Goal: Task Accomplishment & Management: Complete application form

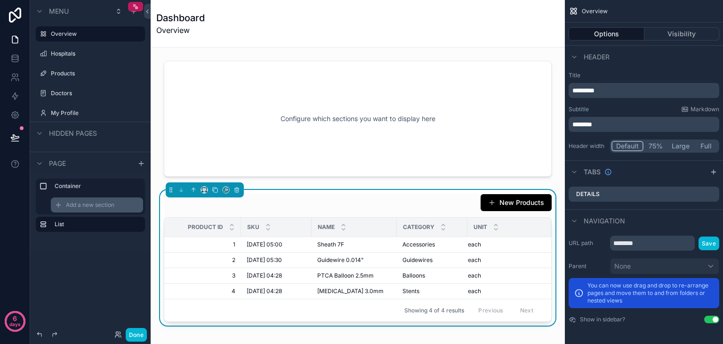
click at [88, 209] on div "Add a new section" at bounding box center [97, 204] width 92 height 15
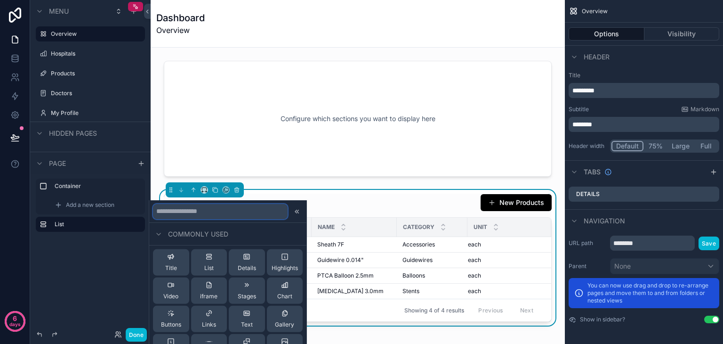
click at [210, 206] on input "text" at bounding box center [220, 210] width 135 height 15
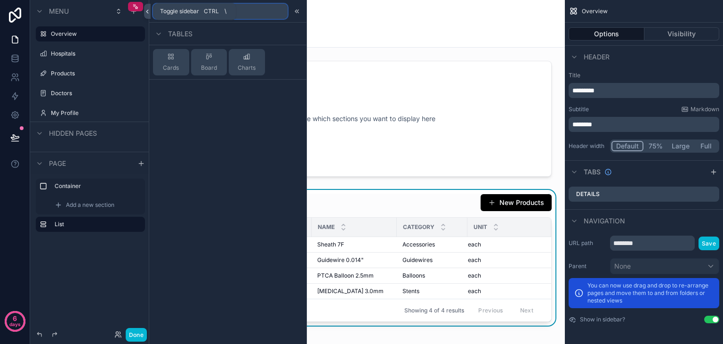
type input "****"
click at [147, 10] on icon at bounding box center [147, 11] width 2 height 3
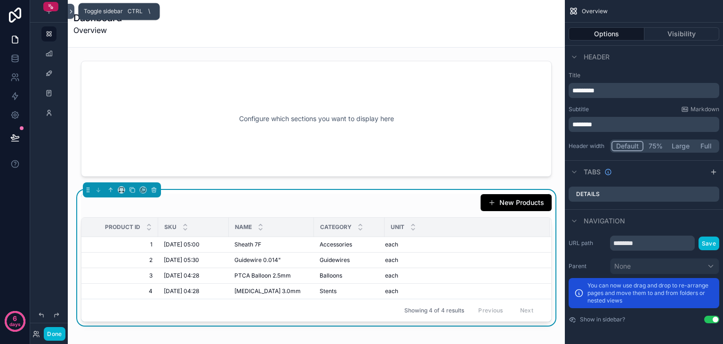
click at [70, 8] on icon at bounding box center [71, 11] width 7 height 7
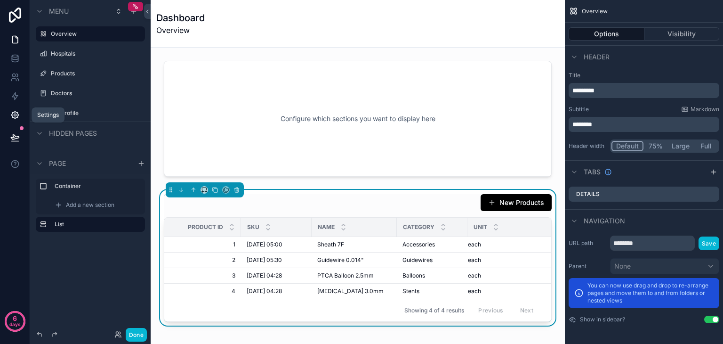
click at [11, 113] on icon at bounding box center [14, 114] width 9 height 9
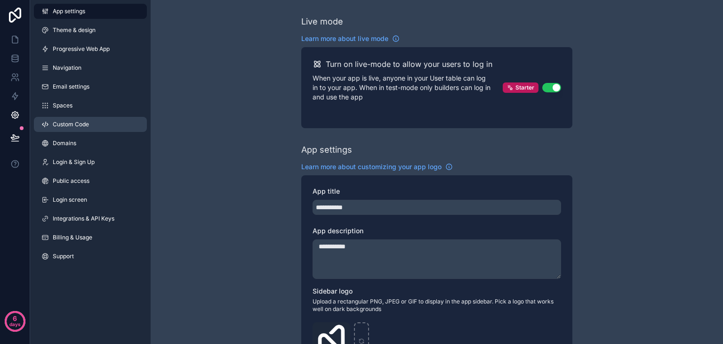
click at [71, 118] on link "Custom Code" at bounding box center [90, 124] width 113 height 15
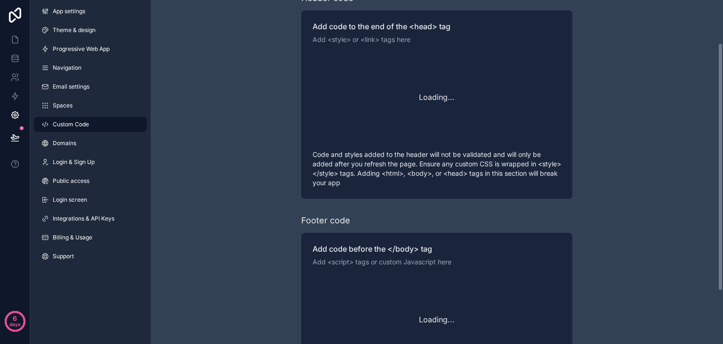
scroll to position [133, 0]
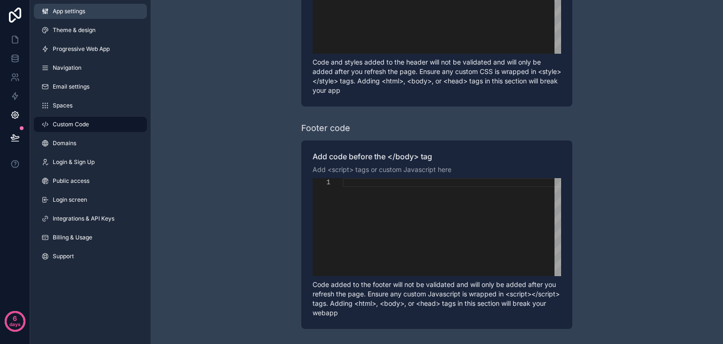
click at [70, 10] on span "App settings" at bounding box center [69, 12] width 32 height 8
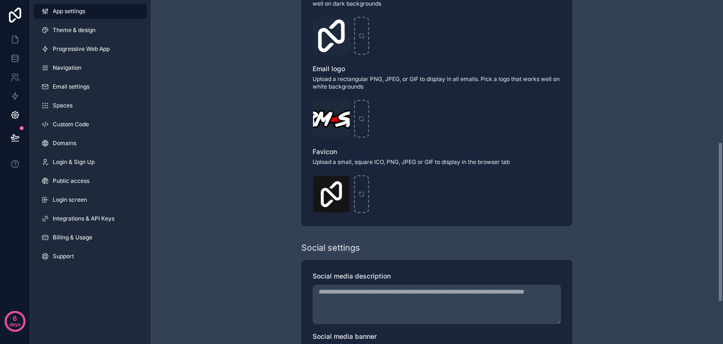
scroll to position [305, 0]
click at [62, 259] on span "Support" at bounding box center [63, 256] width 21 height 8
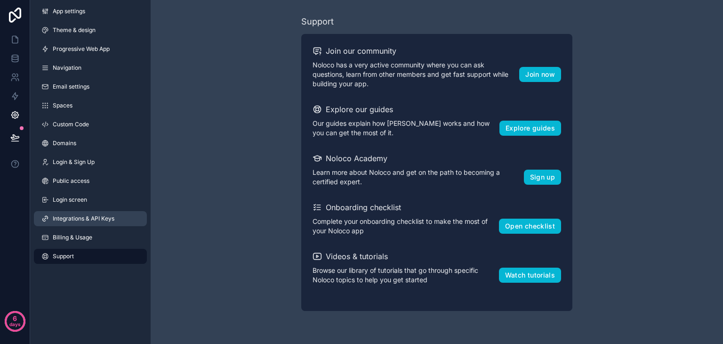
click at [91, 219] on span "Integrations & API Keys" at bounding box center [84, 219] width 62 height 8
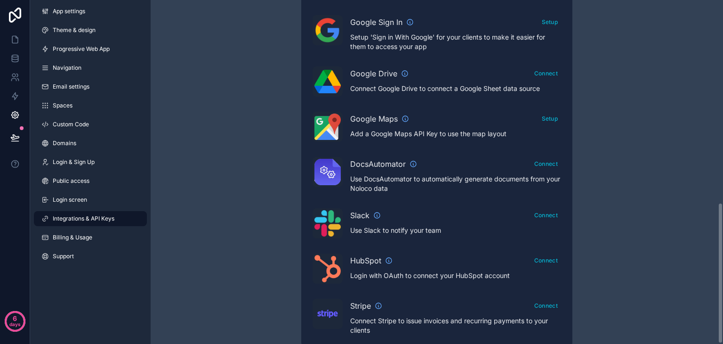
scroll to position [494, 0]
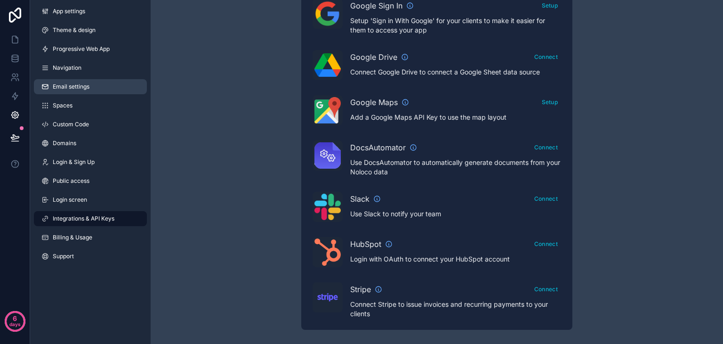
click at [78, 85] on span "Email settings" at bounding box center [71, 87] width 37 height 8
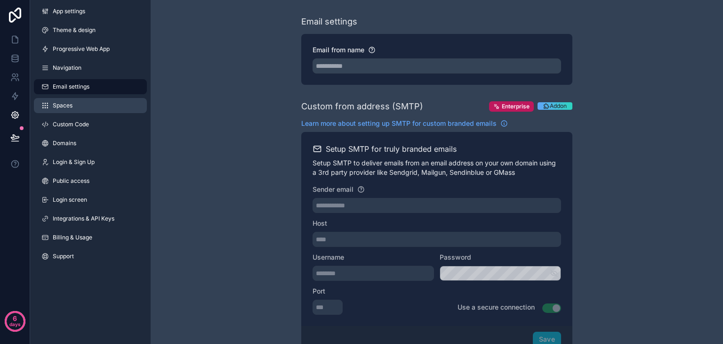
click at [64, 106] on span "Spaces" at bounding box center [63, 106] width 20 height 8
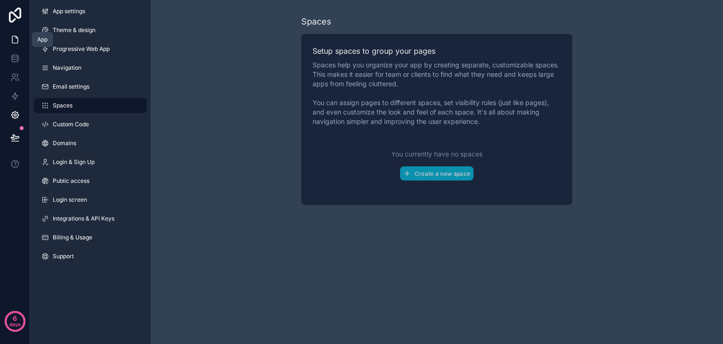
click at [17, 34] on link at bounding box center [15, 39] width 30 height 19
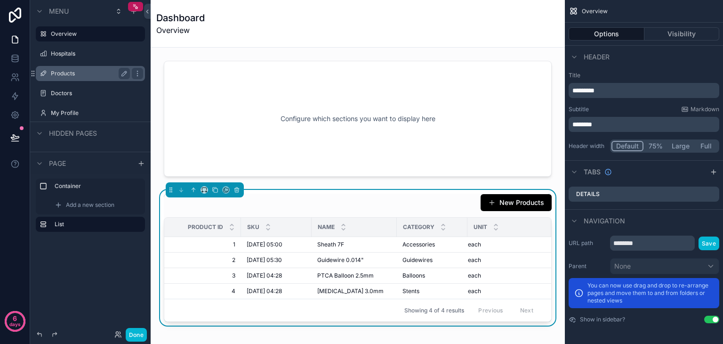
click at [70, 79] on div "Products" at bounding box center [90, 73] width 79 height 11
click at [72, 72] on label "Products" at bounding box center [88, 74] width 75 height 8
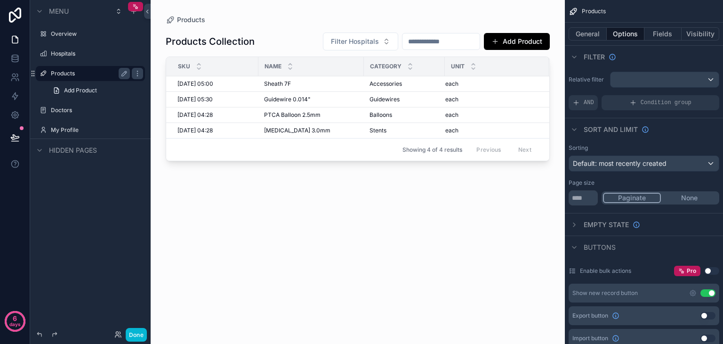
click at [280, 40] on div "Products Collection Filter Hospitals Add Product" at bounding box center [358, 41] width 384 height 19
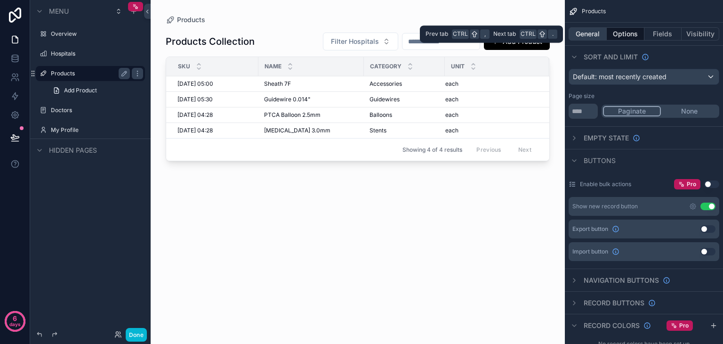
click at [592, 38] on button "General" at bounding box center [588, 33] width 38 height 13
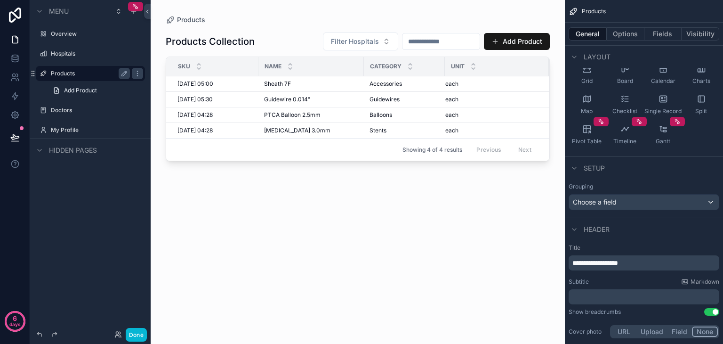
click at [522, 37] on button "Add Product" at bounding box center [517, 41] width 66 height 17
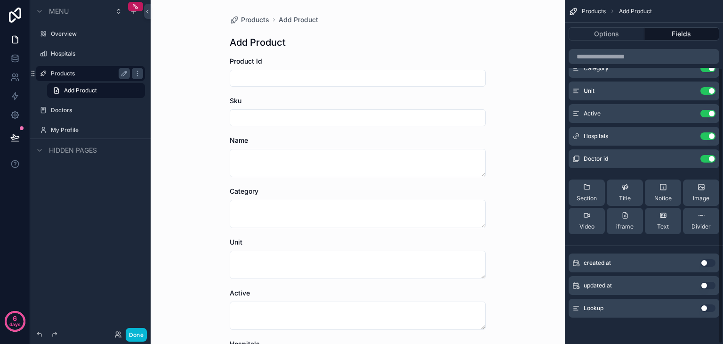
scroll to position [155, 0]
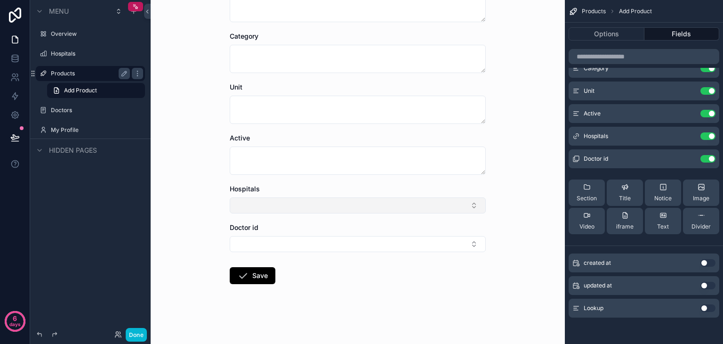
click at [328, 206] on button "Select Button" at bounding box center [358, 205] width 256 height 16
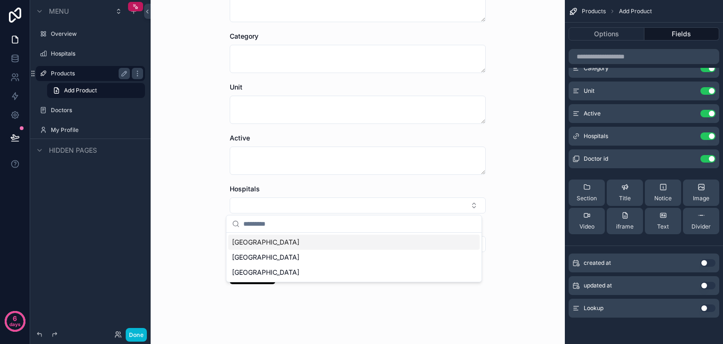
click at [299, 239] on span "[GEOGRAPHIC_DATA]" at bounding box center [265, 241] width 67 height 9
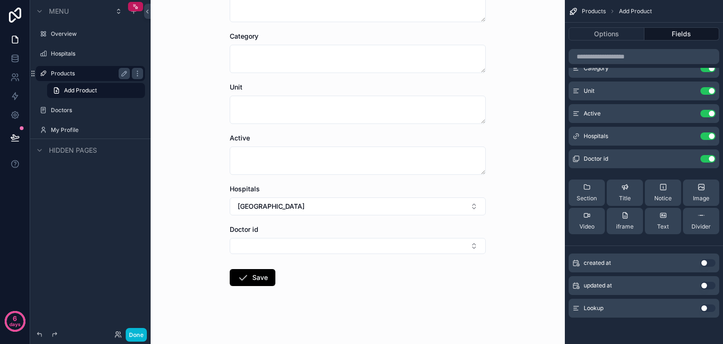
click at [311, 239] on button "Select Button" at bounding box center [358, 246] width 256 height 16
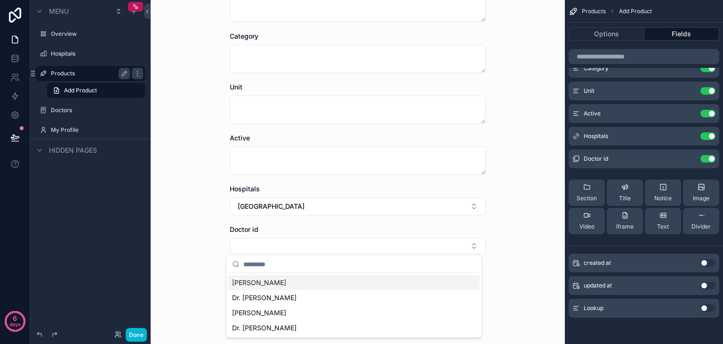
click at [311, 239] on button "Select Button" at bounding box center [358, 246] width 256 height 16
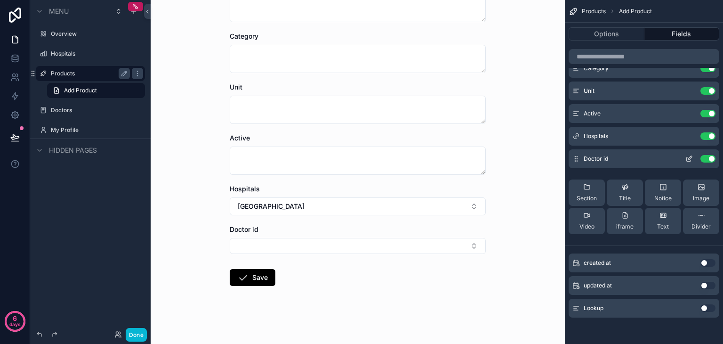
click at [685, 157] on icon "scrollable content" at bounding box center [689, 159] width 8 height 8
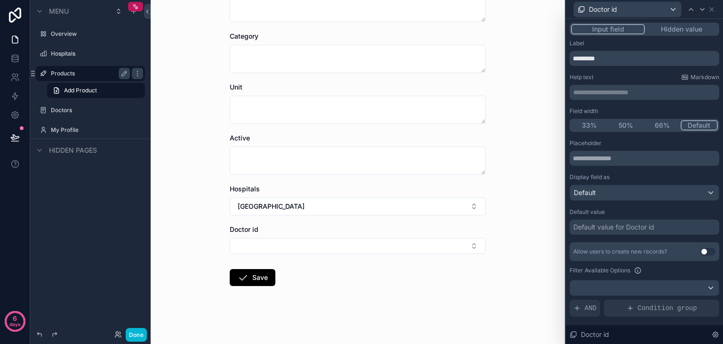
scroll to position [99, 0]
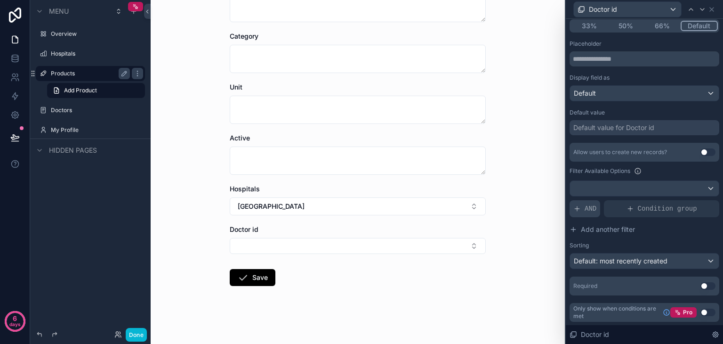
click at [585, 211] on span "AND" at bounding box center [591, 208] width 12 height 9
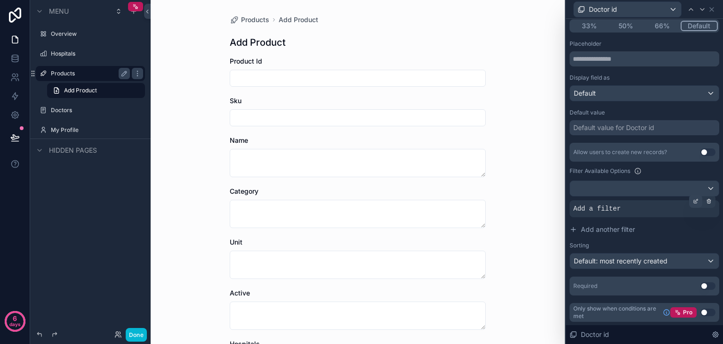
click at [695, 200] on icon at bounding box center [696, 200] width 3 height 3
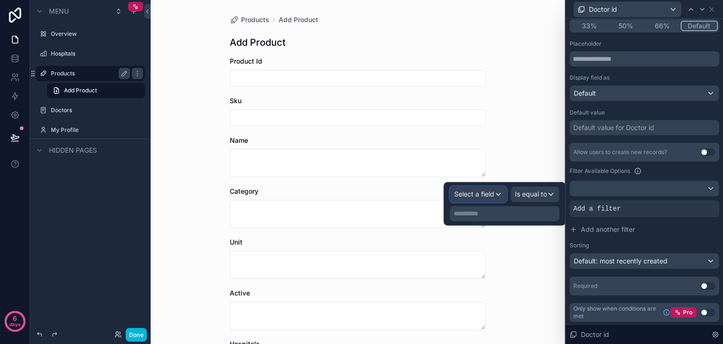
click at [493, 196] on span "Select a field" at bounding box center [474, 194] width 40 height 8
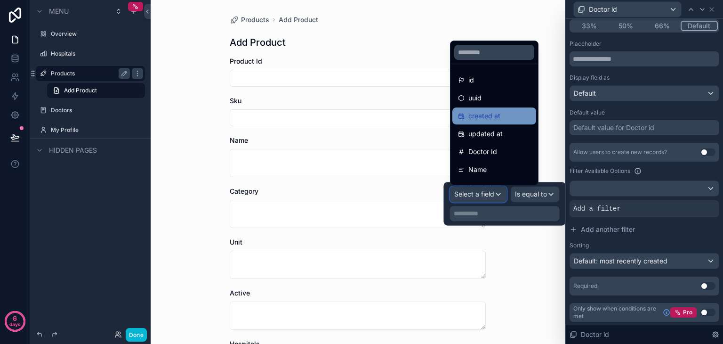
scroll to position [36, 0]
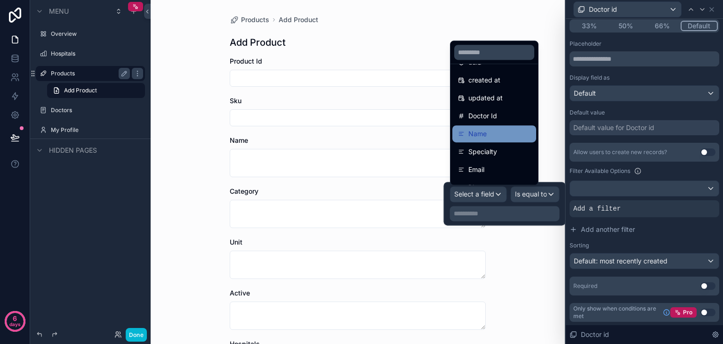
click at [491, 132] on div "Name" at bounding box center [494, 133] width 73 height 11
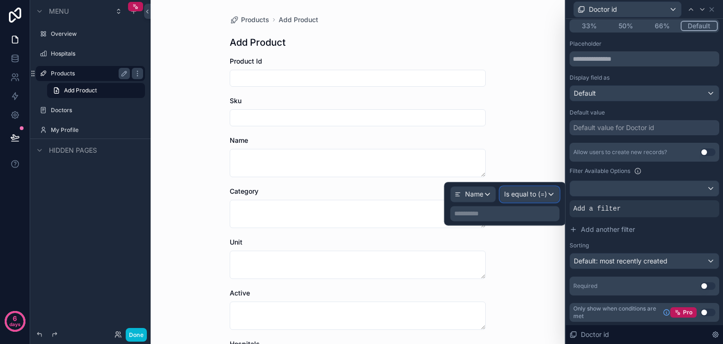
click at [531, 198] on span "Is equal to (=)" at bounding box center [525, 193] width 43 height 9
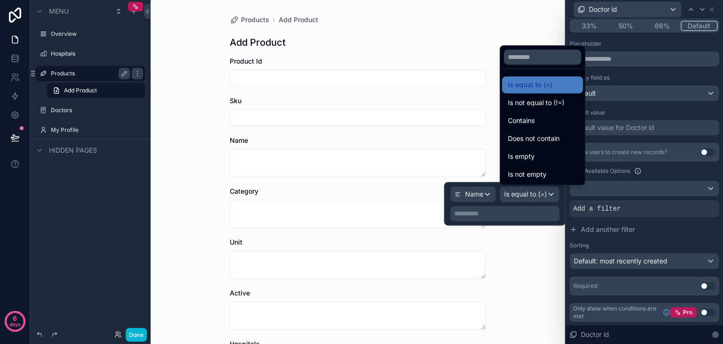
click at [500, 208] on div at bounding box center [504, 203] width 121 height 43
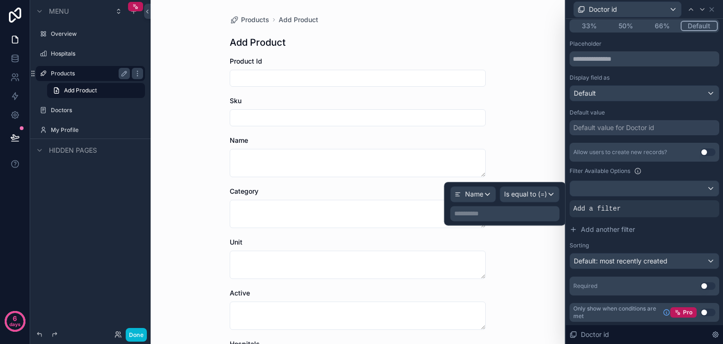
click at [489, 216] on p "**********" at bounding box center [506, 213] width 104 height 9
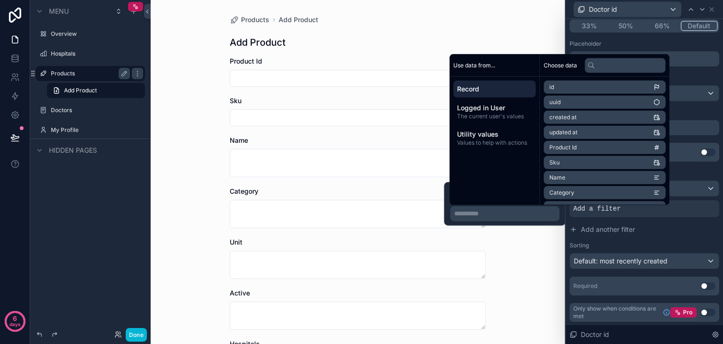
click at [494, 81] on div "Record" at bounding box center [494, 89] width 82 height 17
click at [503, 93] on div "Record" at bounding box center [494, 89] width 82 height 17
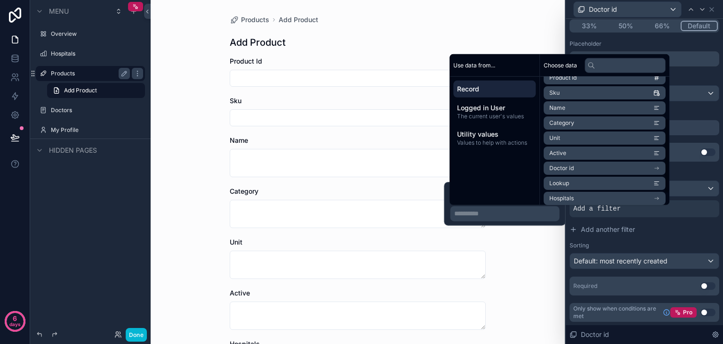
scroll to position [89, 0]
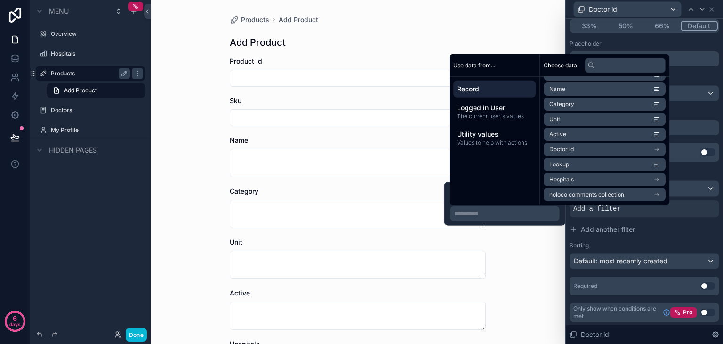
click at [590, 182] on li "Hospitals" at bounding box center [605, 179] width 122 height 13
click at [579, 104] on li "Name" at bounding box center [605, 103] width 122 height 13
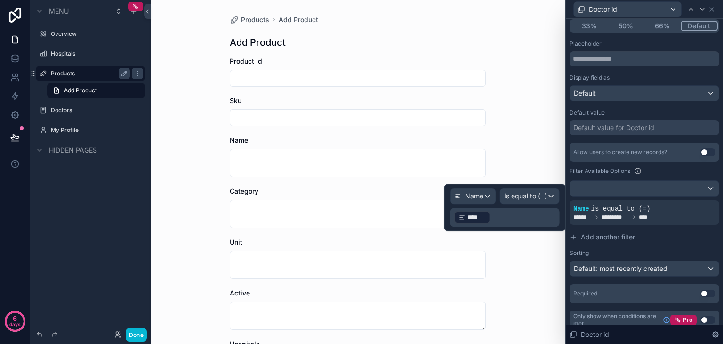
click at [512, 220] on p "﻿ **** ﻿ ﻿" at bounding box center [506, 217] width 104 height 15
click at [447, 196] on div "Name Is equal to (=) ﻿ **** ﻿ ﻿" at bounding box center [504, 207] width 121 height 47
click at [467, 196] on span "Name" at bounding box center [474, 195] width 18 height 9
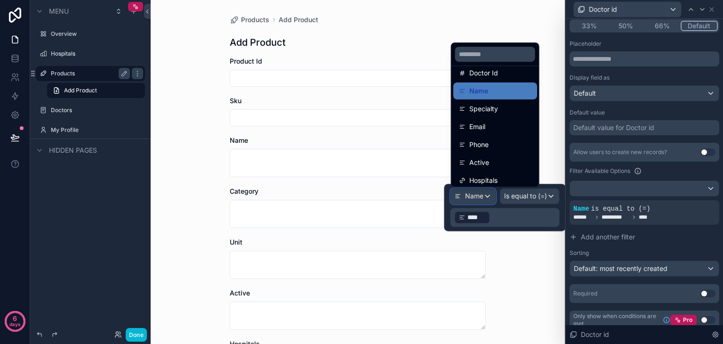
scroll to position [103, 0]
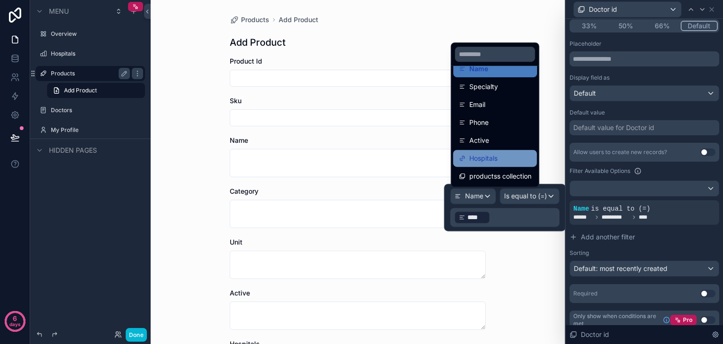
click at [496, 159] on span "Hospitals" at bounding box center [483, 158] width 28 height 11
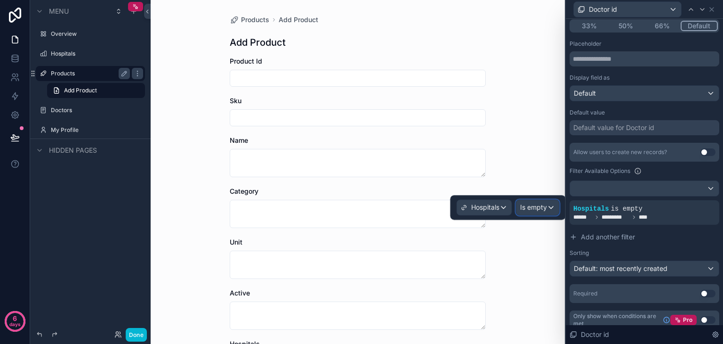
click at [531, 207] on span "Is empty" at bounding box center [533, 206] width 27 height 9
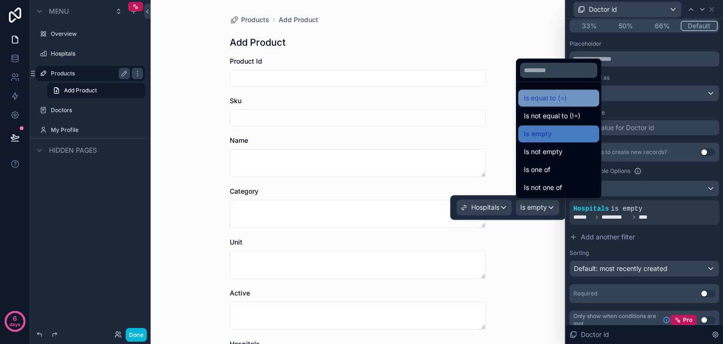
click at [561, 97] on span "Is equal to (=)" at bounding box center [545, 97] width 43 height 11
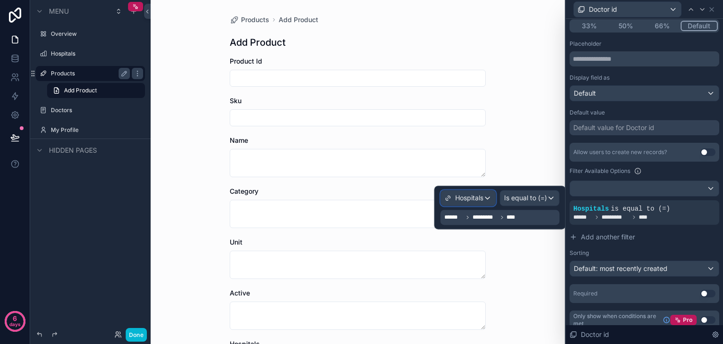
click at [475, 202] on span "Hospitals" at bounding box center [469, 197] width 28 height 9
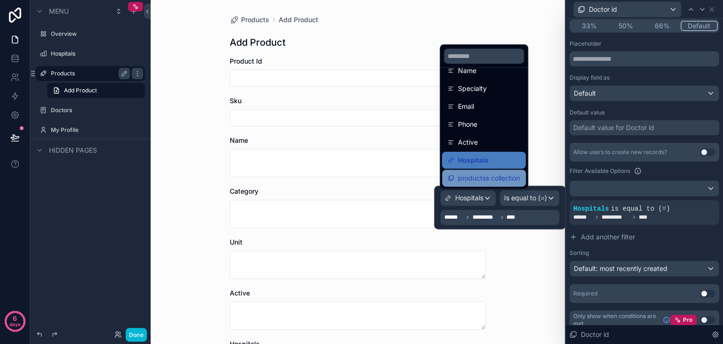
click at [491, 179] on span "productss collection" at bounding box center [489, 177] width 62 height 11
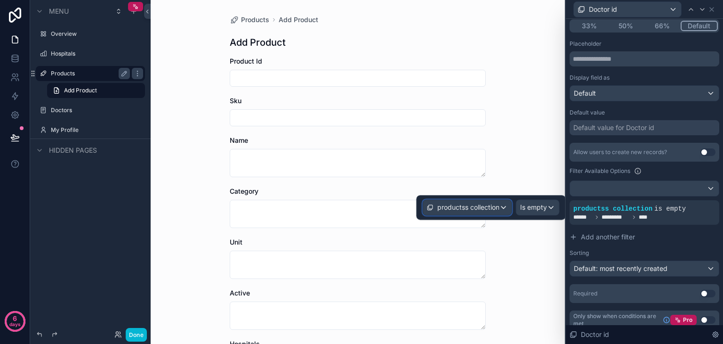
click at [505, 208] on div "productss collection" at bounding box center [467, 207] width 89 height 15
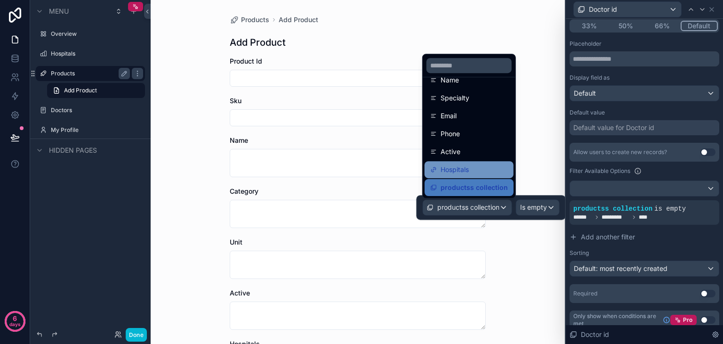
click at [467, 164] on span "Hospitals" at bounding box center [455, 169] width 28 height 11
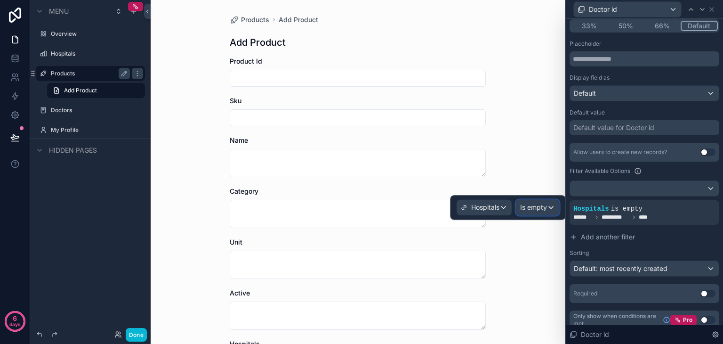
click at [537, 208] on span "Is empty" at bounding box center [533, 206] width 27 height 9
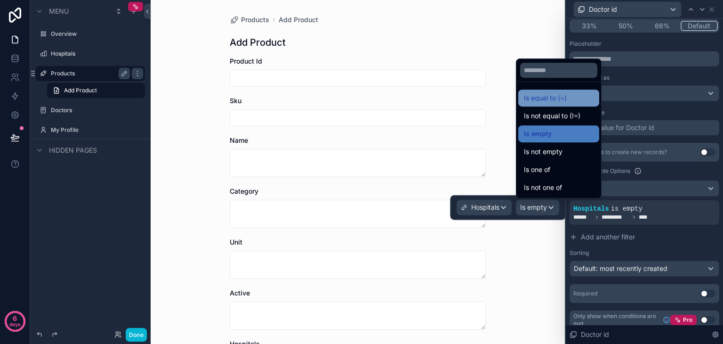
click at [560, 100] on span "Is equal to (=)" at bounding box center [545, 97] width 43 height 11
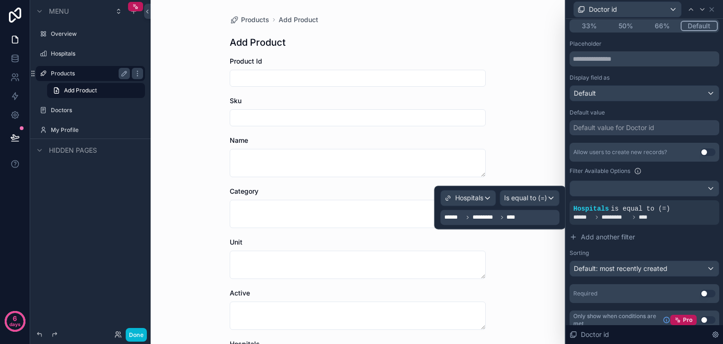
click at [486, 223] on div "****** ********* ****" at bounding box center [500, 217] width 119 height 15
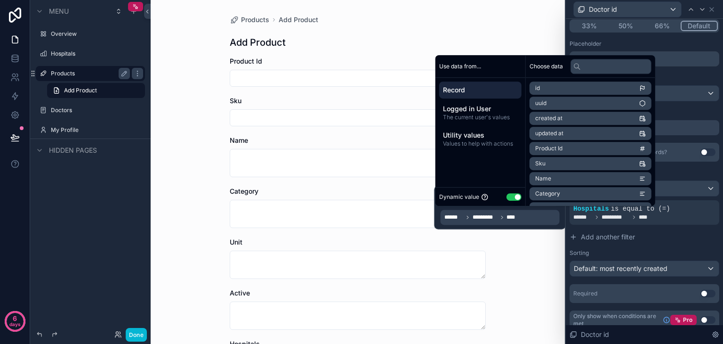
click at [620, 249] on div "Sorting" at bounding box center [645, 253] width 150 height 8
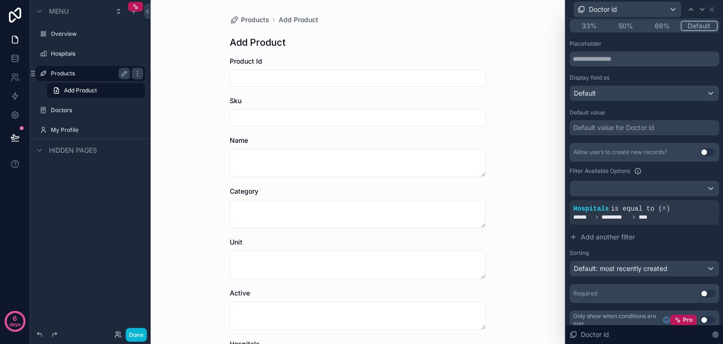
scroll to position [157, 0]
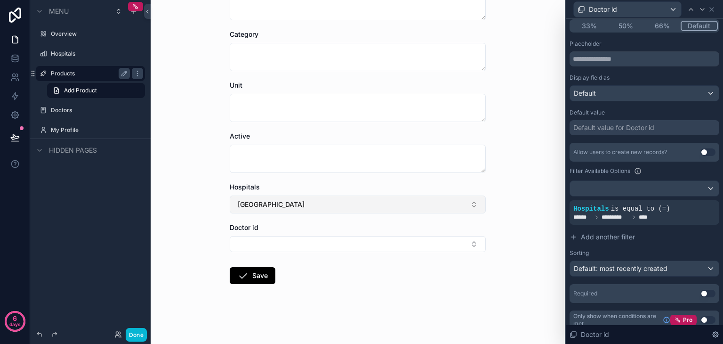
click at [335, 202] on button "[GEOGRAPHIC_DATA]" at bounding box center [358, 204] width 256 height 18
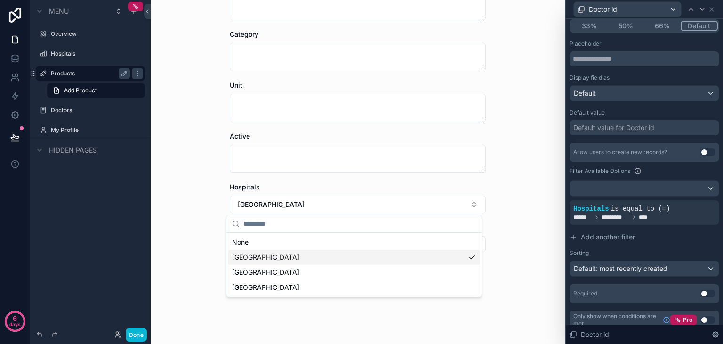
click at [299, 260] on span "[GEOGRAPHIC_DATA]" at bounding box center [265, 256] width 67 height 9
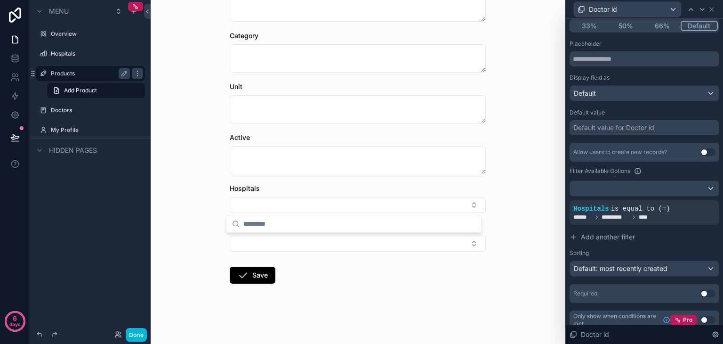
scroll to position [155, 0]
click at [332, 214] on form "Product Id Sku Name Category Unit Active Hospitals Doctor id Save" at bounding box center [358, 123] width 256 height 443
click at [323, 208] on button "Select Button" at bounding box center [358, 205] width 256 height 16
click at [310, 262] on div "[GEOGRAPHIC_DATA]" at bounding box center [353, 257] width 251 height 15
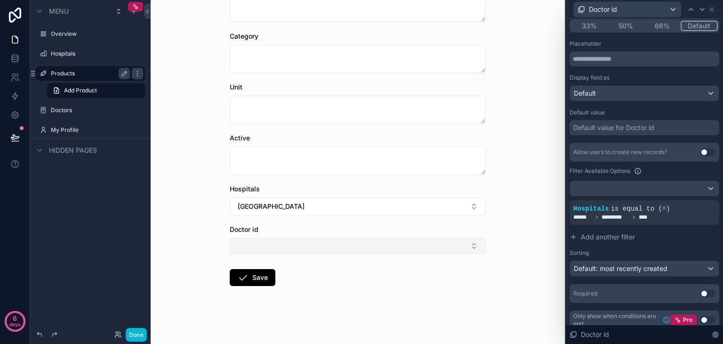
click at [299, 251] on button "Select Button" at bounding box center [358, 246] width 256 height 16
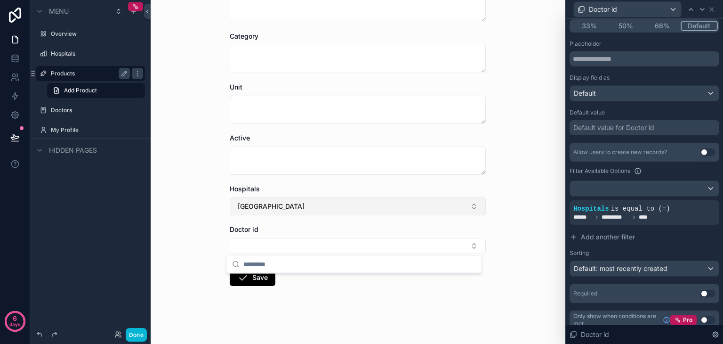
click at [306, 204] on button "[GEOGRAPHIC_DATA]" at bounding box center [358, 206] width 256 height 18
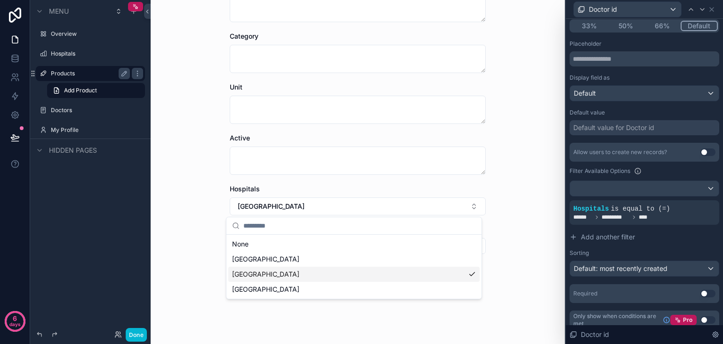
click at [299, 272] on div "[GEOGRAPHIC_DATA]" at bounding box center [353, 273] width 251 height 15
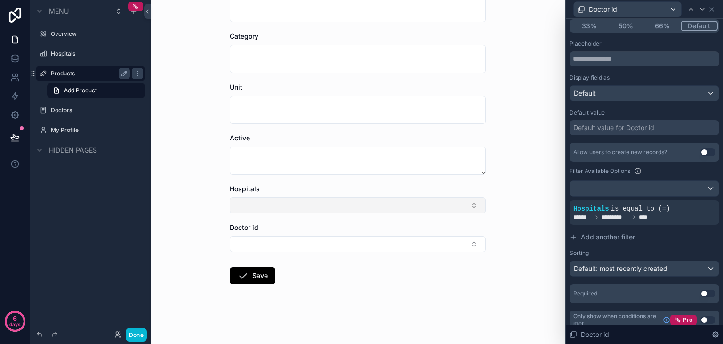
click at [308, 203] on button "Select Button" at bounding box center [358, 205] width 256 height 16
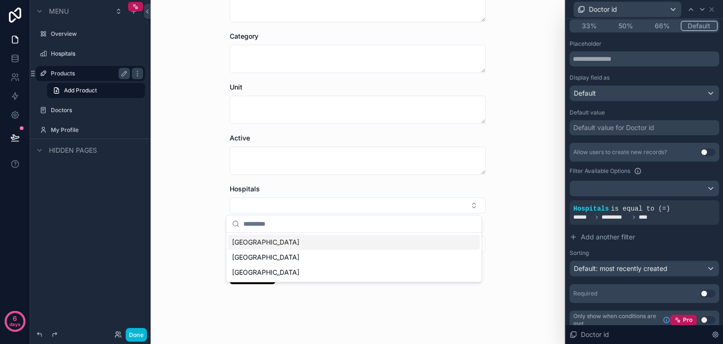
click at [299, 245] on span "[GEOGRAPHIC_DATA]" at bounding box center [265, 241] width 67 height 9
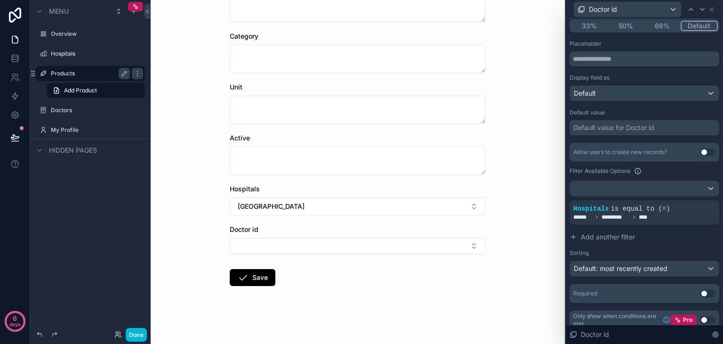
click at [299, 245] on button "Select Button" at bounding box center [358, 246] width 256 height 16
click at [577, 210] on span "Hospitals" at bounding box center [591, 209] width 36 height 8
click at [689, 201] on div at bounding box center [695, 200] width 13 height 13
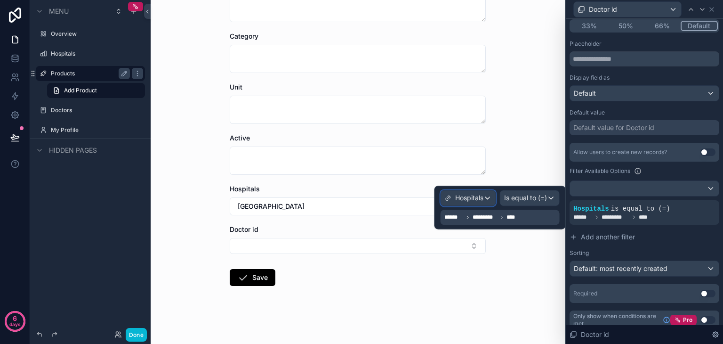
click at [469, 193] on span "Hospitals" at bounding box center [469, 197] width 28 height 9
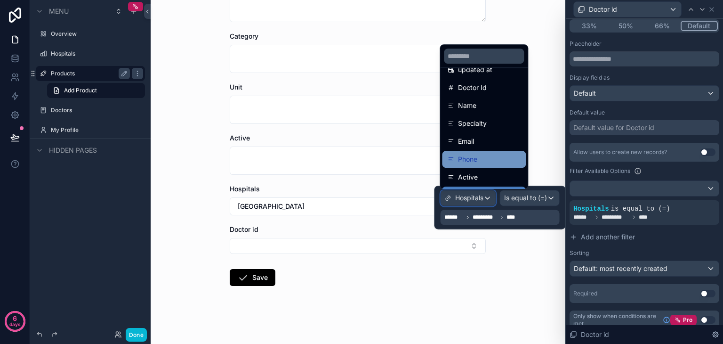
scroll to position [103, 0]
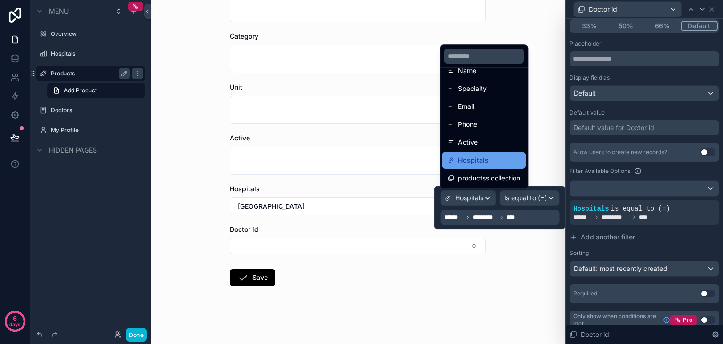
click at [487, 162] on span "Hospitals" at bounding box center [473, 159] width 31 height 11
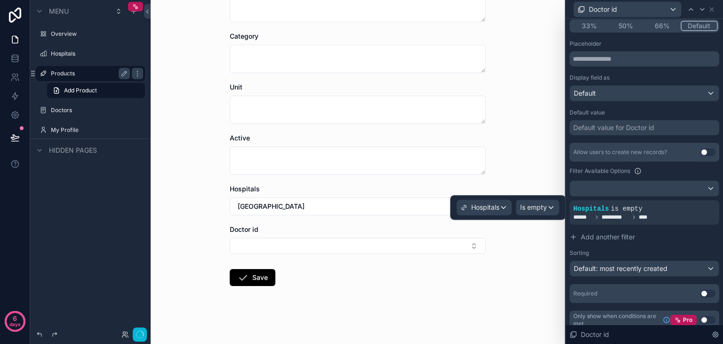
scroll to position [0, 0]
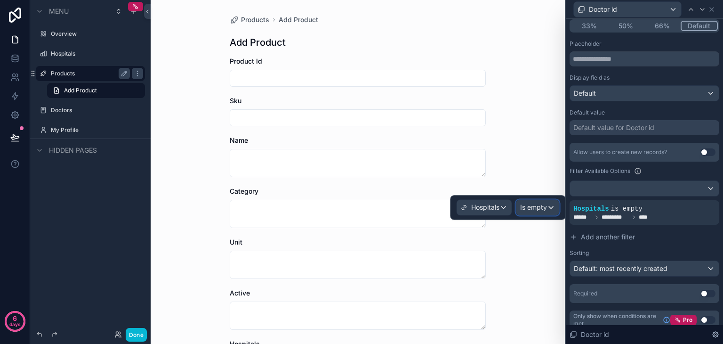
click at [535, 210] on span "Is empty" at bounding box center [533, 206] width 27 height 9
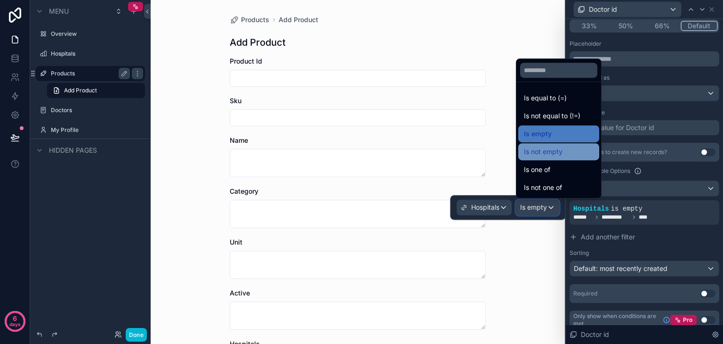
scroll to position [153, 0]
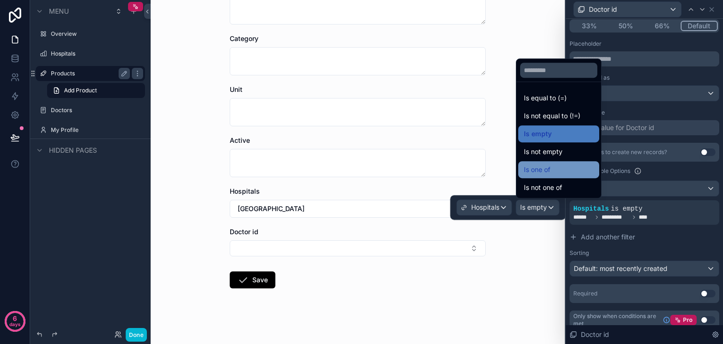
click at [560, 167] on div "Is one of" at bounding box center [559, 169] width 70 height 11
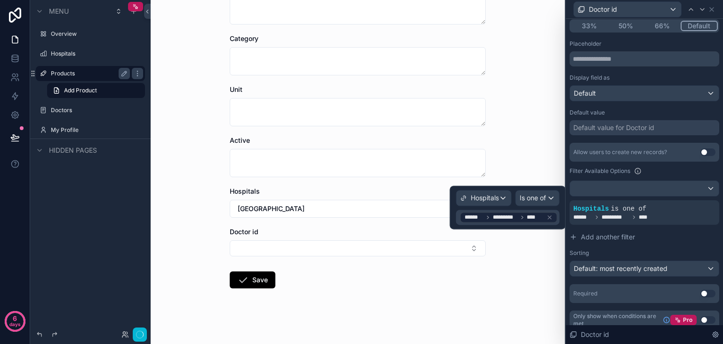
scroll to position [0, 0]
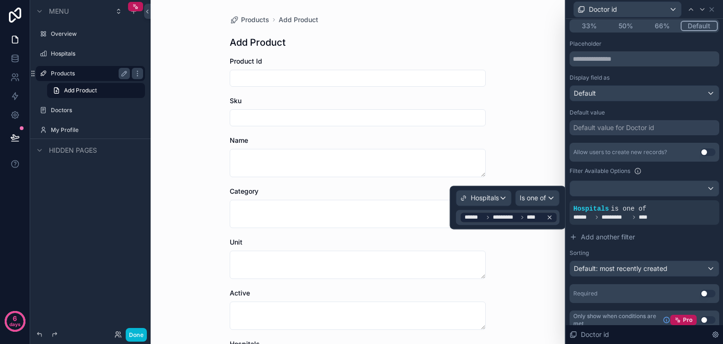
click at [512, 219] on span "*********" at bounding box center [505, 217] width 25 height 8
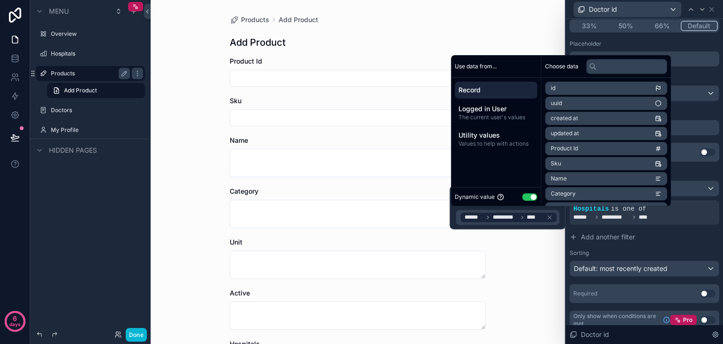
click at [489, 89] on span "Record" at bounding box center [496, 89] width 75 height 9
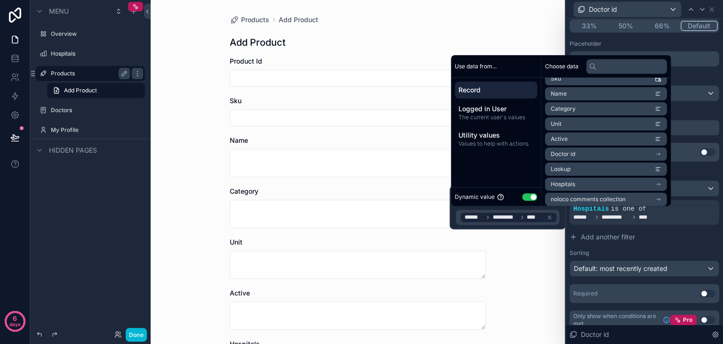
scroll to position [89, 0]
click at [588, 151] on li "Doctor id" at bounding box center [606, 150] width 122 height 13
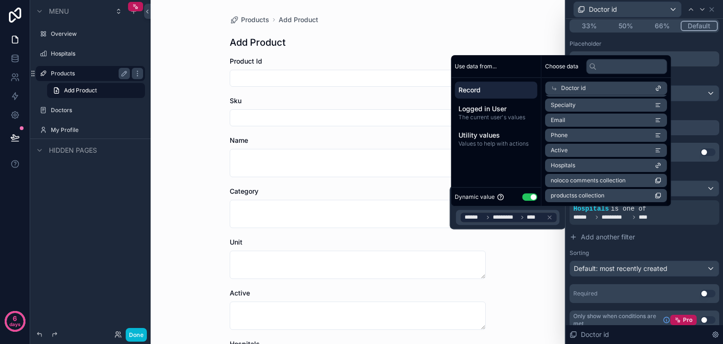
scroll to position [90, 0]
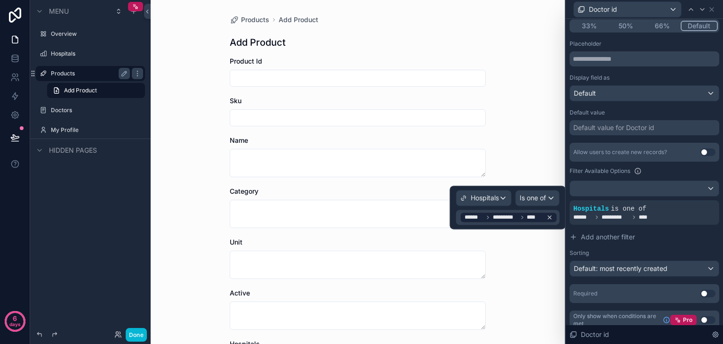
click at [508, 219] on span "*********" at bounding box center [505, 217] width 25 height 8
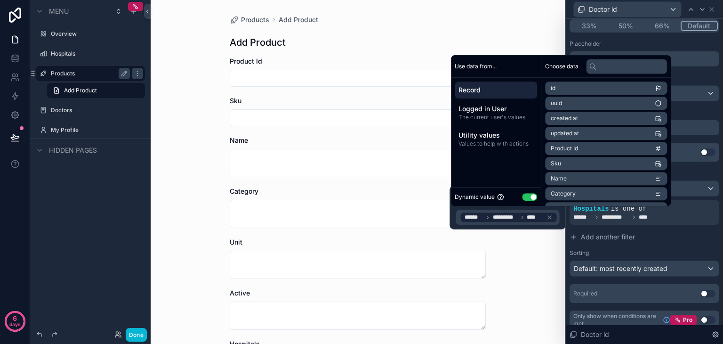
click at [492, 95] on div "Record" at bounding box center [496, 89] width 82 height 17
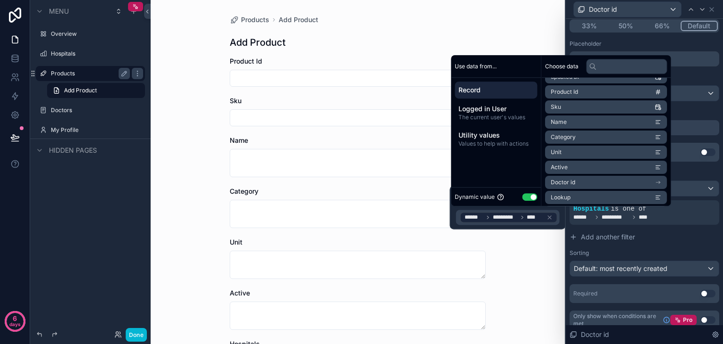
scroll to position [89, 0]
click at [593, 181] on li "Hospitals" at bounding box center [606, 180] width 122 height 13
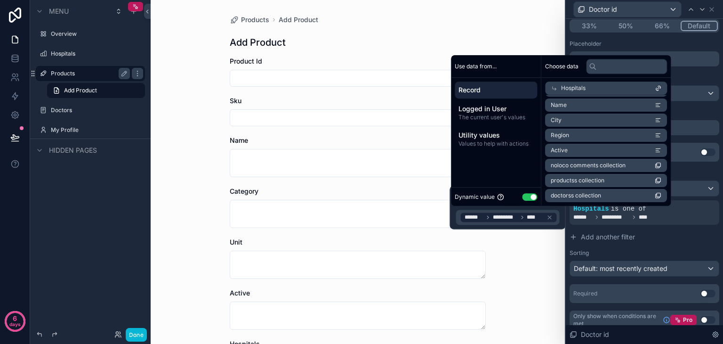
click at [556, 104] on span "Name" at bounding box center [559, 105] width 16 height 8
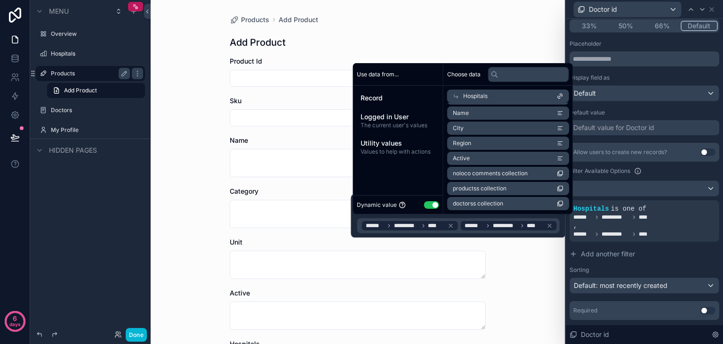
click at [490, 114] on li "Name" at bounding box center [508, 112] width 122 height 13
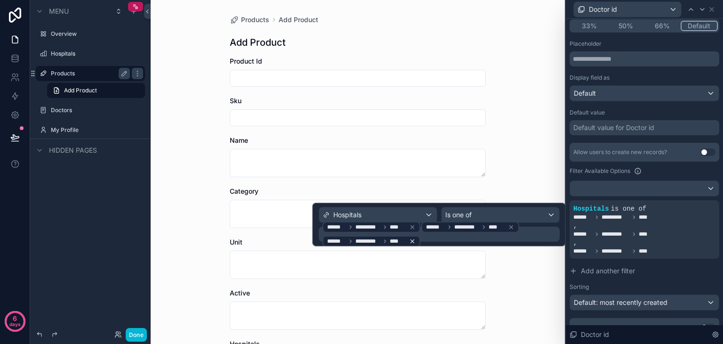
click at [409, 239] on icon at bounding box center [412, 241] width 7 height 7
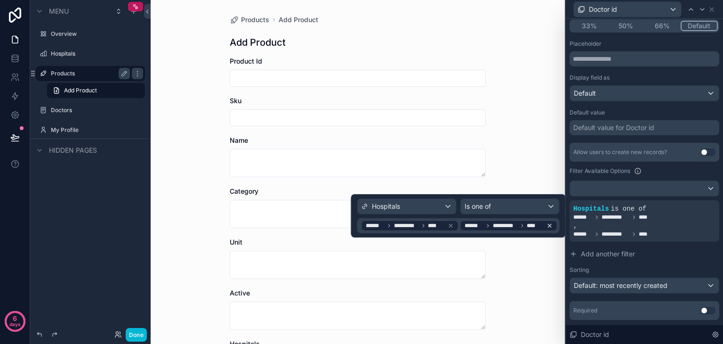
click at [550, 226] on icon at bounding box center [550, 225] width 7 height 7
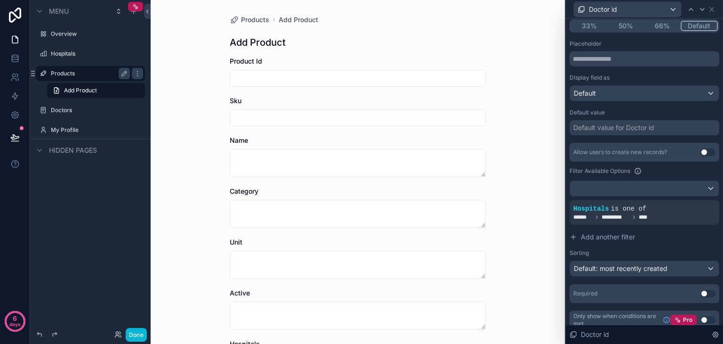
click at [544, 274] on div "Products Add Product Add Product Product Id Sku Name Category Unit Active Hospi…" at bounding box center [358, 172] width 414 height 344
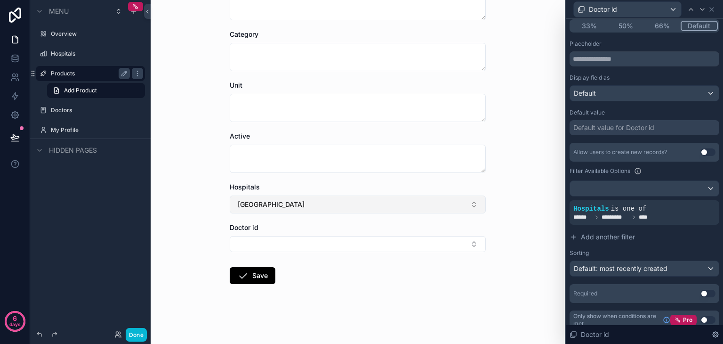
click at [296, 205] on span "[GEOGRAPHIC_DATA]" at bounding box center [271, 204] width 67 height 9
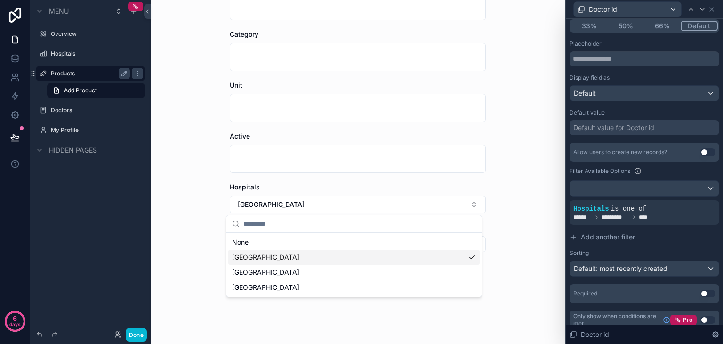
click at [263, 264] on div "[GEOGRAPHIC_DATA]" at bounding box center [353, 257] width 251 height 15
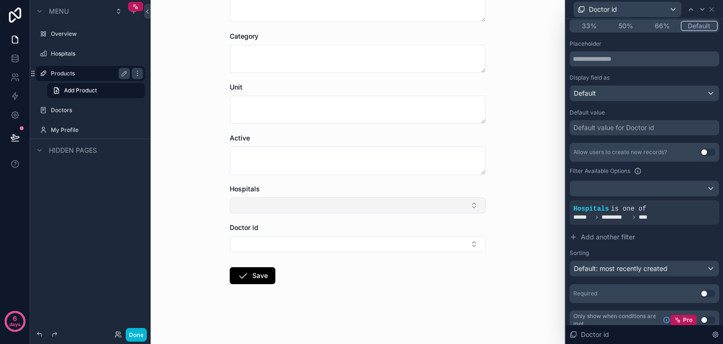
click at [289, 204] on button "Select Button" at bounding box center [358, 205] width 256 height 16
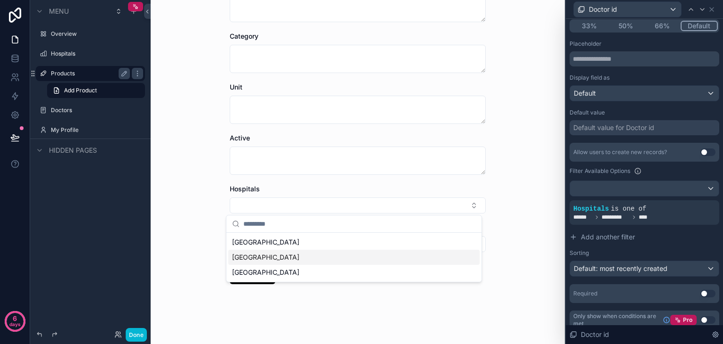
click at [275, 259] on span "[GEOGRAPHIC_DATA]" at bounding box center [265, 256] width 67 height 9
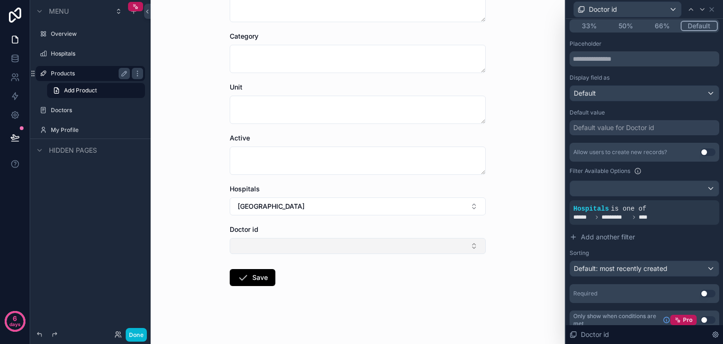
click at [321, 245] on button "Select Button" at bounding box center [358, 246] width 256 height 16
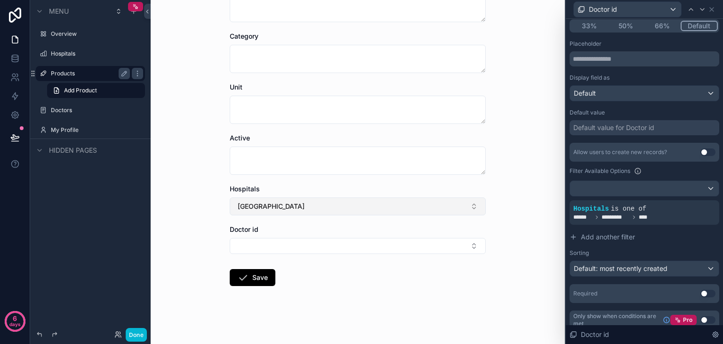
click at [314, 209] on button "[GEOGRAPHIC_DATA]" at bounding box center [358, 206] width 256 height 18
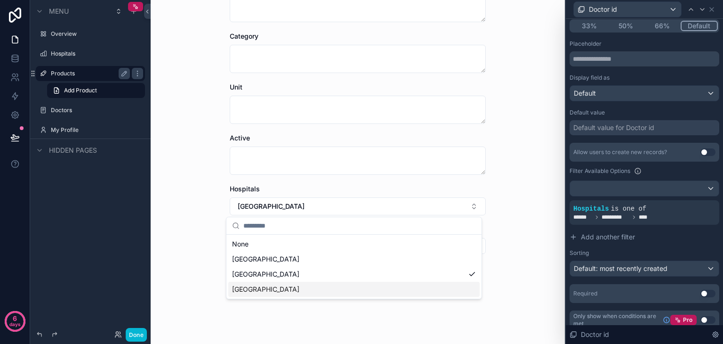
click at [305, 283] on div "[GEOGRAPHIC_DATA]" at bounding box center [353, 289] width 251 height 15
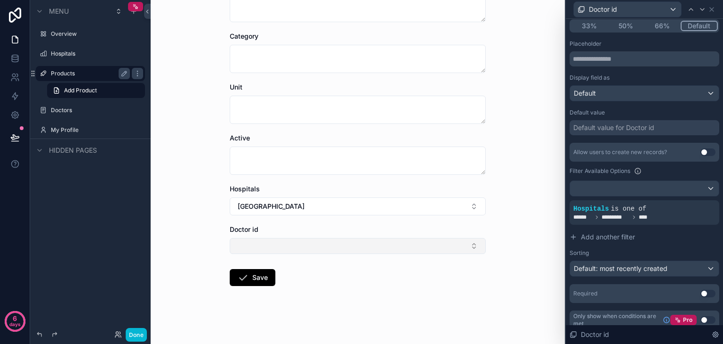
click at [303, 242] on button "Select Button" at bounding box center [358, 246] width 256 height 16
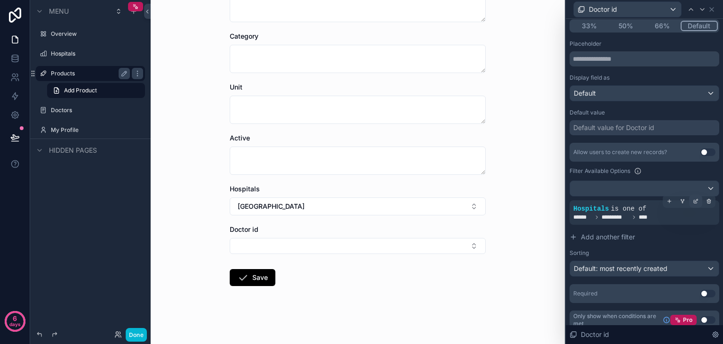
click at [693, 201] on icon at bounding box center [696, 201] width 6 height 6
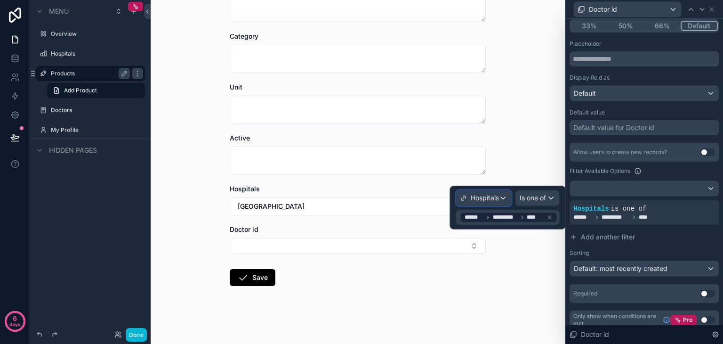
click at [482, 196] on span "Hospitals" at bounding box center [485, 197] width 28 height 9
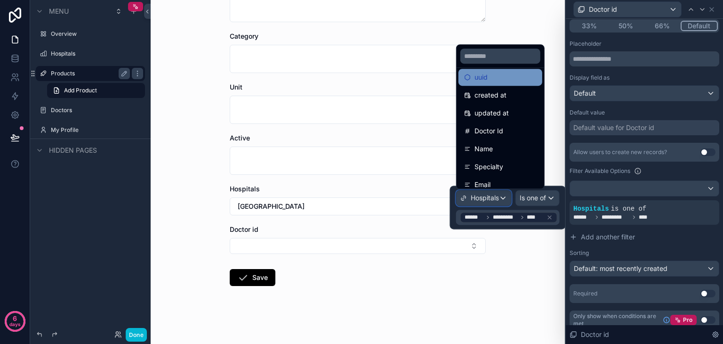
scroll to position [24, 0]
click at [543, 202] on div at bounding box center [508, 206] width 116 height 43
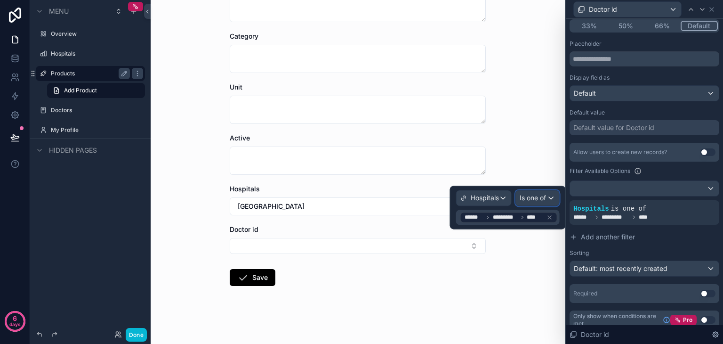
click at [543, 202] on div "Is one of" at bounding box center [537, 197] width 43 height 15
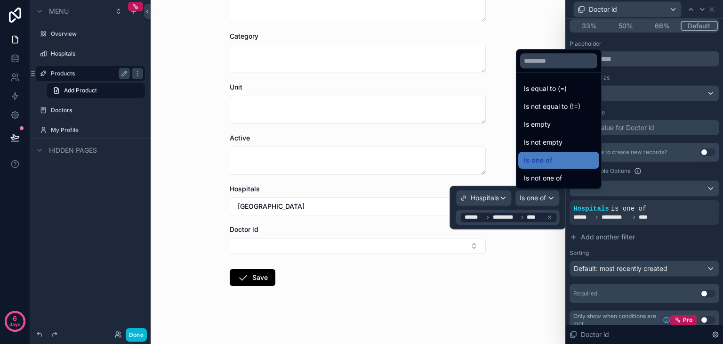
click at [543, 202] on div at bounding box center [508, 206] width 116 height 43
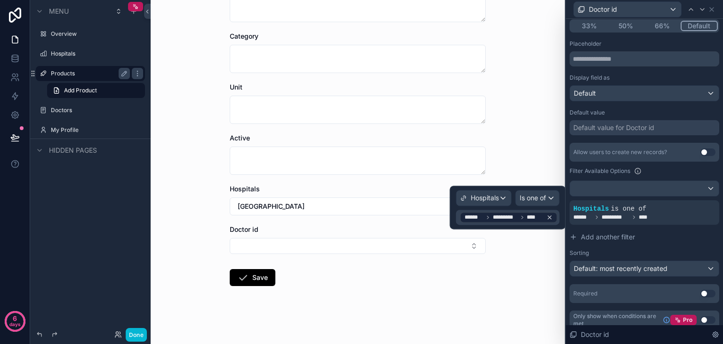
click at [533, 218] on span "****" at bounding box center [535, 217] width 16 height 8
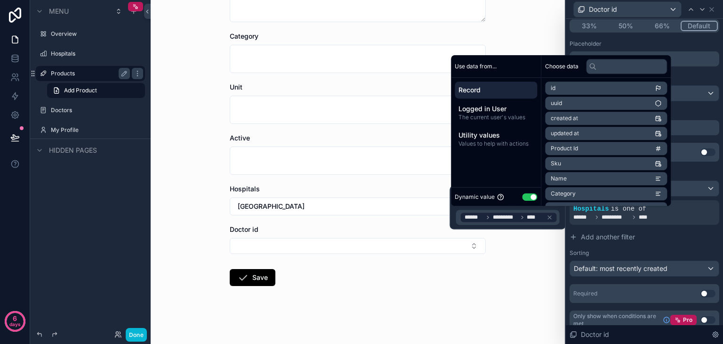
click at [492, 87] on span "Record" at bounding box center [496, 89] width 75 height 9
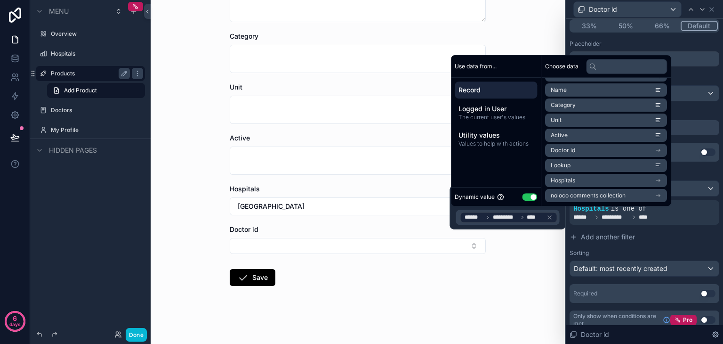
click at [613, 178] on li "Hospitals" at bounding box center [606, 180] width 122 height 13
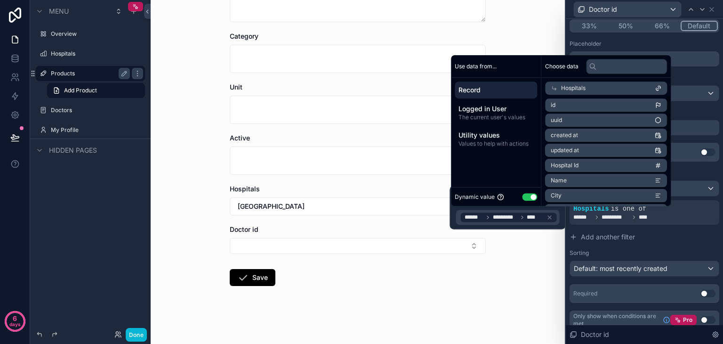
scroll to position [75, 0]
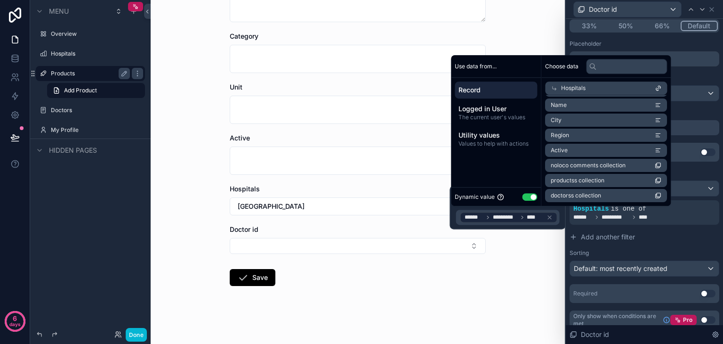
click at [476, 87] on span "Record" at bounding box center [496, 89] width 75 height 9
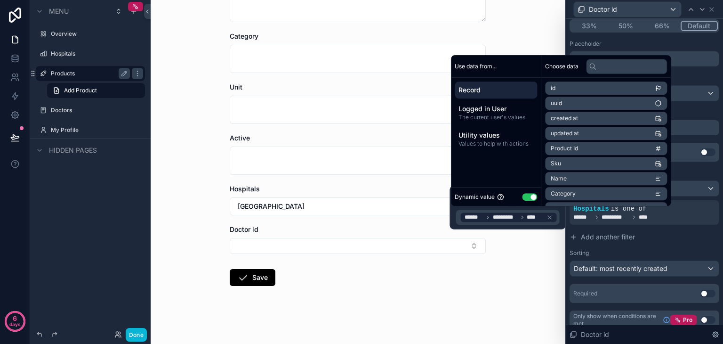
scroll to position [89, 0]
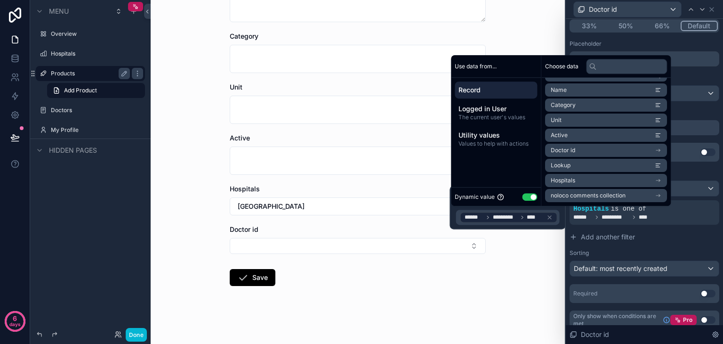
click at [582, 148] on li "Doctor id" at bounding box center [606, 150] width 122 height 13
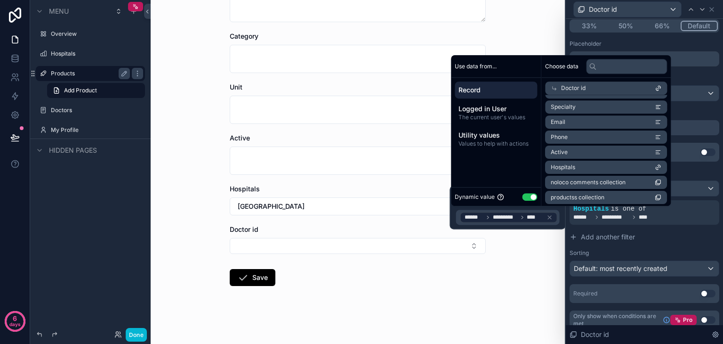
click at [588, 165] on li "Hospitals" at bounding box center [606, 167] width 122 height 13
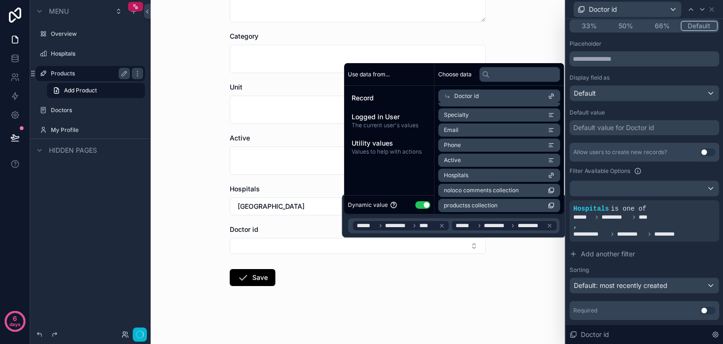
scroll to position [0, 0]
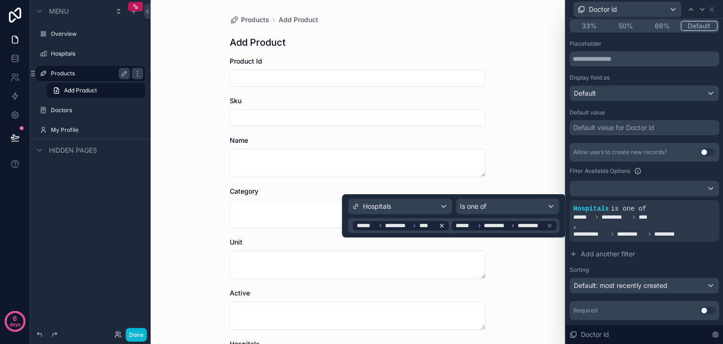
click at [444, 225] on icon at bounding box center [442, 225] width 7 height 7
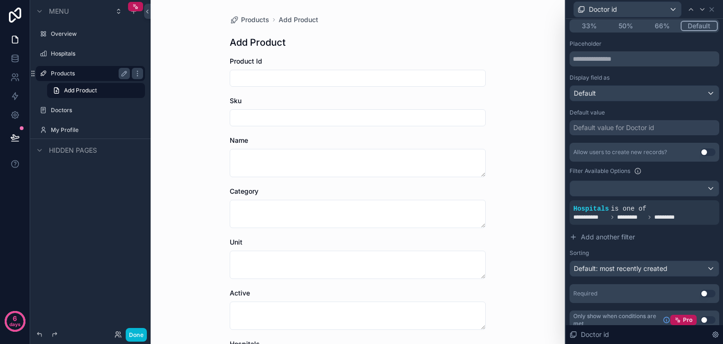
click at [540, 270] on div "Products Add Product Add Product Product Id Sku Name Category Unit Active Hospi…" at bounding box center [358, 172] width 414 height 344
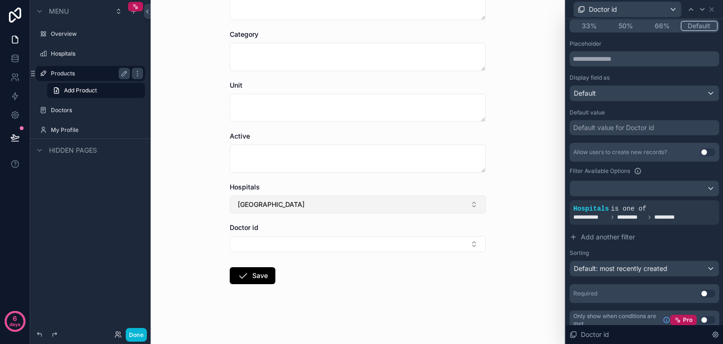
click at [397, 198] on button "[GEOGRAPHIC_DATA]" at bounding box center [358, 204] width 256 height 18
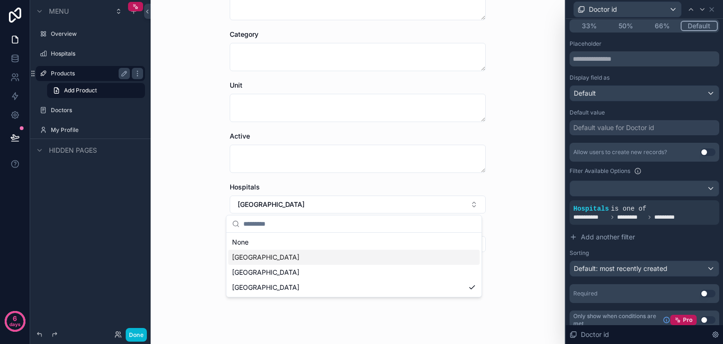
click at [349, 262] on div "[GEOGRAPHIC_DATA]" at bounding box center [353, 257] width 251 height 15
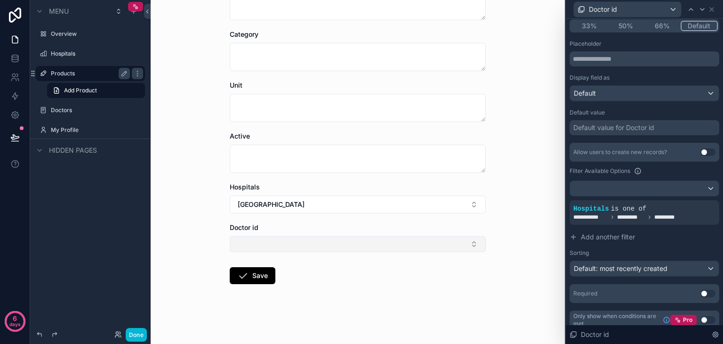
click at [320, 251] on button "Select Button" at bounding box center [358, 244] width 256 height 16
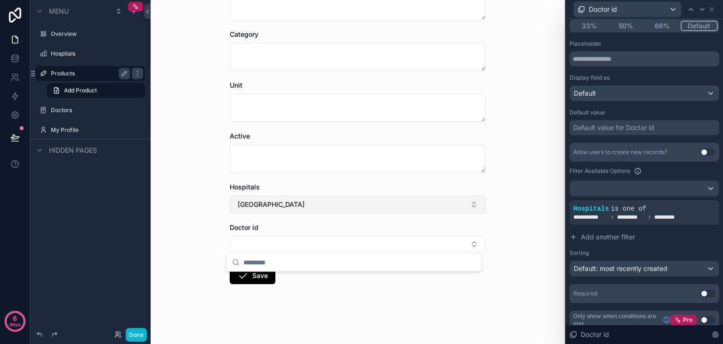
click at [335, 202] on button "[GEOGRAPHIC_DATA]" at bounding box center [358, 204] width 256 height 18
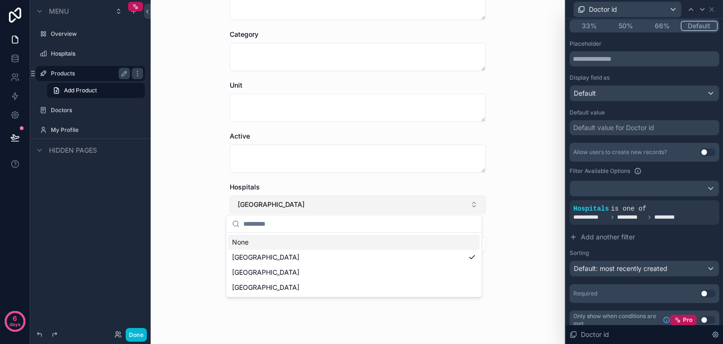
click at [335, 202] on button "[GEOGRAPHIC_DATA]" at bounding box center [358, 204] width 256 height 18
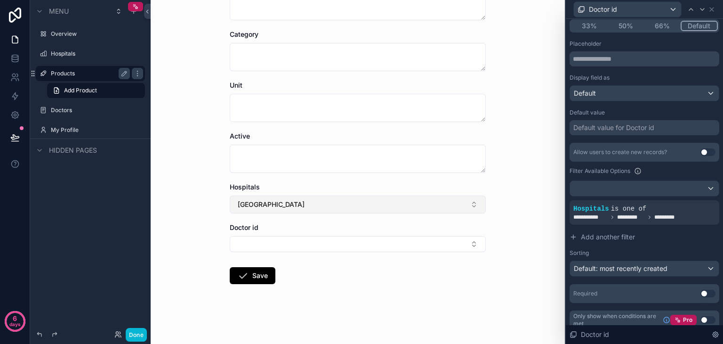
click at [335, 202] on button "[GEOGRAPHIC_DATA]" at bounding box center [358, 204] width 256 height 18
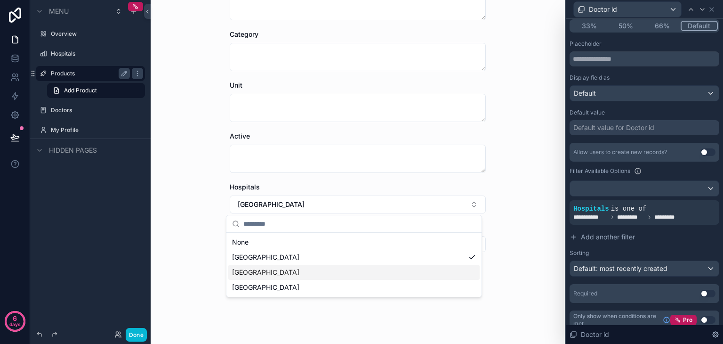
click at [337, 275] on div "[GEOGRAPHIC_DATA]" at bounding box center [353, 272] width 251 height 15
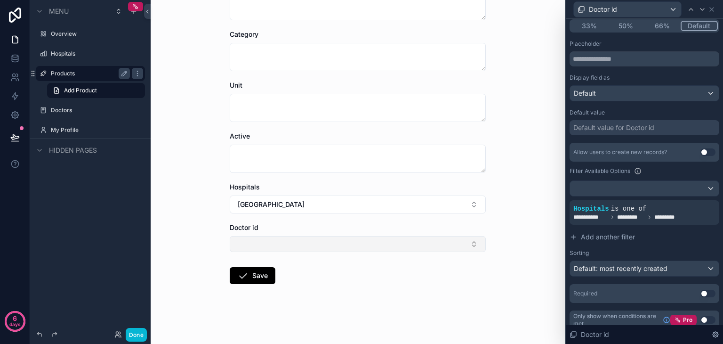
click at [350, 239] on button "Select Button" at bounding box center [358, 244] width 256 height 16
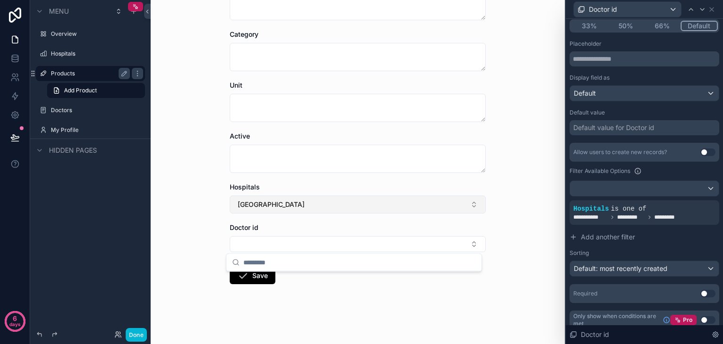
click at [348, 211] on button "[GEOGRAPHIC_DATA]" at bounding box center [358, 204] width 256 height 18
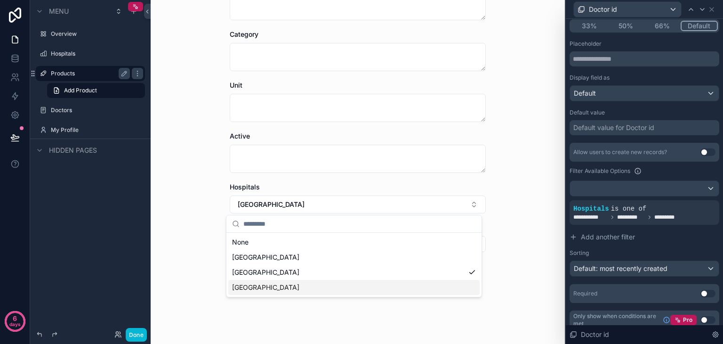
click at [343, 285] on div "[GEOGRAPHIC_DATA]" at bounding box center [353, 287] width 251 height 15
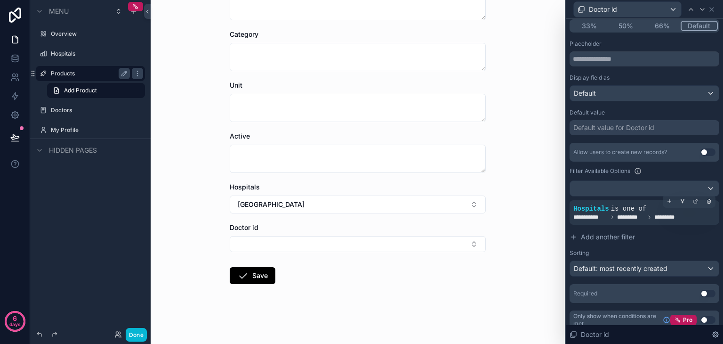
click at [664, 215] on span "*********" at bounding box center [668, 217] width 28 height 8
click at [697, 200] on icon at bounding box center [697, 200] width 1 height 1
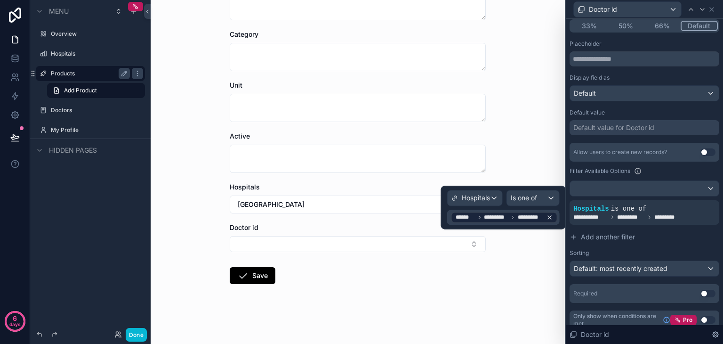
click at [488, 214] on span "*********" at bounding box center [496, 217] width 24 height 8
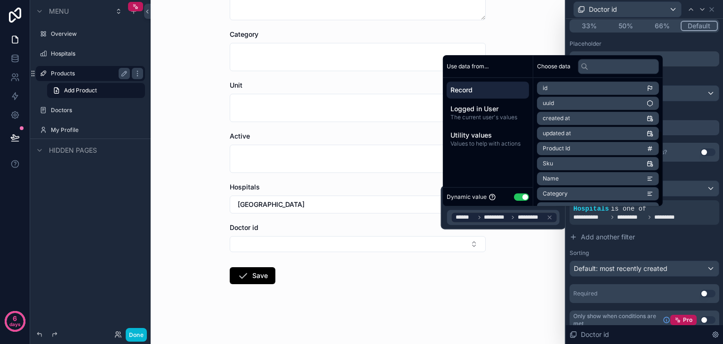
scroll to position [89, 0]
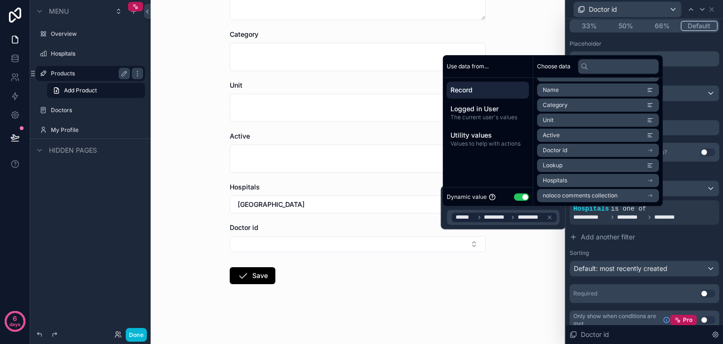
click at [483, 87] on span "Record" at bounding box center [488, 89] width 75 height 9
click at [575, 147] on li "Doctor id" at bounding box center [598, 150] width 122 height 13
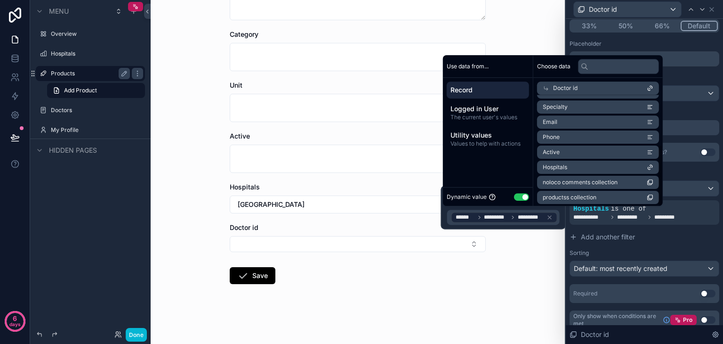
scroll to position [90, 0]
click at [577, 167] on li "Hospitals" at bounding box center [598, 165] width 122 height 13
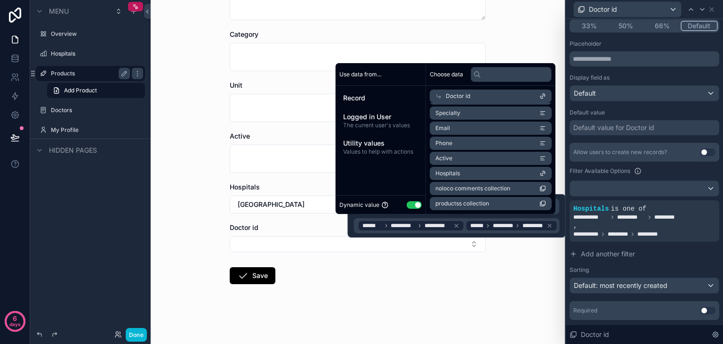
scroll to position [0, 0]
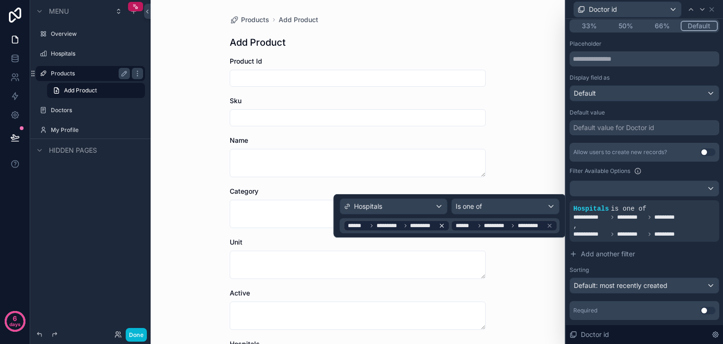
click at [443, 224] on icon at bounding box center [442, 225] width 7 height 7
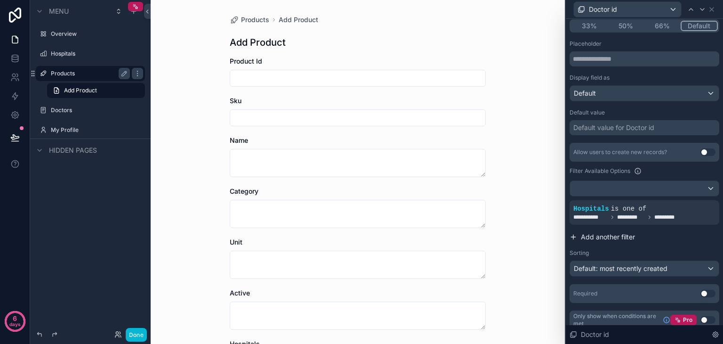
click at [591, 240] on span "Add another filter" at bounding box center [608, 236] width 54 height 9
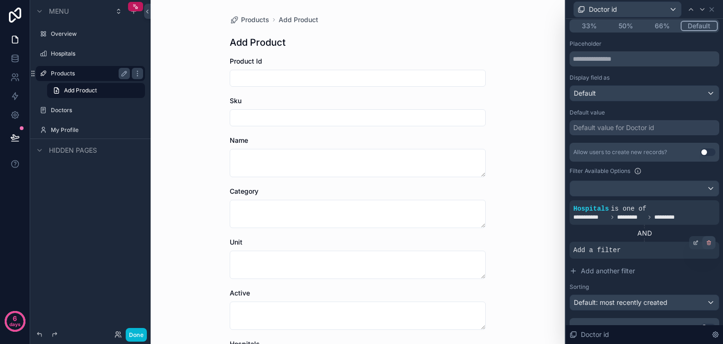
click at [706, 243] on icon at bounding box center [709, 243] width 6 height 6
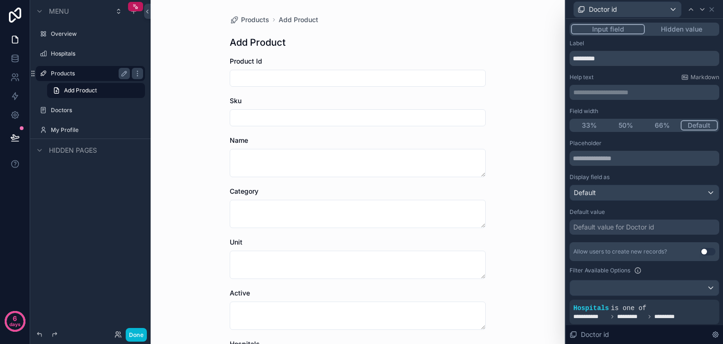
scroll to position [107, 0]
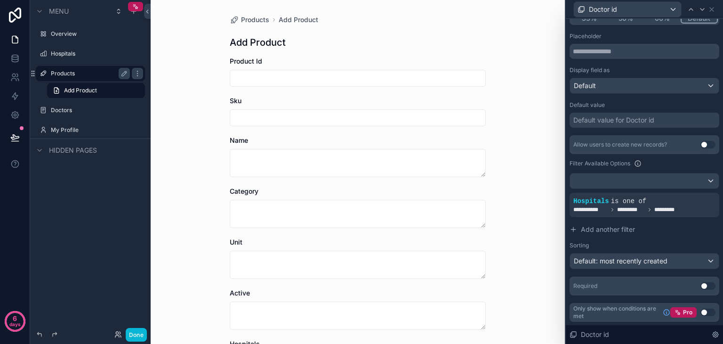
click at [527, 217] on div "Products Add Product Add Product Product Id Sku Name Category Unit Active Hospi…" at bounding box center [358, 172] width 414 height 344
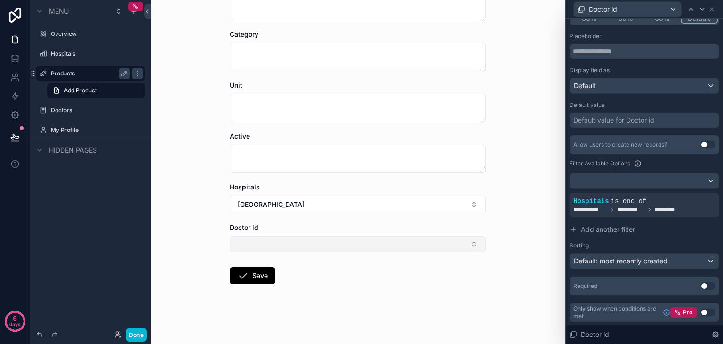
click at [284, 242] on button "Select Button" at bounding box center [358, 244] width 256 height 16
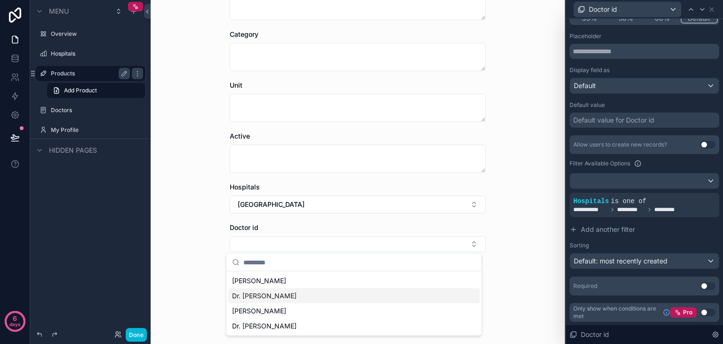
click at [279, 300] on div "Dr. [PERSON_NAME]" at bounding box center [353, 295] width 251 height 15
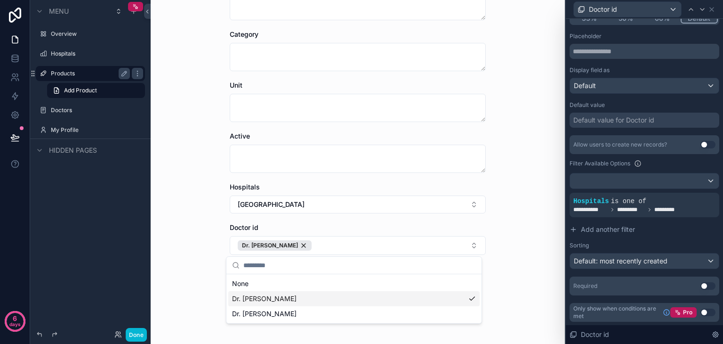
click at [307, 305] on div "Dr. [PERSON_NAME]" at bounding box center [353, 298] width 251 height 15
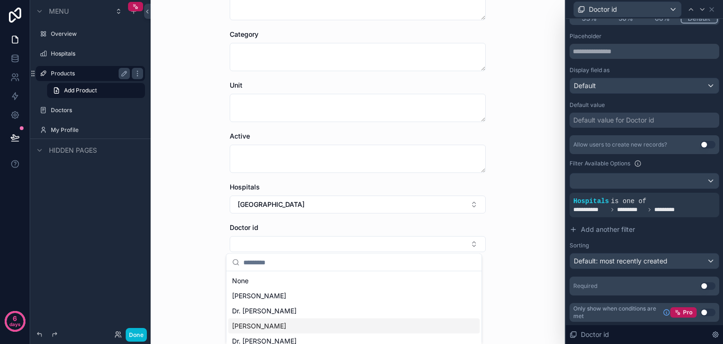
click at [305, 320] on div "[PERSON_NAME]" at bounding box center [353, 325] width 251 height 15
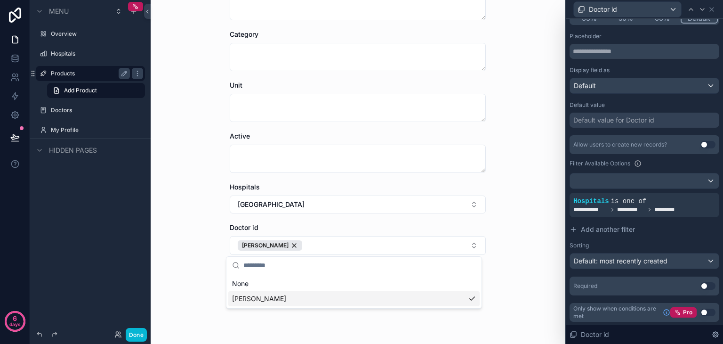
click at [343, 294] on div "[PERSON_NAME]" at bounding box center [353, 298] width 251 height 15
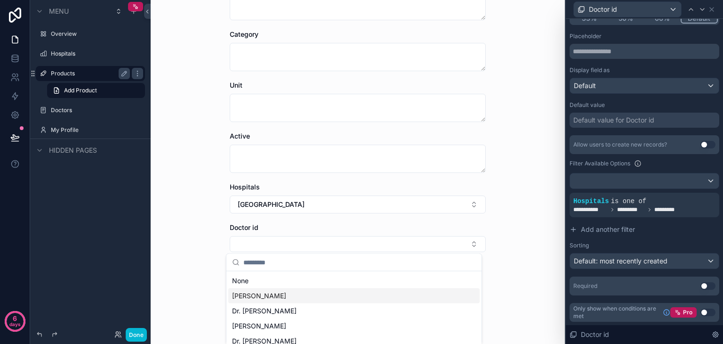
click at [323, 295] on div "[PERSON_NAME]" at bounding box center [353, 295] width 251 height 15
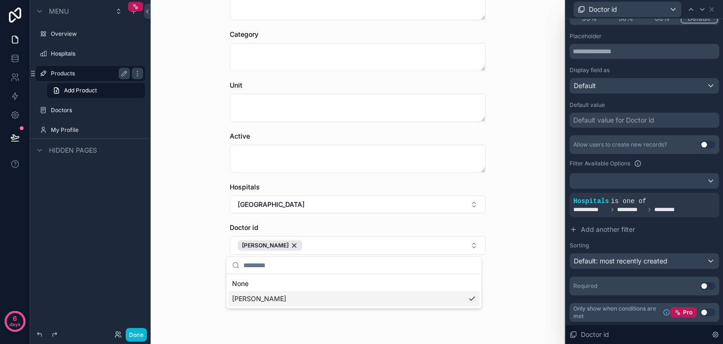
click at [323, 295] on div "[PERSON_NAME]" at bounding box center [353, 298] width 251 height 15
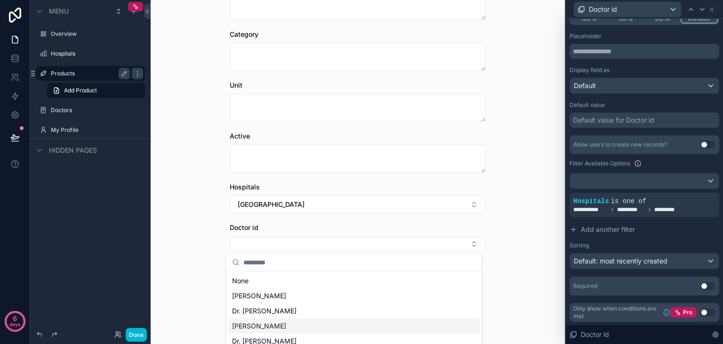
click at [324, 321] on div "[PERSON_NAME]" at bounding box center [353, 325] width 251 height 15
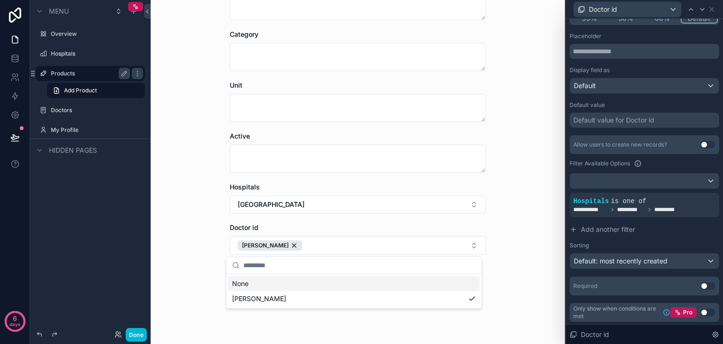
click at [325, 282] on div "None" at bounding box center [353, 283] width 251 height 15
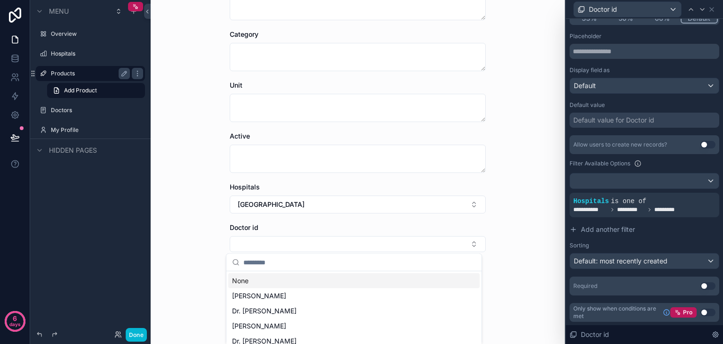
click at [542, 217] on div "Products Add Product Add Product Product Id Sku Name Category Unit Active Hospi…" at bounding box center [358, 172] width 414 height 344
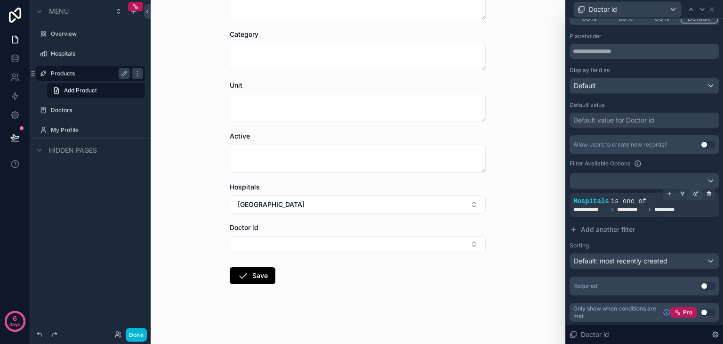
click at [689, 191] on div at bounding box center [695, 193] width 13 height 13
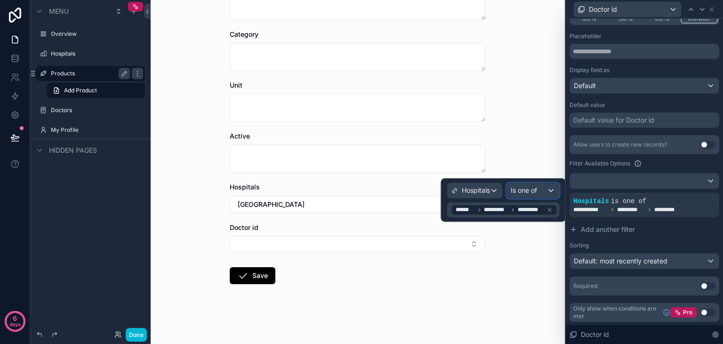
click at [533, 196] on div "Is one of" at bounding box center [533, 190] width 52 height 15
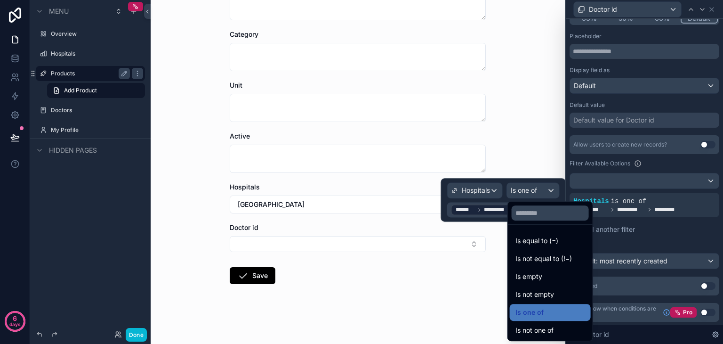
click at [533, 196] on div at bounding box center [503, 199] width 125 height 43
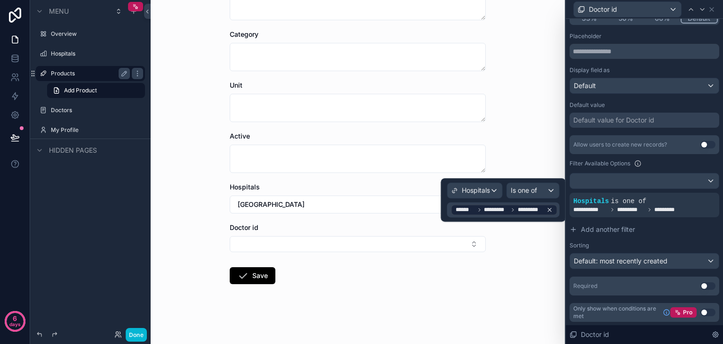
click at [488, 207] on span "*********" at bounding box center [496, 210] width 24 height 8
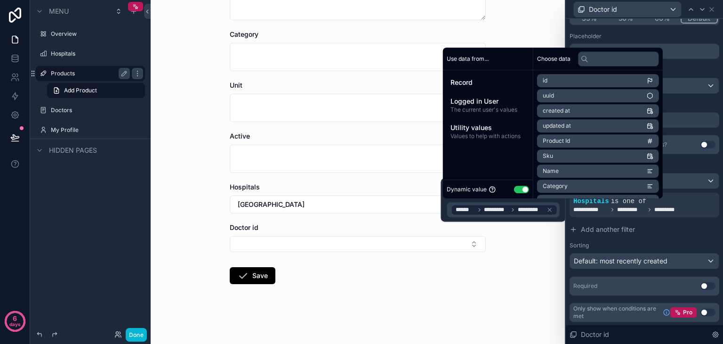
scroll to position [89, 0]
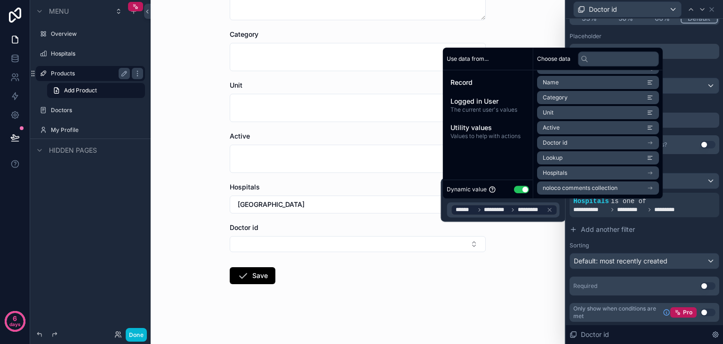
click at [584, 172] on li "Hospitals" at bounding box center [598, 172] width 122 height 13
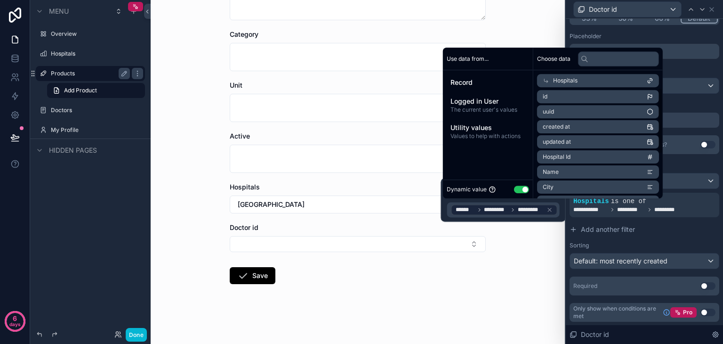
scroll to position [0, 0]
click at [580, 82] on div "Hospitals" at bounding box center [598, 80] width 122 height 13
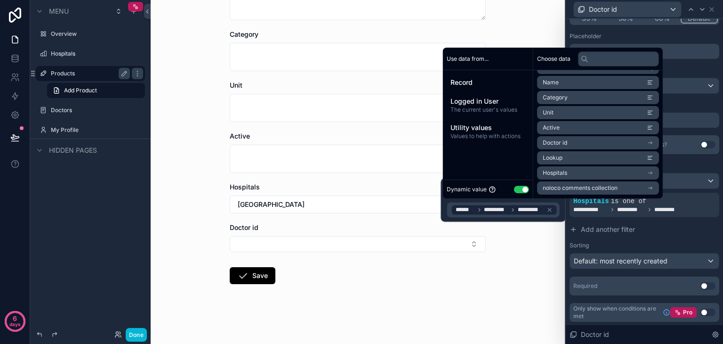
click at [579, 171] on li "Hospitals" at bounding box center [598, 172] width 122 height 13
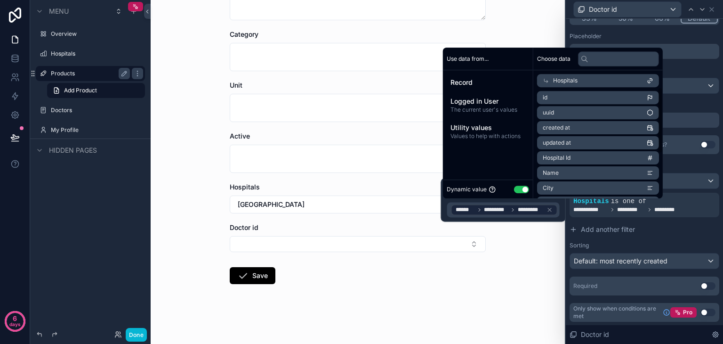
click at [562, 83] on span "Hospitals" at bounding box center [565, 81] width 24 height 8
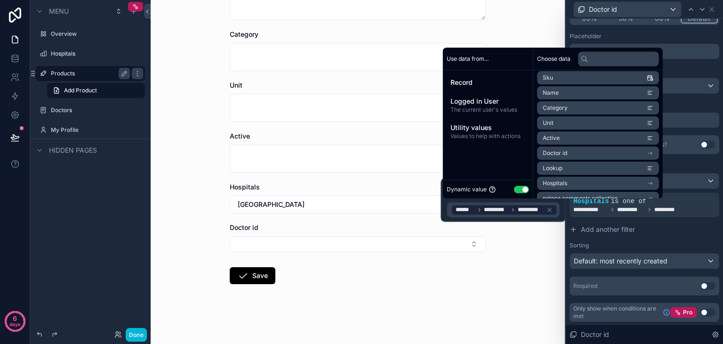
click at [592, 153] on li "Doctor id" at bounding box center [598, 152] width 122 height 13
click at [545, 81] on icon at bounding box center [546, 81] width 4 height 4
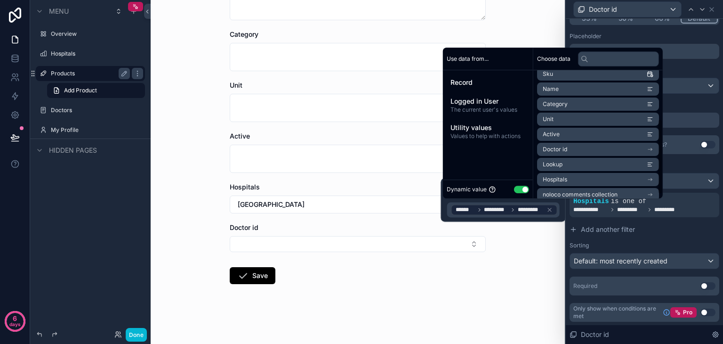
scroll to position [89, 0]
click at [603, 175] on li "Hospitals" at bounding box center [598, 172] width 122 height 13
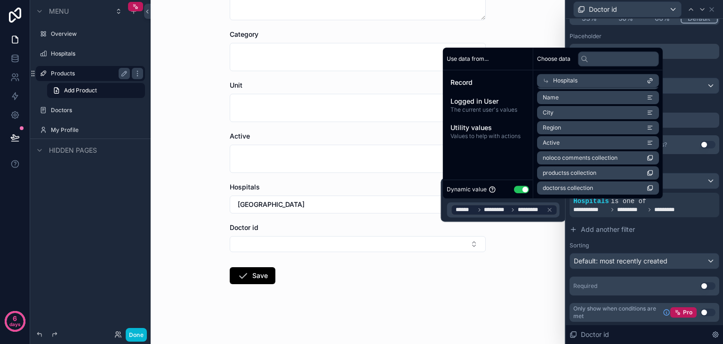
click at [619, 186] on li "doctorss collection" at bounding box center [598, 187] width 122 height 13
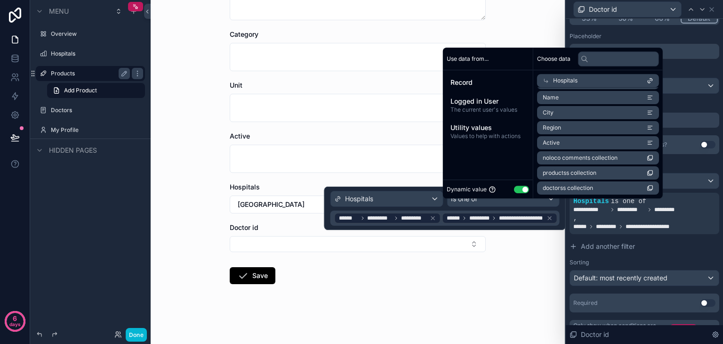
scroll to position [0, 0]
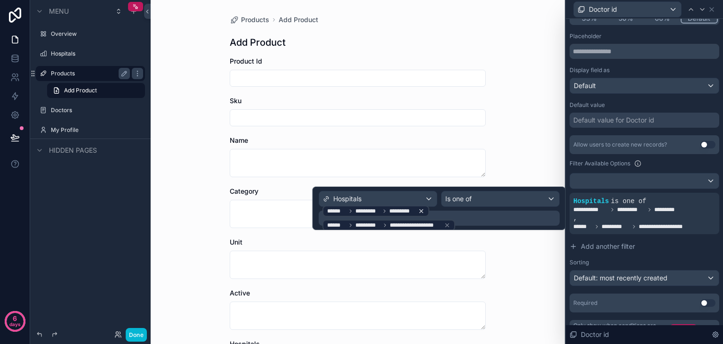
click at [419, 212] on icon at bounding box center [420, 211] width 3 height 3
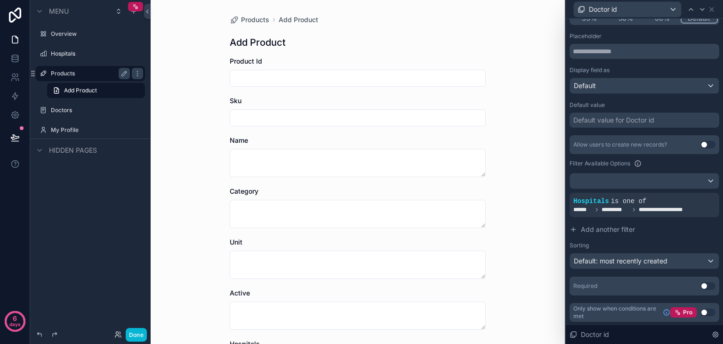
click at [538, 234] on div "Products Add Product Add Product Product Id Sku Name Category Unit Active Hospi…" at bounding box center [358, 172] width 414 height 344
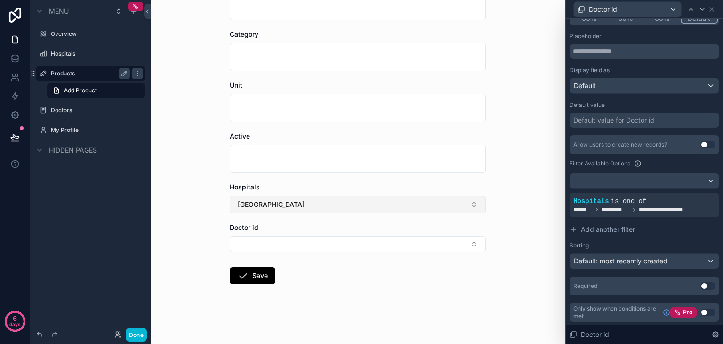
click at [296, 198] on button "[GEOGRAPHIC_DATA]" at bounding box center [358, 204] width 256 height 18
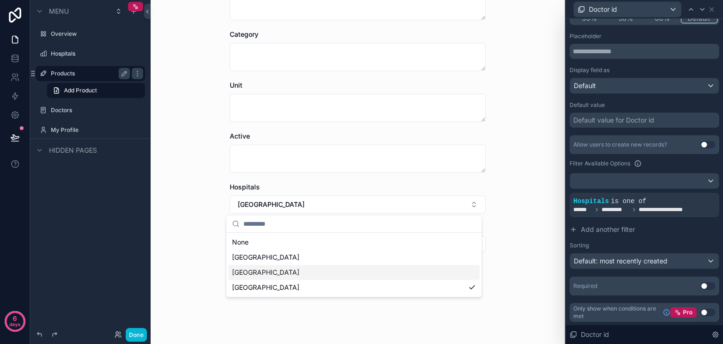
click at [278, 265] on div "[GEOGRAPHIC_DATA]" at bounding box center [353, 272] width 251 height 15
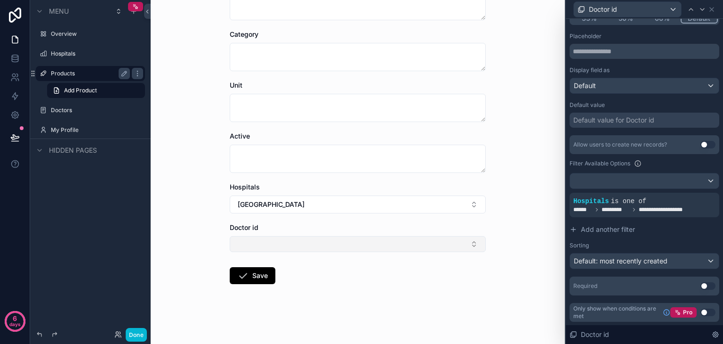
click at [316, 248] on button "Select Button" at bounding box center [358, 244] width 256 height 16
click at [335, 198] on button "[GEOGRAPHIC_DATA]" at bounding box center [358, 204] width 256 height 18
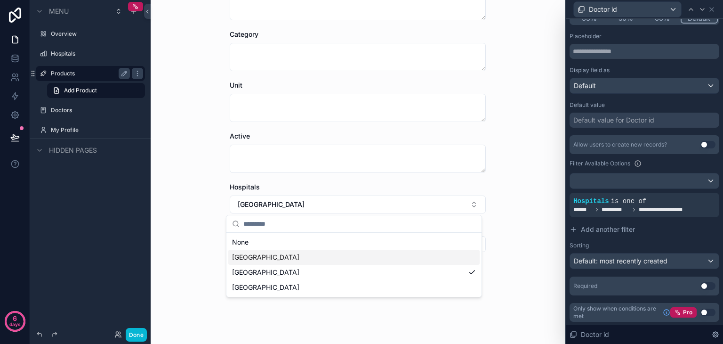
click at [299, 255] on span "[GEOGRAPHIC_DATA]" at bounding box center [265, 256] width 67 height 9
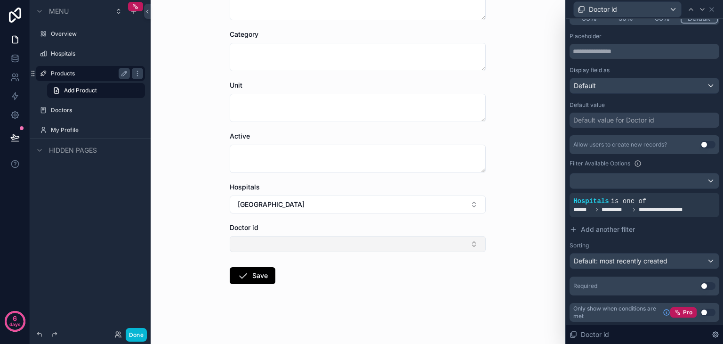
click at [319, 242] on button "Select Button" at bounding box center [358, 244] width 256 height 16
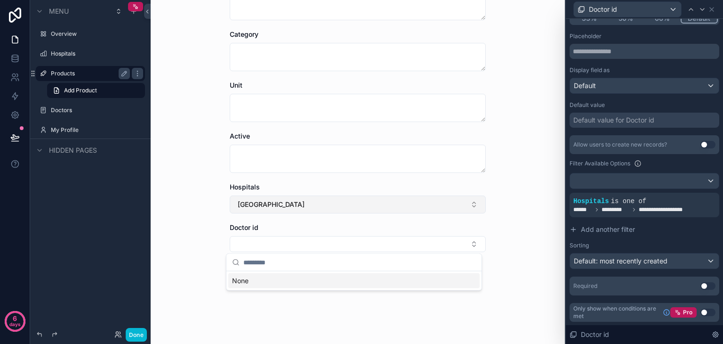
click at [343, 204] on button "[GEOGRAPHIC_DATA]" at bounding box center [358, 204] width 256 height 18
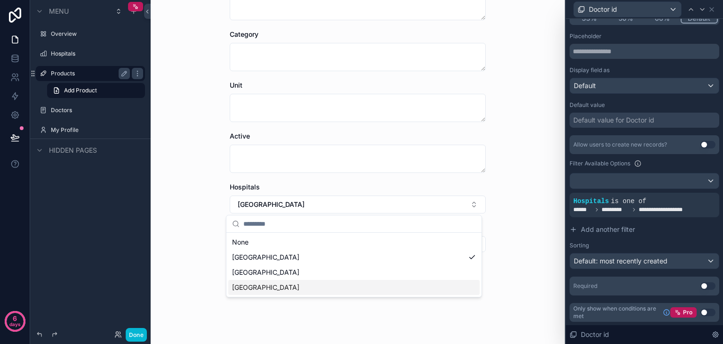
click at [326, 284] on div "[GEOGRAPHIC_DATA]" at bounding box center [353, 287] width 251 height 15
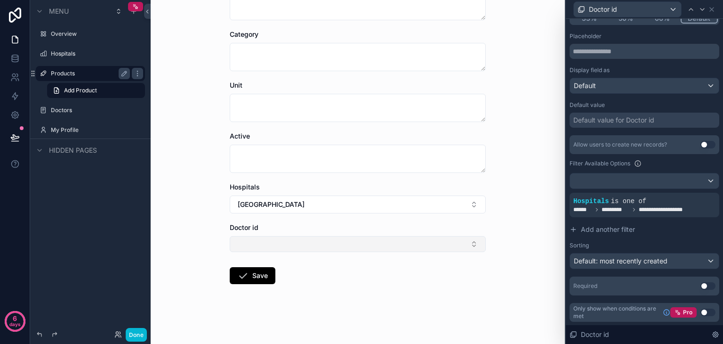
click at [334, 250] on button "Select Button" at bounding box center [358, 244] width 256 height 16
click at [348, 200] on button "[GEOGRAPHIC_DATA]" at bounding box center [358, 204] width 256 height 18
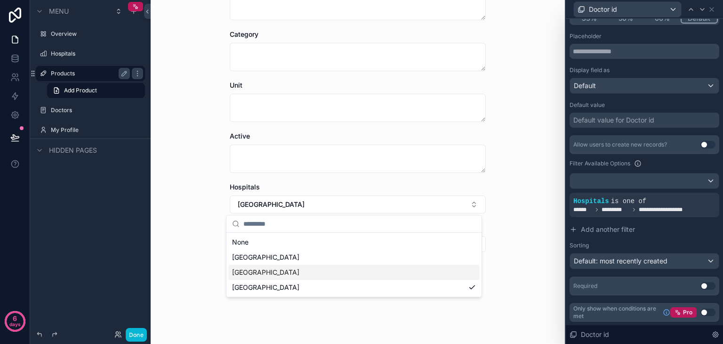
click at [326, 274] on div "[GEOGRAPHIC_DATA]" at bounding box center [353, 272] width 251 height 15
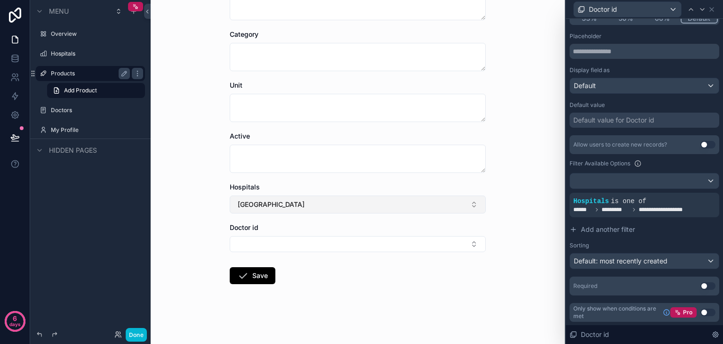
click at [324, 203] on button "[GEOGRAPHIC_DATA]" at bounding box center [358, 204] width 256 height 18
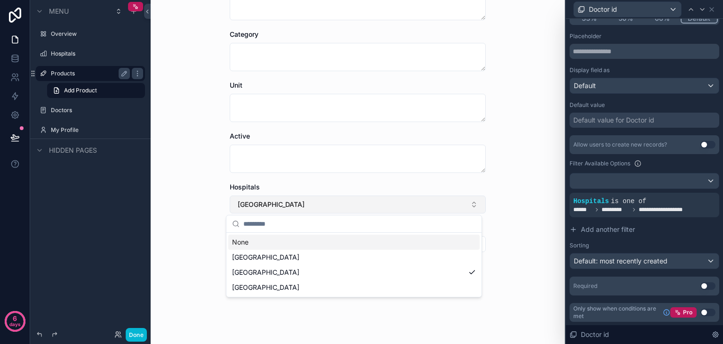
click at [324, 203] on button "[GEOGRAPHIC_DATA]" at bounding box center [358, 204] width 256 height 18
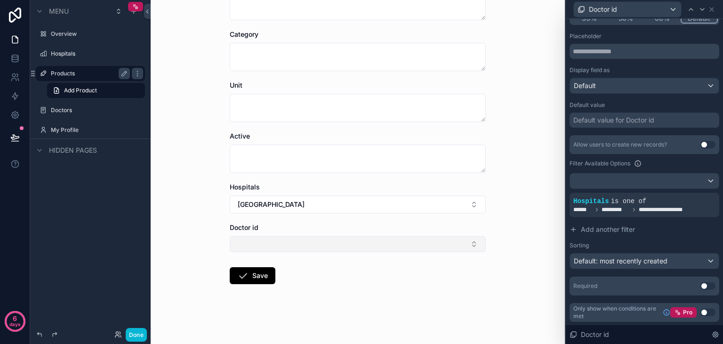
click at [312, 237] on button "Select Button" at bounding box center [358, 244] width 256 height 16
click at [317, 210] on button "[GEOGRAPHIC_DATA]" at bounding box center [358, 204] width 256 height 18
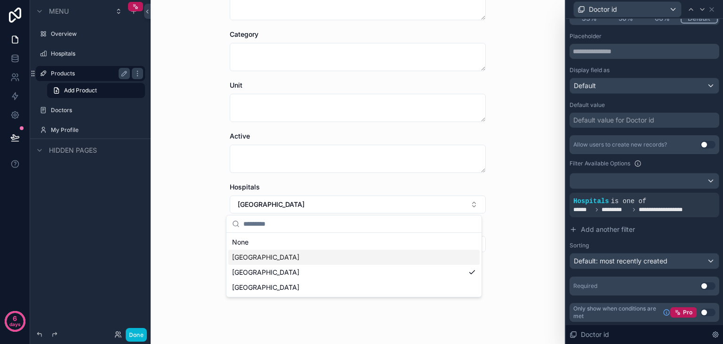
click at [277, 258] on span "[GEOGRAPHIC_DATA]" at bounding box center [265, 256] width 67 height 9
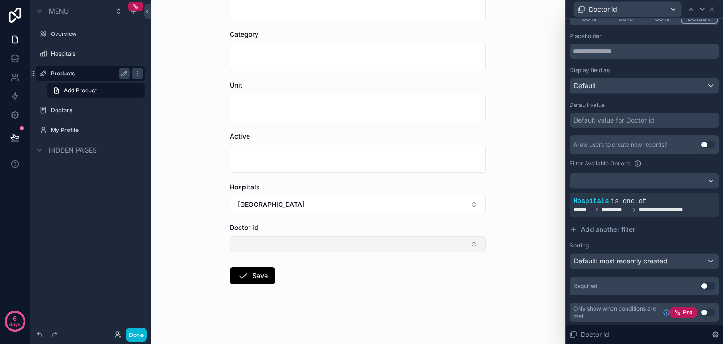
click at [308, 238] on button "Select Button" at bounding box center [358, 244] width 256 height 16
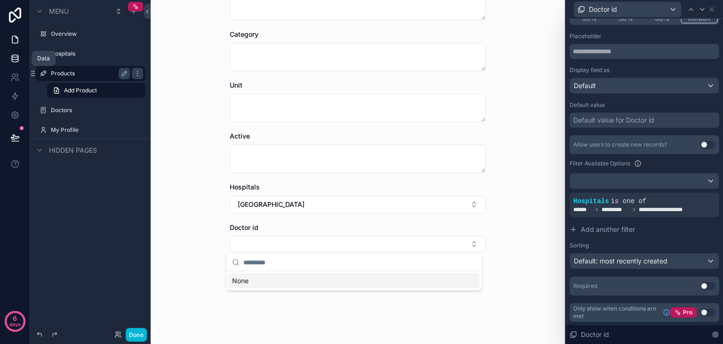
click at [13, 59] on icon at bounding box center [15, 58] width 6 height 4
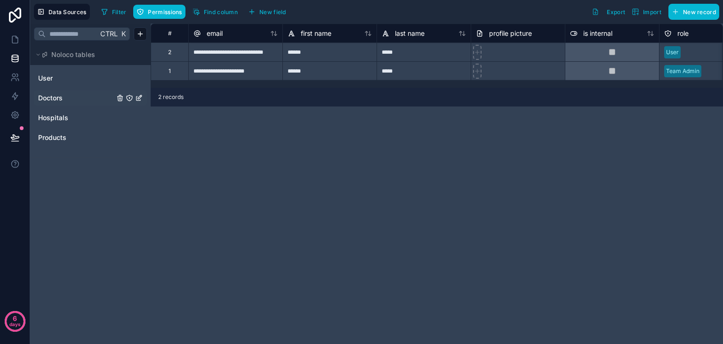
click at [64, 91] on div "Doctors" at bounding box center [90, 97] width 113 height 15
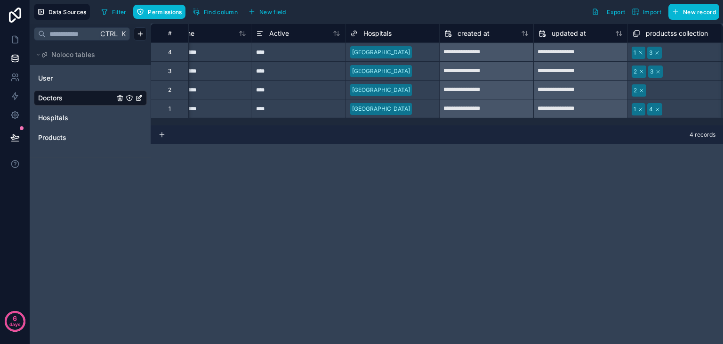
scroll to position [0, 405]
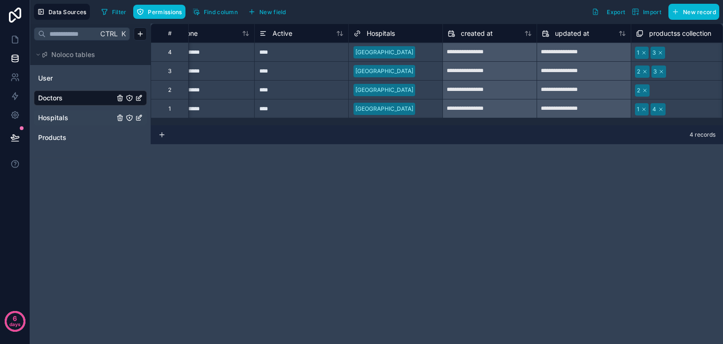
click at [71, 118] on link "Hospitals" at bounding box center [76, 117] width 76 height 9
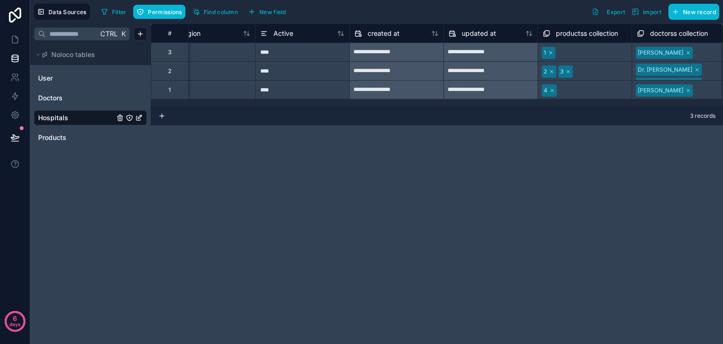
scroll to position [0, 407]
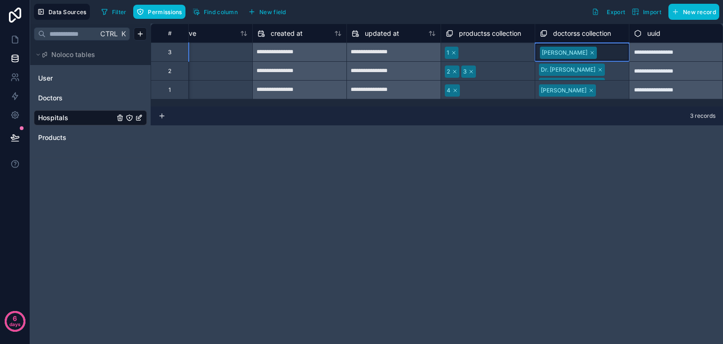
click at [620, 58] on div "[PERSON_NAME]" at bounding box center [582, 52] width 94 height 17
click at [580, 186] on div "**********" at bounding box center [437, 184] width 572 height 320
click at [70, 96] on link "Doctors" at bounding box center [76, 97] width 76 height 9
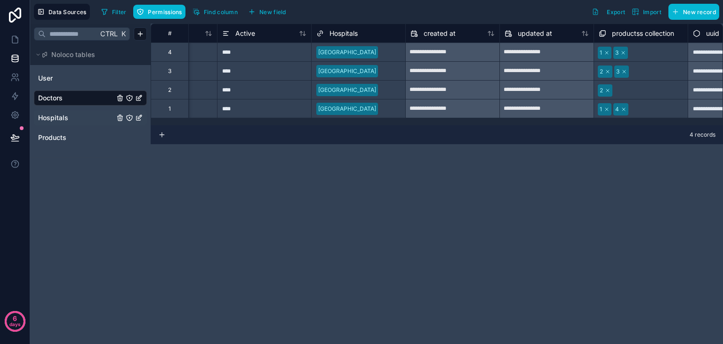
scroll to position [0, 501]
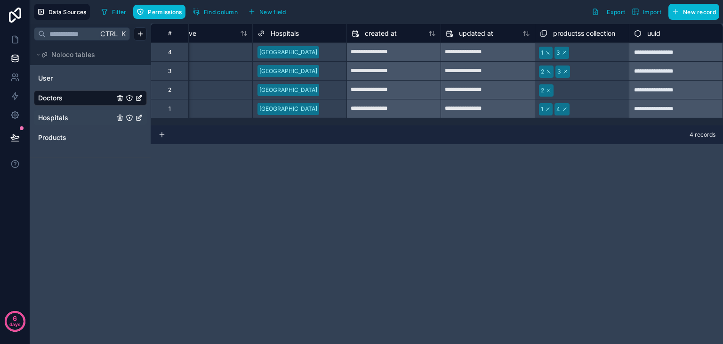
click at [65, 125] on div "User Doctors Hospitals Products" at bounding box center [90, 107] width 113 height 81
click at [56, 120] on span "Hospitals" at bounding box center [53, 117] width 30 height 9
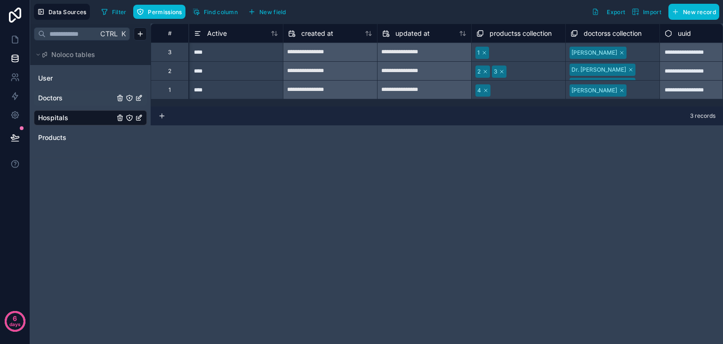
scroll to position [0, 407]
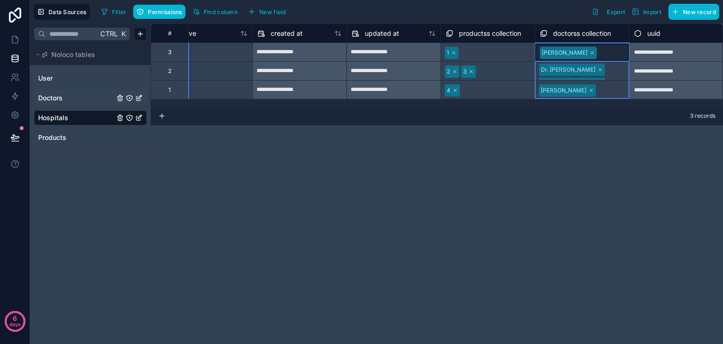
click at [599, 32] on span "doctorss collection" at bounding box center [582, 33] width 58 height 9
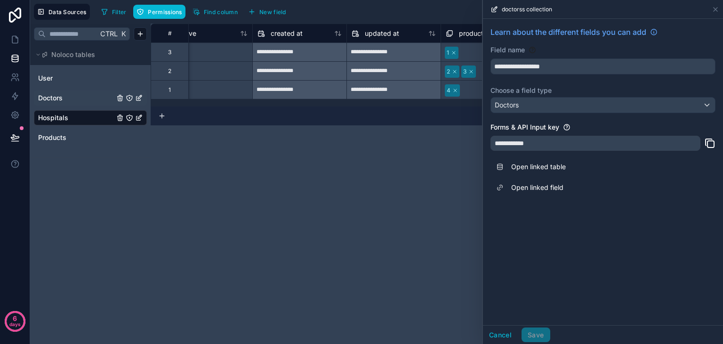
click at [494, 3] on div "doctorss collection" at bounding box center [603, 9] width 233 height 18
click at [493, 8] on icon at bounding box center [495, 10] width 8 height 8
click at [519, 6] on span "doctorss collection" at bounding box center [527, 10] width 50 height 8
click at [537, 30] on span "Learn about the different fields you can add" at bounding box center [569, 31] width 156 height 11
click at [335, 170] on div "**********" at bounding box center [437, 184] width 572 height 320
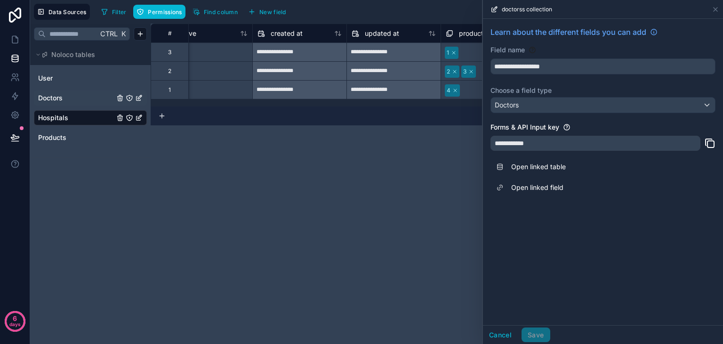
click at [335, 170] on div "**********" at bounding box center [437, 184] width 572 height 320
click at [716, 8] on icon at bounding box center [716, 10] width 8 height 8
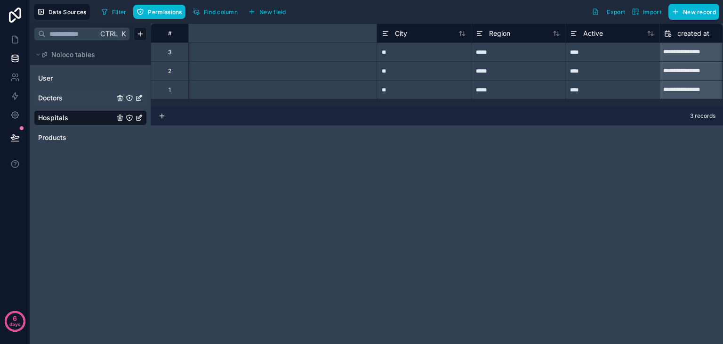
scroll to position [0, 407]
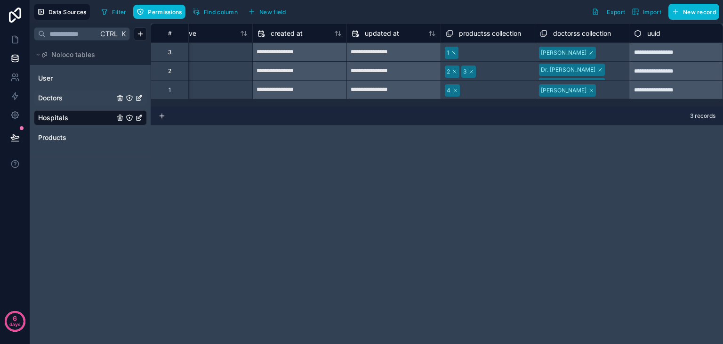
click at [73, 104] on div "Doctors" at bounding box center [90, 97] width 113 height 15
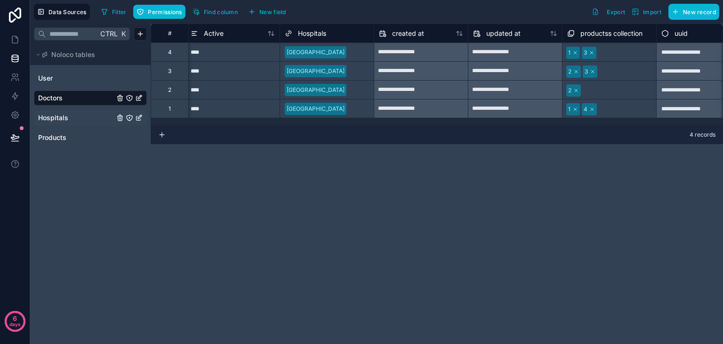
scroll to position [0, 501]
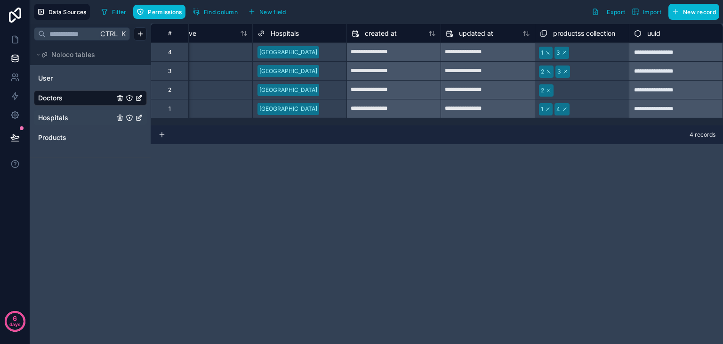
click at [75, 117] on link "Hospitals" at bounding box center [76, 117] width 76 height 9
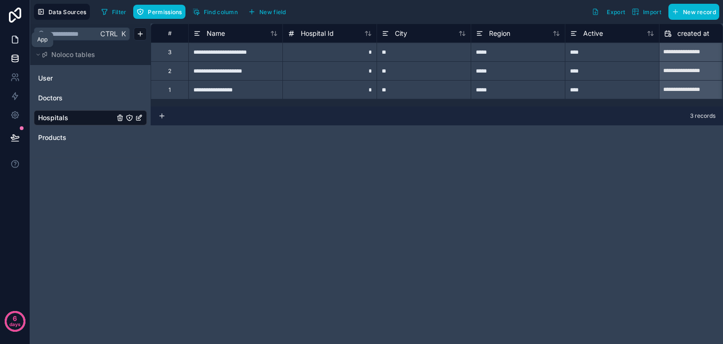
click at [12, 42] on icon at bounding box center [15, 39] width 6 height 7
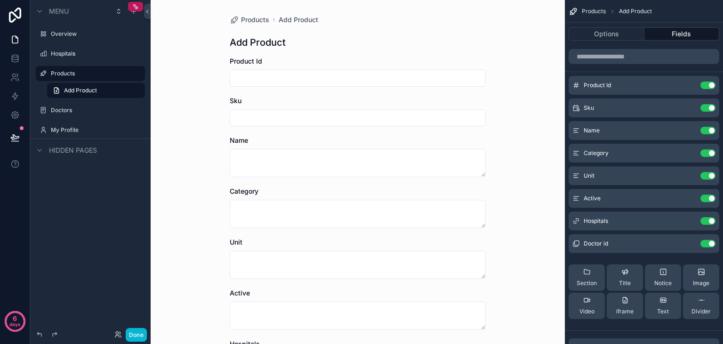
scroll to position [155, 0]
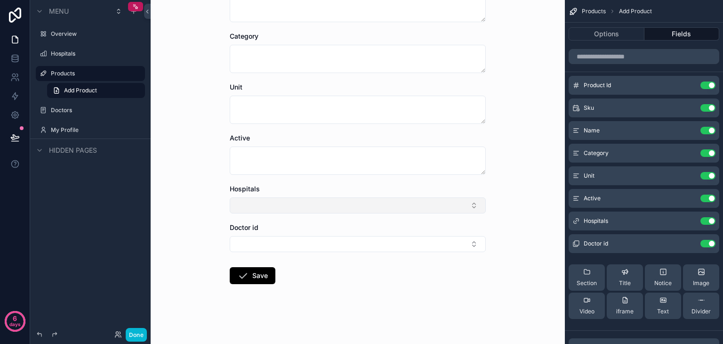
click at [318, 204] on button "Select Button" at bounding box center [358, 205] width 256 height 16
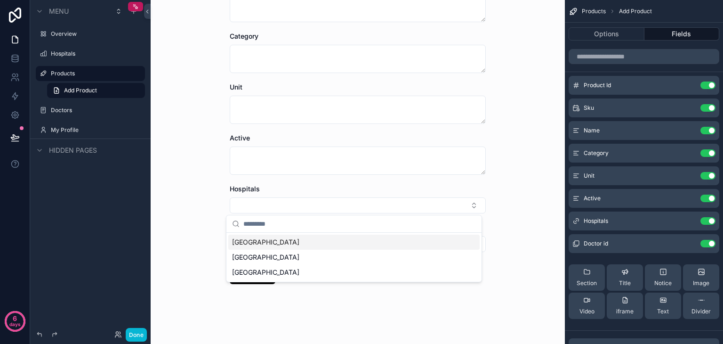
click at [318, 246] on div "[GEOGRAPHIC_DATA]" at bounding box center [353, 241] width 251 height 15
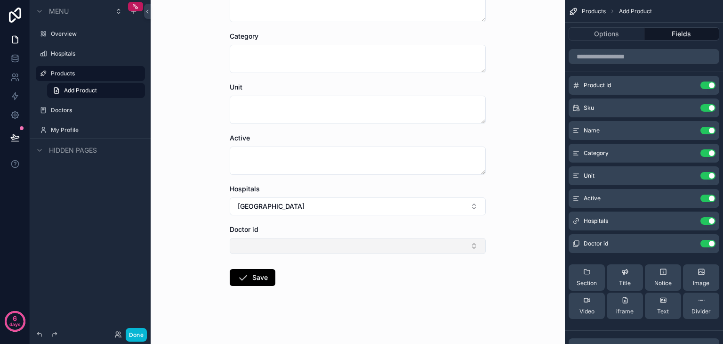
click at [355, 247] on button "Select Button" at bounding box center [358, 246] width 256 height 16
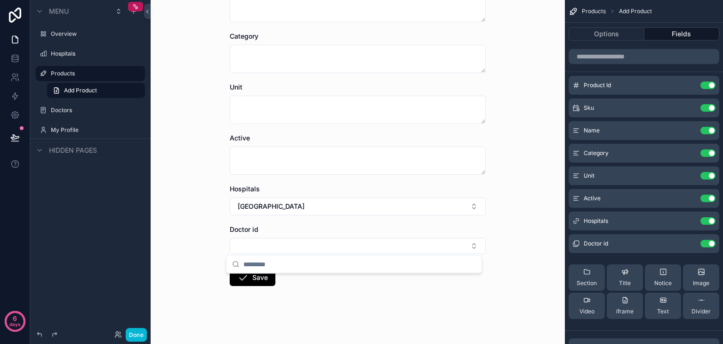
click at [320, 265] on input "scrollable content" at bounding box center [359, 264] width 233 height 17
type input "**"
click at [691, 244] on icon "scrollable content" at bounding box center [689, 244] width 8 height 8
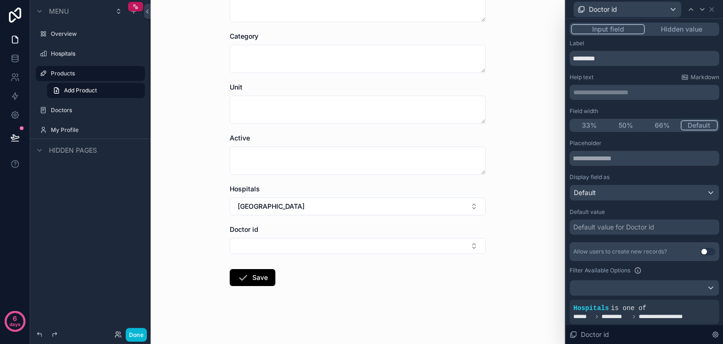
scroll to position [107, 0]
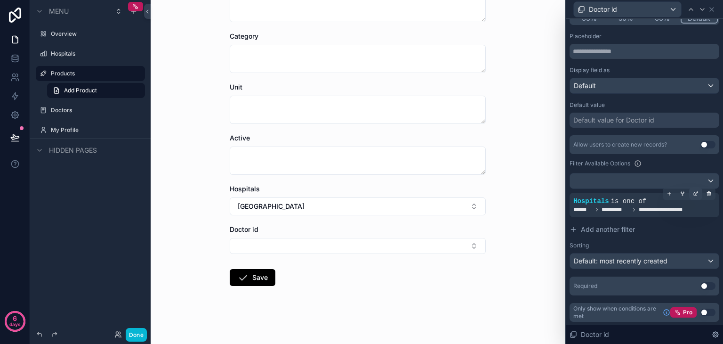
click at [689, 194] on div at bounding box center [695, 193] width 13 height 13
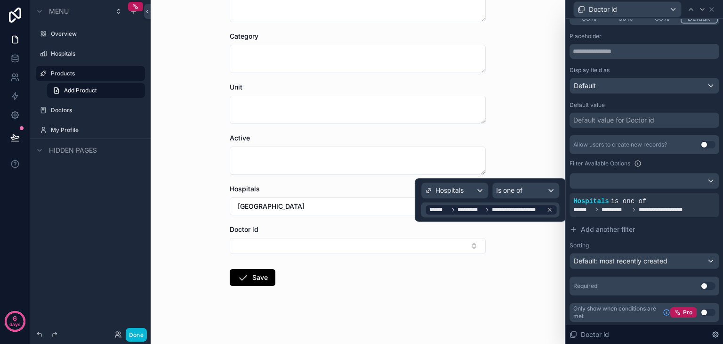
click at [518, 210] on span "**********" at bounding box center [517, 210] width 51 height 8
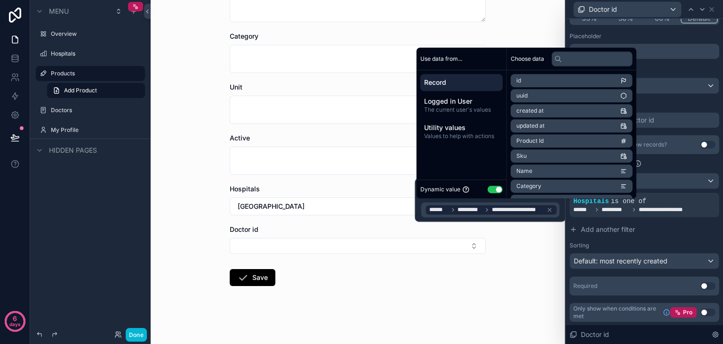
scroll to position [89, 0]
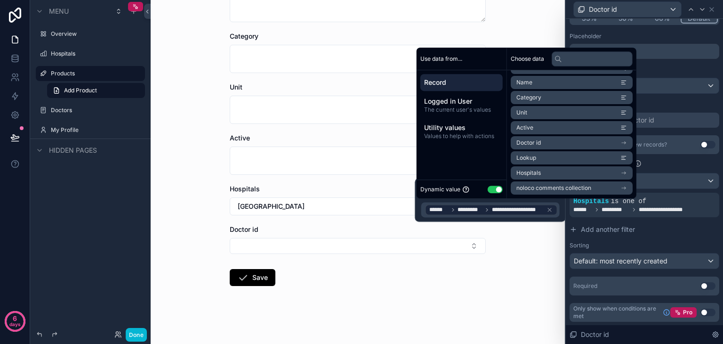
click at [553, 172] on li "Hospitals" at bounding box center [572, 172] width 122 height 13
click at [541, 131] on li "Name" at bounding box center [572, 134] width 122 height 13
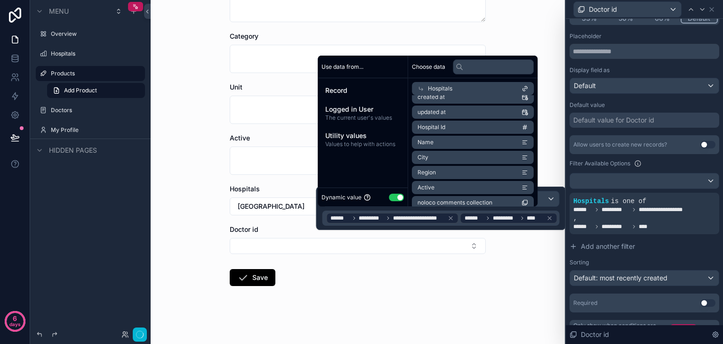
scroll to position [0, 0]
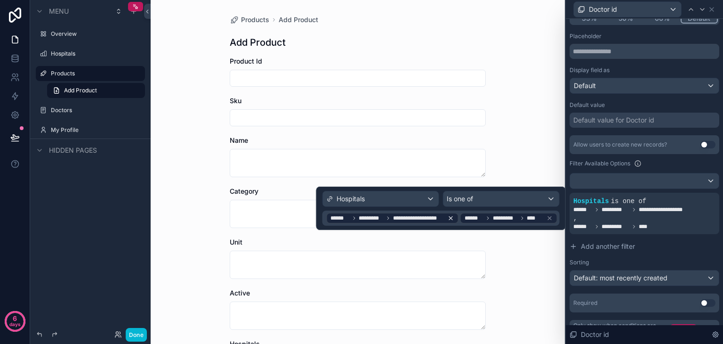
click at [452, 218] on icon at bounding box center [451, 218] width 7 height 7
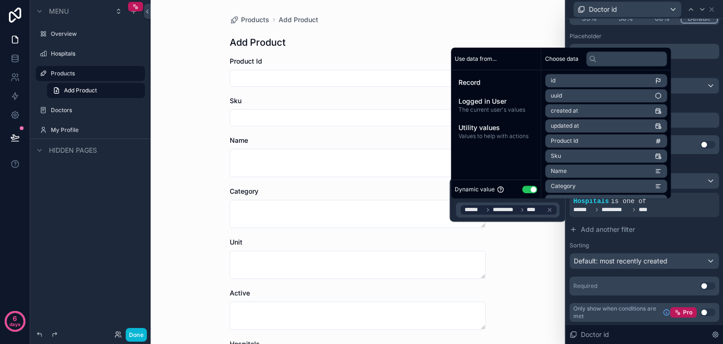
scroll to position [157, 0]
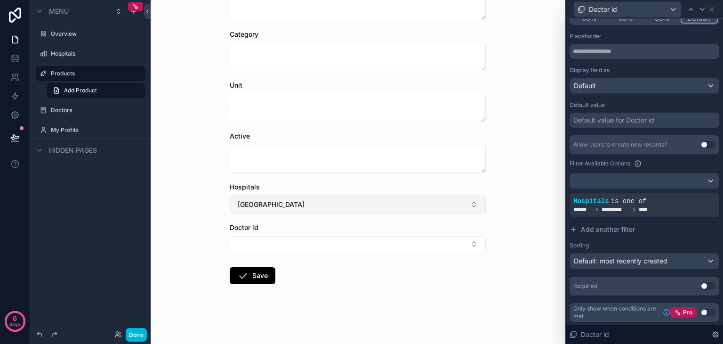
click at [327, 204] on button "[GEOGRAPHIC_DATA]" at bounding box center [358, 204] width 256 height 18
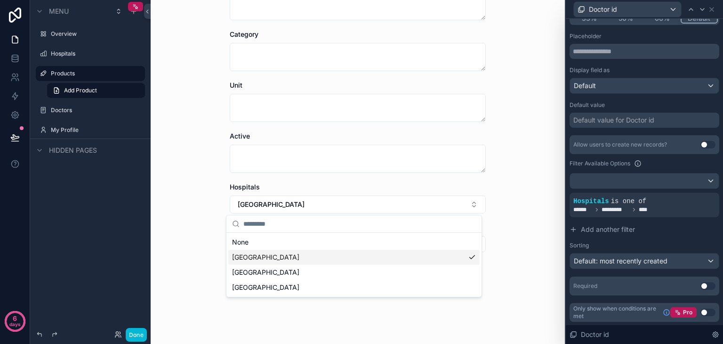
click at [299, 257] on span "[GEOGRAPHIC_DATA]" at bounding box center [265, 256] width 67 height 9
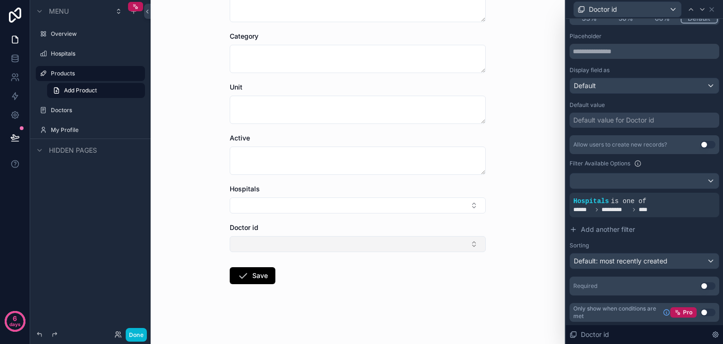
click at [345, 242] on button "Select Button" at bounding box center [358, 244] width 256 height 16
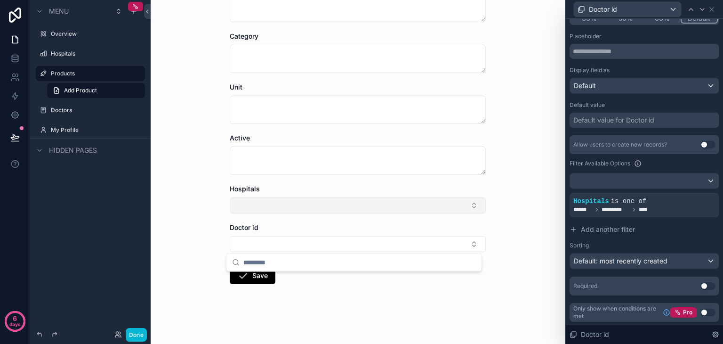
click at [348, 202] on button "Select Button" at bounding box center [358, 205] width 256 height 16
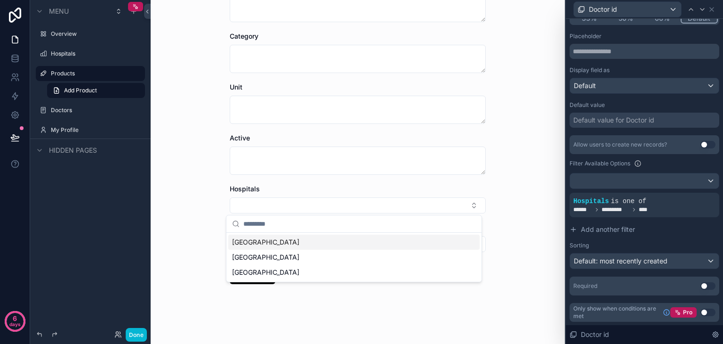
click at [315, 241] on div "[GEOGRAPHIC_DATA]" at bounding box center [353, 241] width 251 height 15
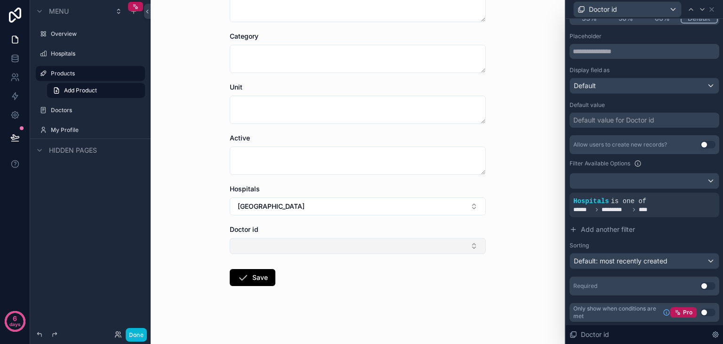
click at [339, 243] on button "Select Button" at bounding box center [358, 246] width 256 height 16
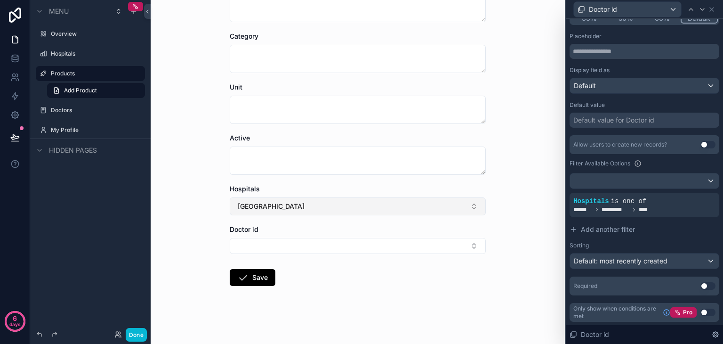
click at [352, 212] on button "[GEOGRAPHIC_DATA]" at bounding box center [358, 206] width 256 height 18
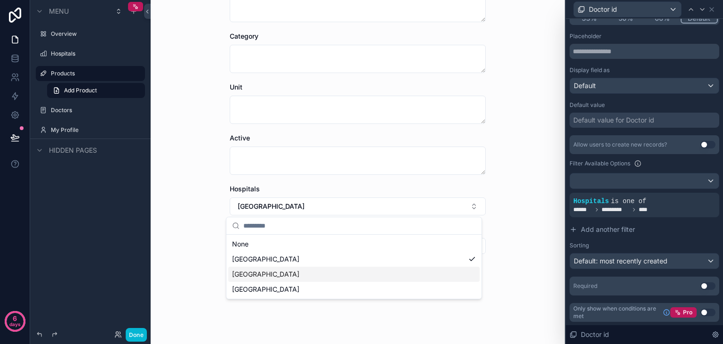
click at [330, 274] on div "[GEOGRAPHIC_DATA]" at bounding box center [353, 273] width 251 height 15
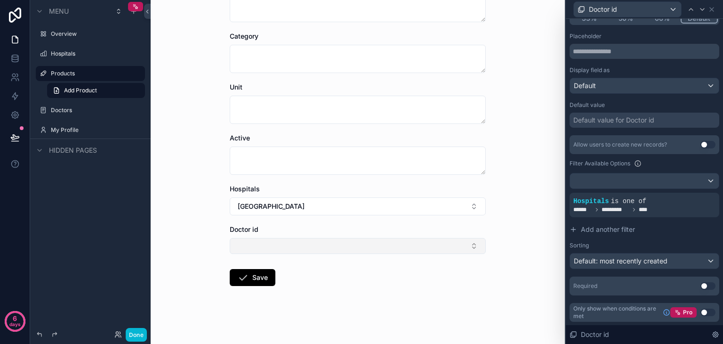
click at [348, 249] on button "Select Button" at bounding box center [358, 246] width 256 height 16
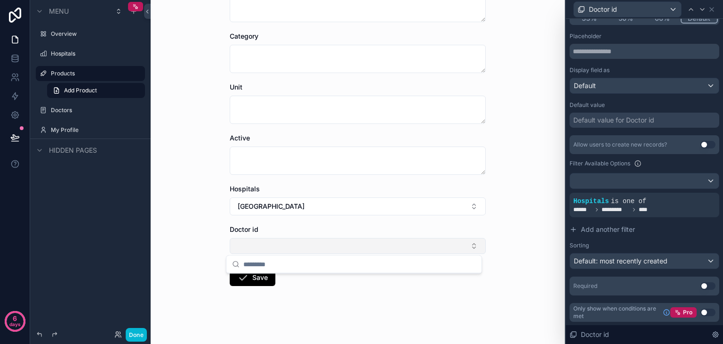
click at [348, 249] on button "Select Button" at bounding box center [358, 246] width 256 height 16
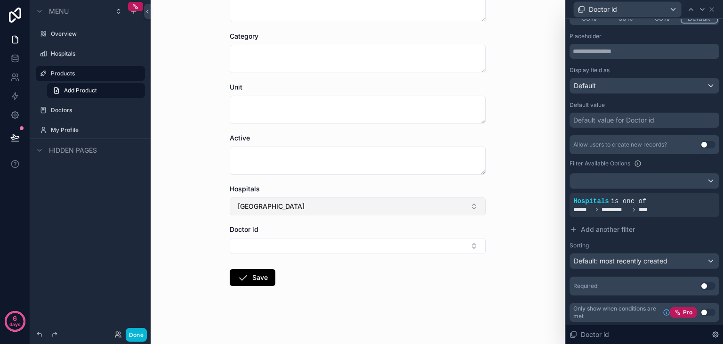
click at [363, 205] on button "[GEOGRAPHIC_DATA]" at bounding box center [358, 206] width 256 height 18
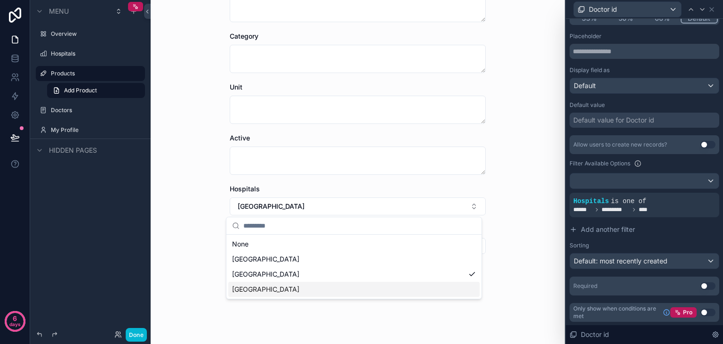
click at [332, 286] on div "[GEOGRAPHIC_DATA]" at bounding box center [353, 289] width 251 height 15
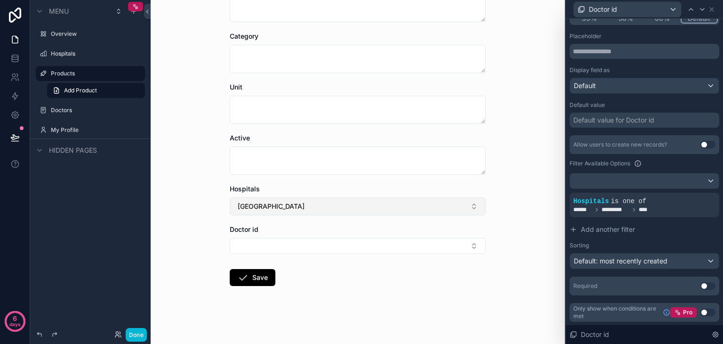
click at [352, 206] on button "[GEOGRAPHIC_DATA]" at bounding box center [358, 206] width 256 height 18
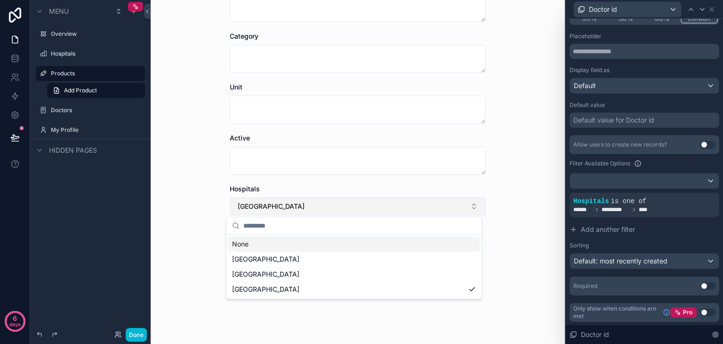
click at [352, 206] on button "[GEOGRAPHIC_DATA]" at bounding box center [358, 206] width 256 height 18
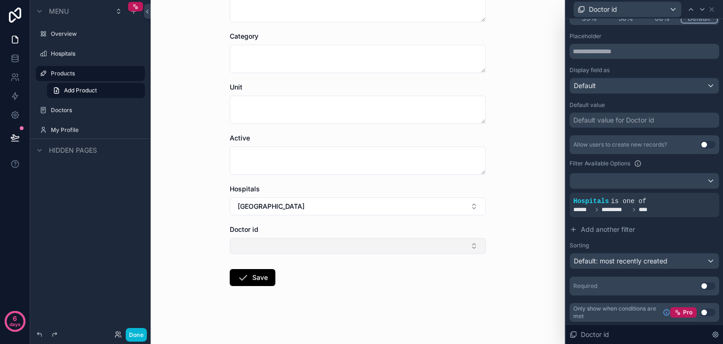
click at [309, 246] on button "Select Button" at bounding box center [358, 246] width 256 height 16
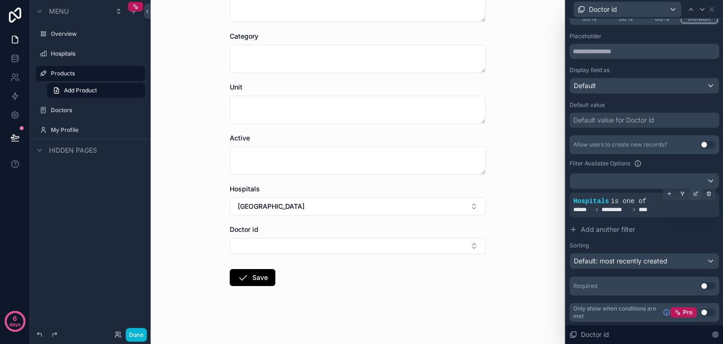
click at [693, 191] on icon at bounding box center [696, 194] width 6 height 6
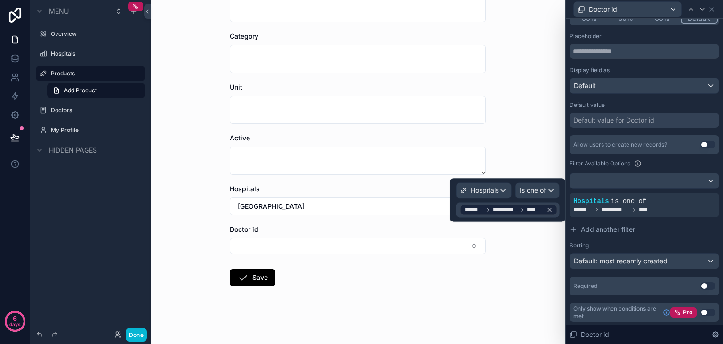
click at [520, 210] on icon at bounding box center [522, 210] width 6 height 6
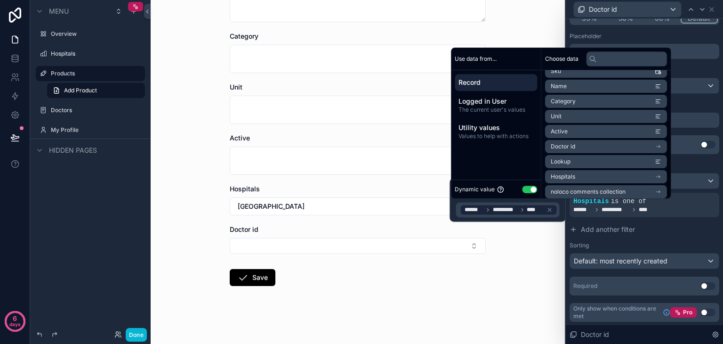
scroll to position [89, 0]
click at [600, 145] on li "Doctor id" at bounding box center [606, 142] width 122 height 13
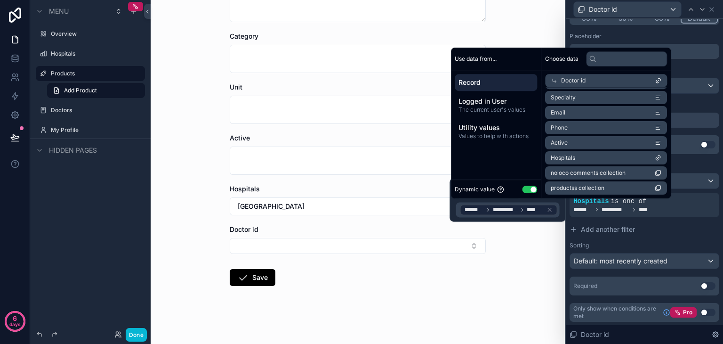
click at [595, 160] on li "Hospitals" at bounding box center [606, 157] width 122 height 13
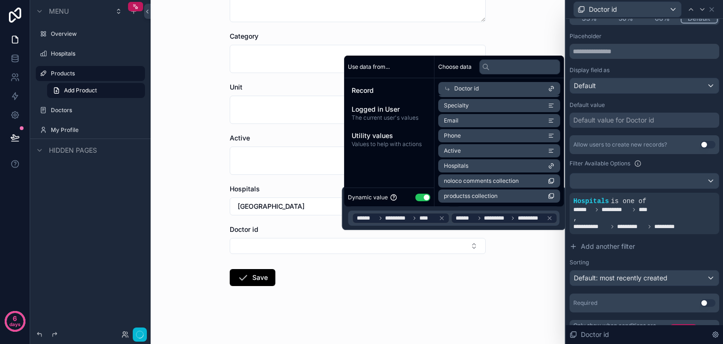
scroll to position [0, 0]
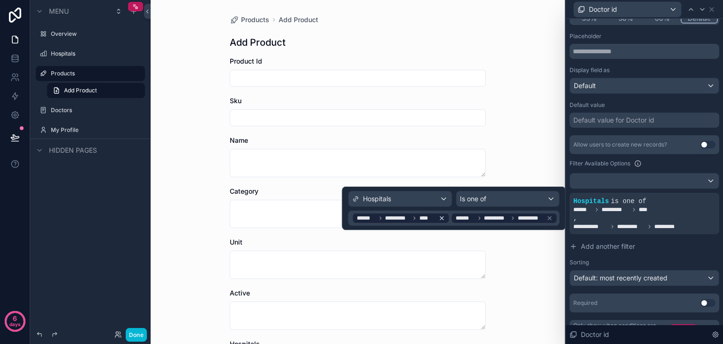
click at [441, 218] on icon at bounding box center [442, 218] width 7 height 7
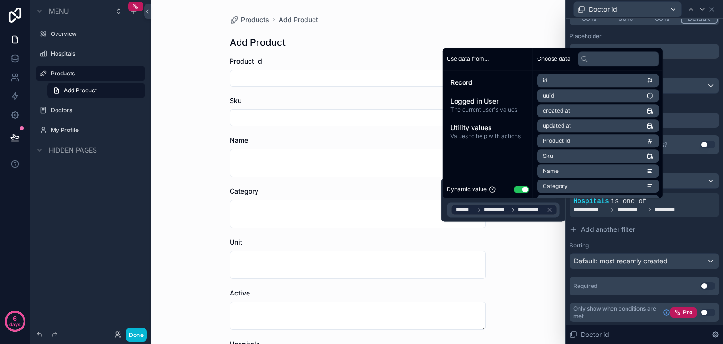
scroll to position [157, 0]
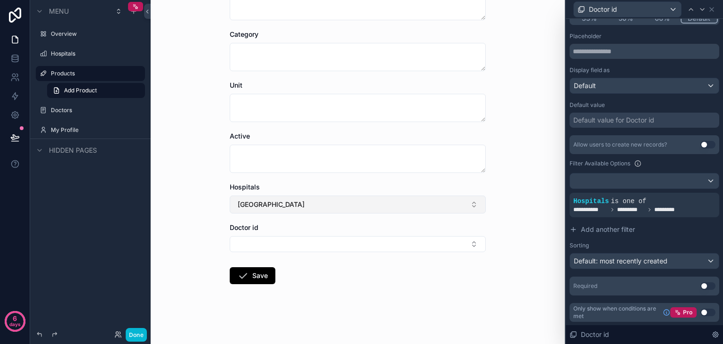
click at [298, 202] on button "[GEOGRAPHIC_DATA]" at bounding box center [358, 204] width 256 height 18
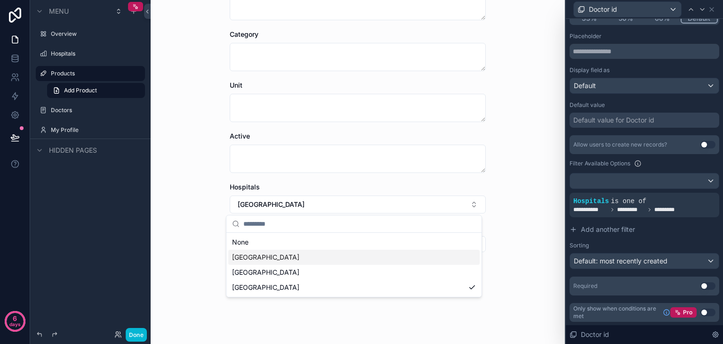
click at [299, 253] on span "[GEOGRAPHIC_DATA]" at bounding box center [265, 256] width 67 height 9
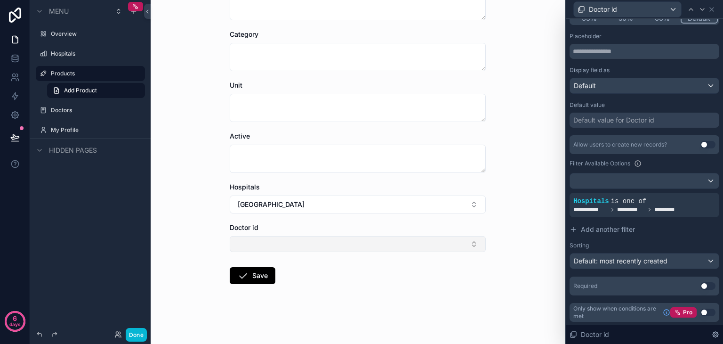
click at [319, 247] on button "Select Button" at bounding box center [358, 244] width 256 height 16
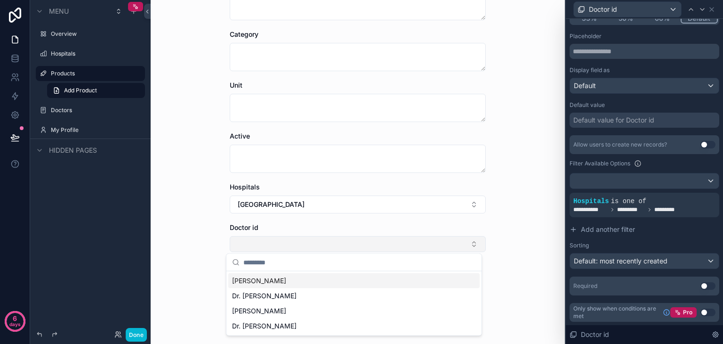
click at [319, 247] on button "Select Button" at bounding box center [358, 244] width 256 height 16
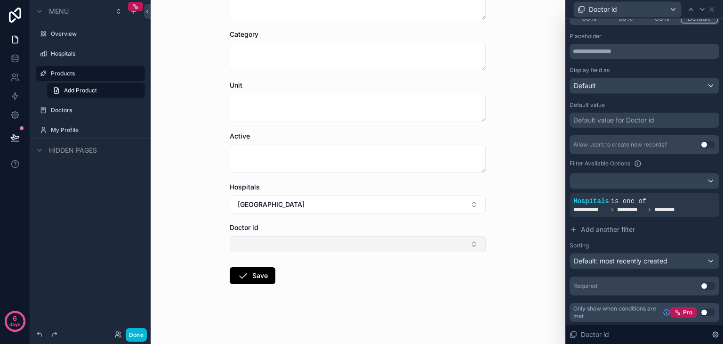
click at [319, 247] on button "Select Button" at bounding box center [358, 244] width 256 height 16
click at [691, 191] on div at bounding box center [695, 193] width 13 height 13
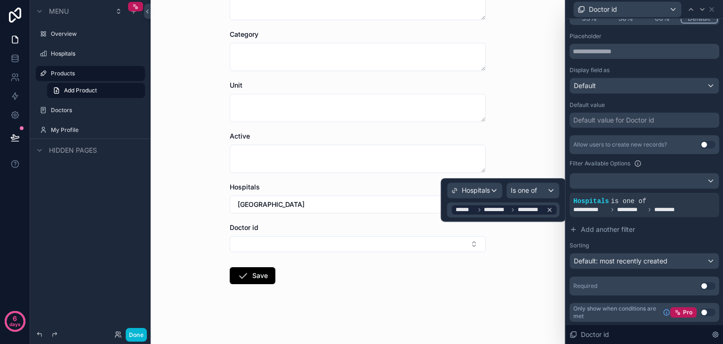
click at [529, 212] on span "*********" at bounding box center [530, 210] width 25 height 8
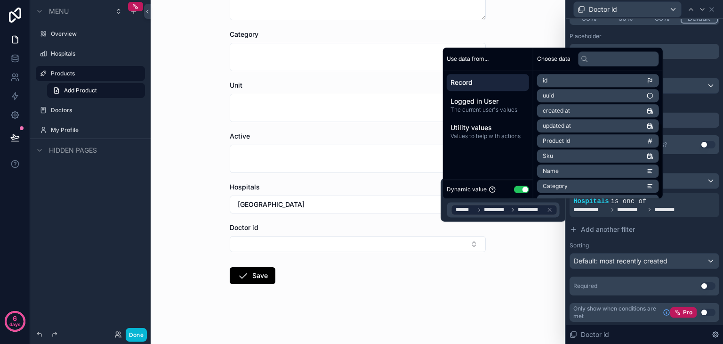
scroll to position [89, 0]
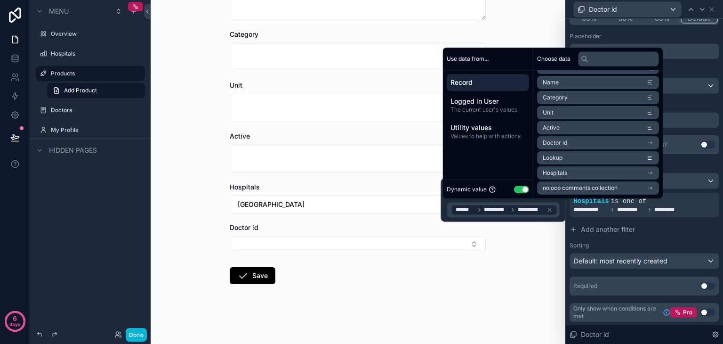
click at [598, 174] on li "Hospitals" at bounding box center [598, 172] width 122 height 13
click at [607, 192] on li "doctorss collection" at bounding box center [598, 187] width 122 height 13
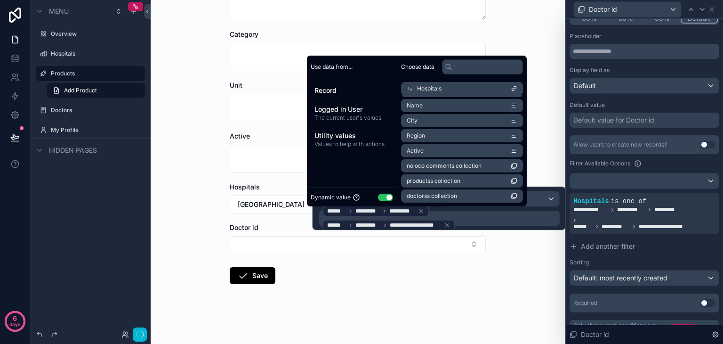
scroll to position [0, 0]
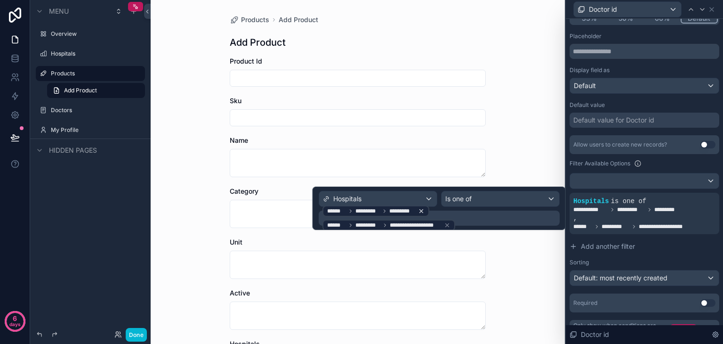
click at [418, 211] on icon at bounding box center [421, 211] width 7 height 7
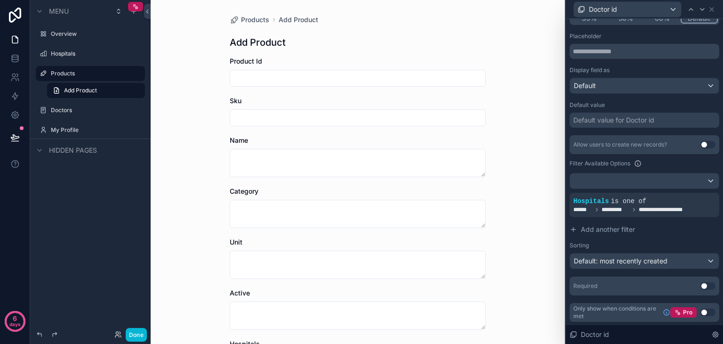
click at [528, 256] on div "Products Add Product Add Product Product Id Sku Name Category Unit Active Hospi…" at bounding box center [358, 172] width 414 height 344
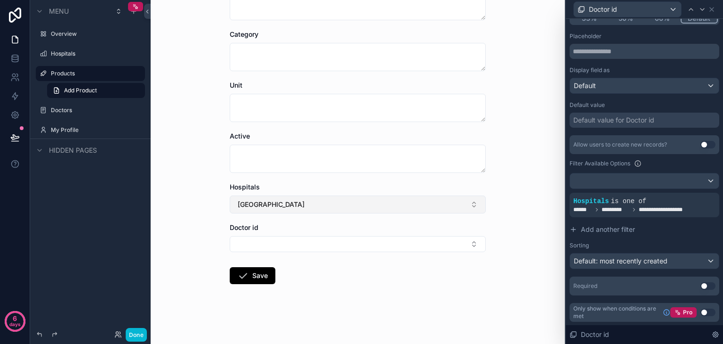
click at [321, 196] on button "[GEOGRAPHIC_DATA]" at bounding box center [358, 204] width 256 height 18
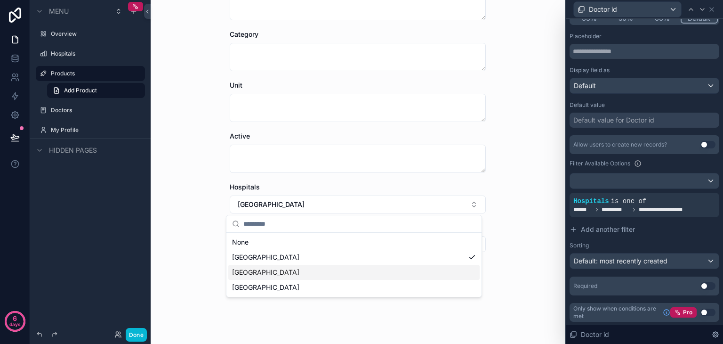
click at [316, 268] on div "[GEOGRAPHIC_DATA]" at bounding box center [353, 272] width 251 height 15
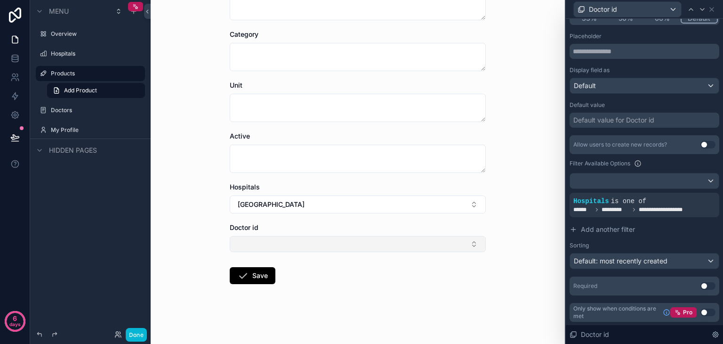
click at [328, 248] on button "Select Button" at bounding box center [358, 244] width 256 height 16
click at [17, 63] on icon at bounding box center [14, 58] width 9 height 9
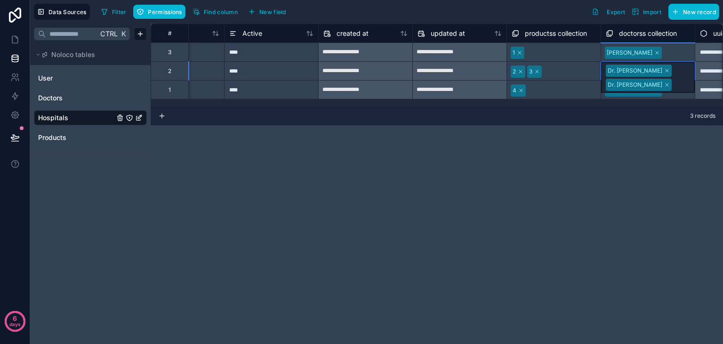
click at [672, 69] on div "Dr. [PERSON_NAME] Dr. [PERSON_NAME]" at bounding box center [648, 77] width 94 height 31
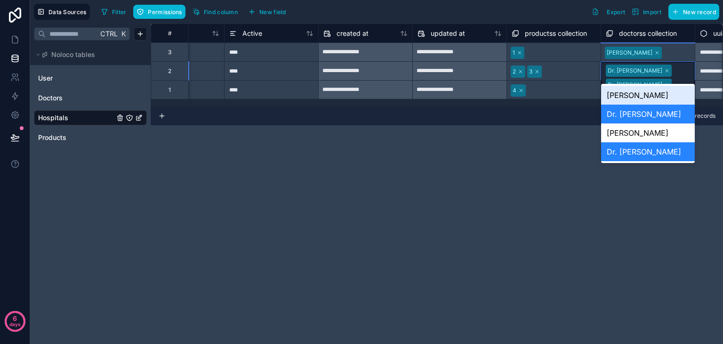
click at [672, 69] on div "Dr. [PERSON_NAME] Dr. [PERSON_NAME]" at bounding box center [648, 77] width 94 height 31
click at [677, 51] on div at bounding box center [677, 52] width 25 height 9
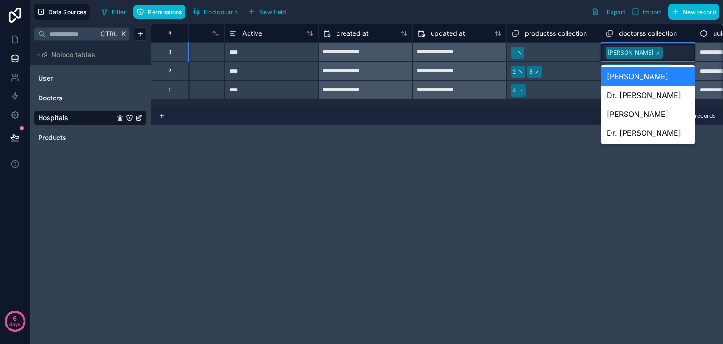
click at [677, 51] on div at bounding box center [678, 52] width 24 height 9
click at [674, 97] on div "Dr. [PERSON_NAME]" at bounding box center [648, 95] width 94 height 19
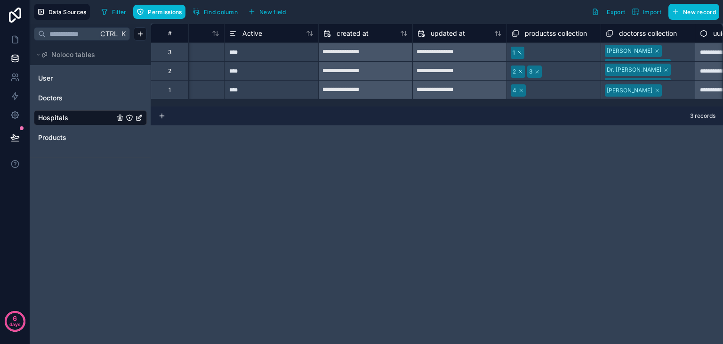
click at [474, 161] on div "**********" at bounding box center [437, 184] width 572 height 320
click at [9, 33] on link at bounding box center [15, 39] width 30 height 19
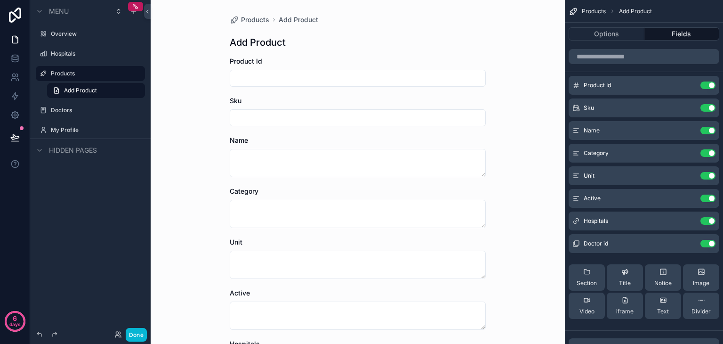
scroll to position [155, 0]
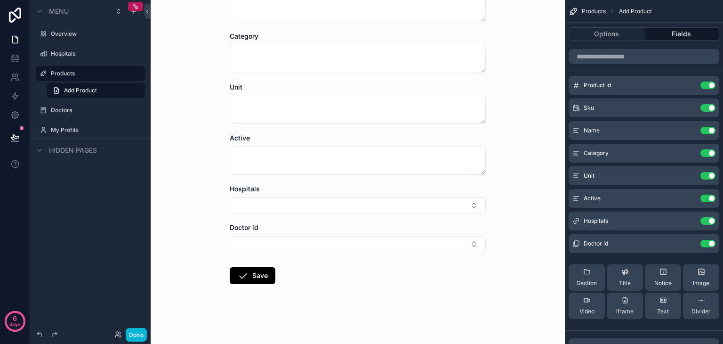
click at [315, 196] on div "Hospitals" at bounding box center [358, 198] width 256 height 29
click at [329, 201] on button "Select Button" at bounding box center [358, 205] width 256 height 16
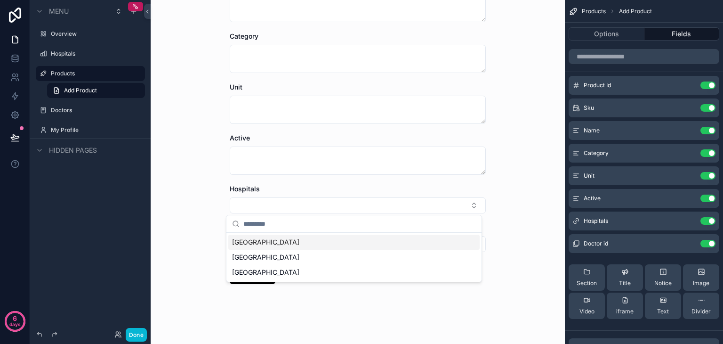
click at [317, 244] on div "[GEOGRAPHIC_DATA]" at bounding box center [353, 241] width 251 height 15
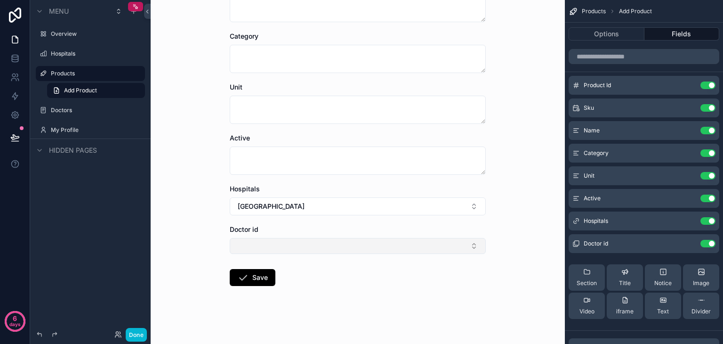
click at [322, 244] on button "Select Button" at bounding box center [358, 246] width 256 height 16
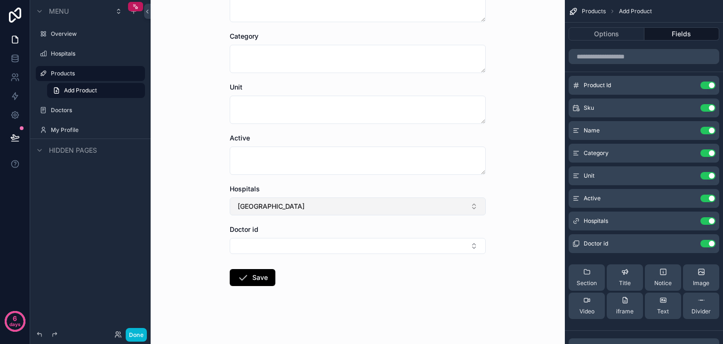
drag, startPoint x: 350, startPoint y: 195, endPoint x: 336, endPoint y: 202, distance: 16.0
click at [336, 202] on div "[GEOGRAPHIC_DATA]" at bounding box center [358, 199] width 256 height 31
click at [336, 202] on button "[GEOGRAPHIC_DATA]" at bounding box center [358, 206] width 256 height 18
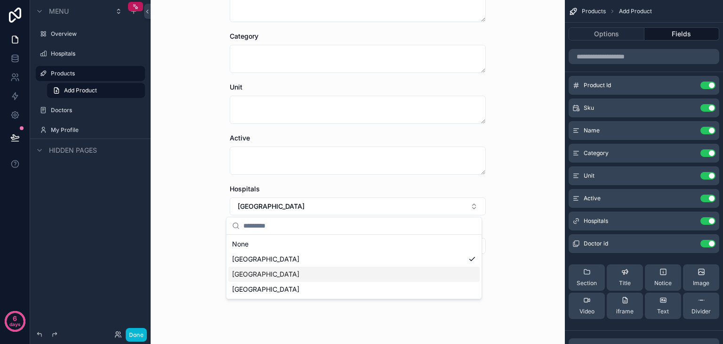
click at [312, 273] on div "[GEOGRAPHIC_DATA]" at bounding box center [353, 273] width 251 height 15
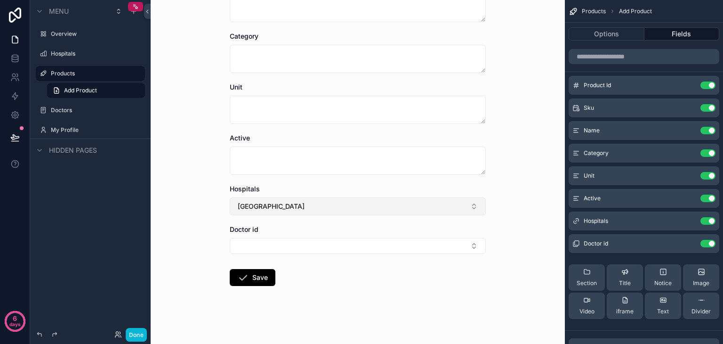
click at [341, 210] on button "[GEOGRAPHIC_DATA]" at bounding box center [358, 206] width 256 height 18
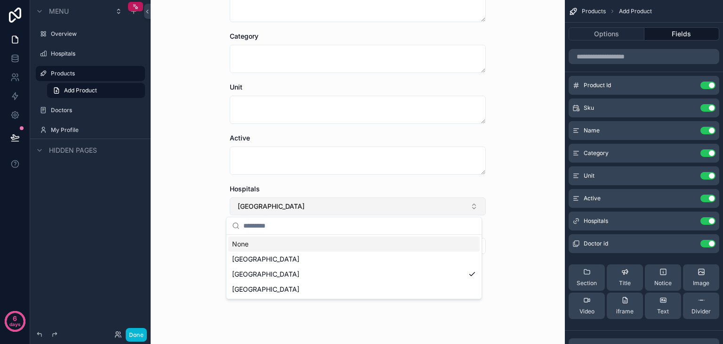
click at [341, 210] on button "[GEOGRAPHIC_DATA]" at bounding box center [358, 206] width 256 height 18
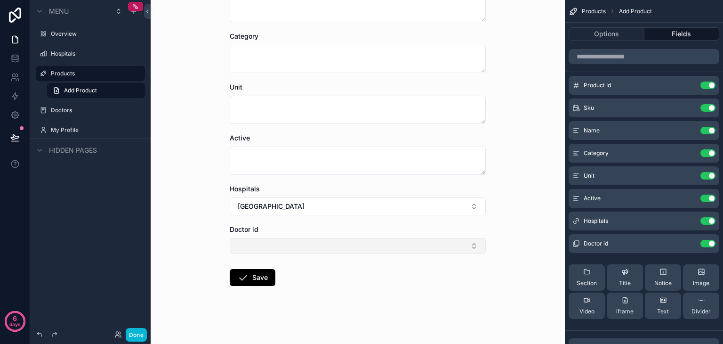
click at [335, 242] on button "Select Button" at bounding box center [358, 246] width 256 height 16
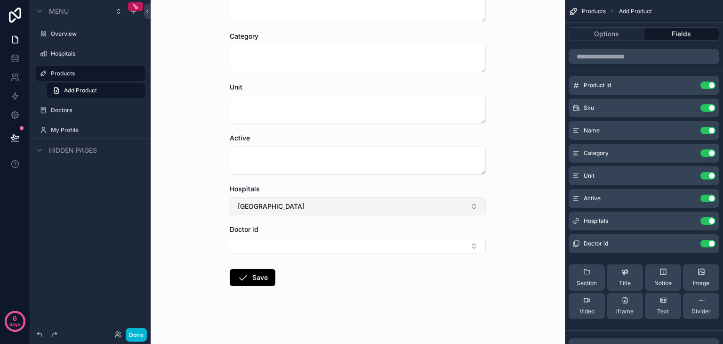
click at [346, 203] on button "[GEOGRAPHIC_DATA]" at bounding box center [358, 206] width 256 height 18
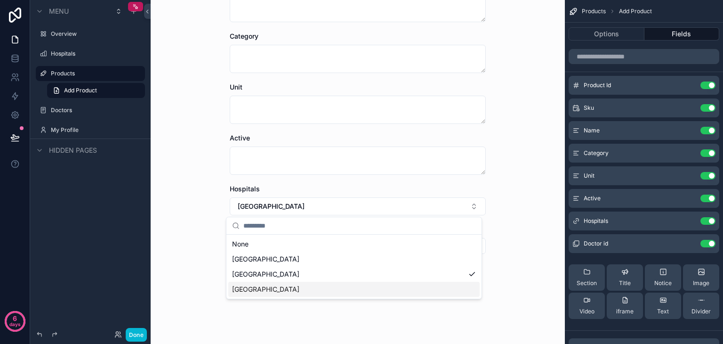
click at [321, 288] on div "[GEOGRAPHIC_DATA]" at bounding box center [353, 289] width 251 height 15
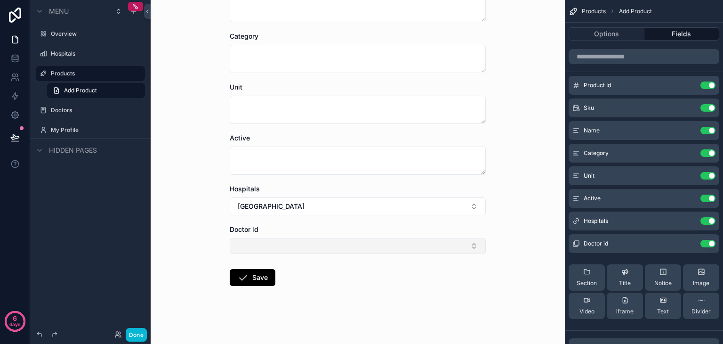
click at [344, 241] on button "Select Button" at bounding box center [358, 246] width 256 height 16
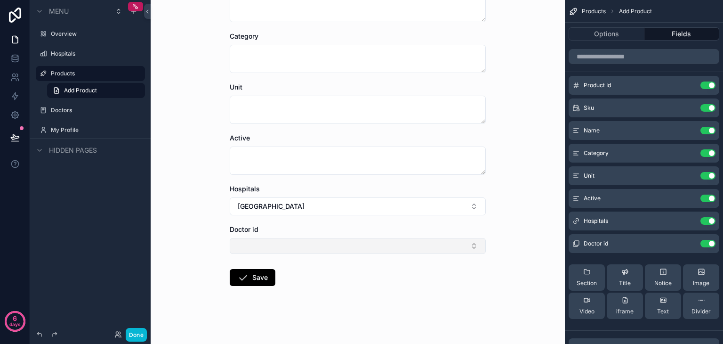
click at [344, 241] on button "Select Button" at bounding box center [358, 246] width 256 height 16
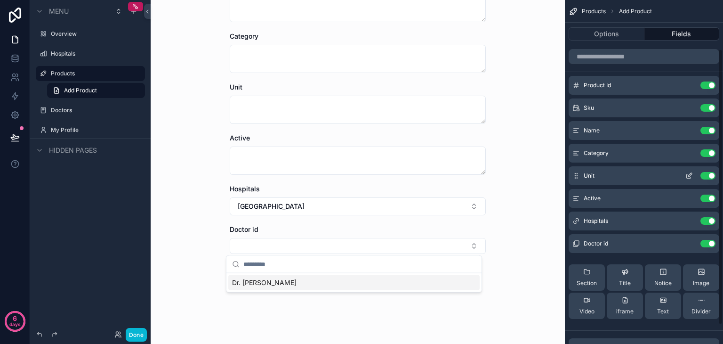
scroll to position [85, 0]
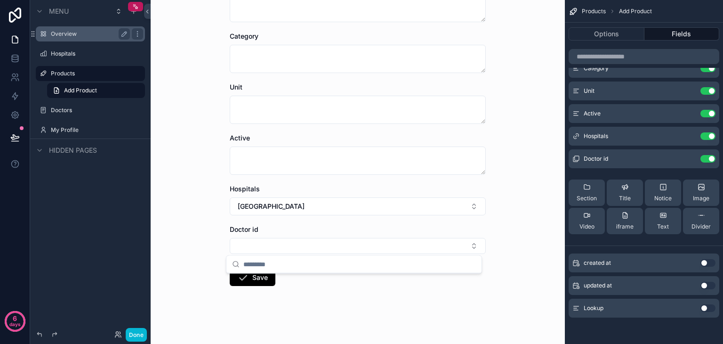
click at [68, 32] on label "Overview" at bounding box center [88, 34] width 75 height 8
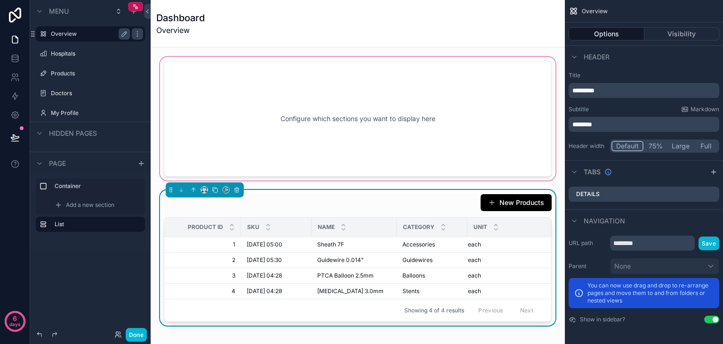
click at [405, 118] on div "scrollable content" at bounding box center [357, 118] width 399 height 127
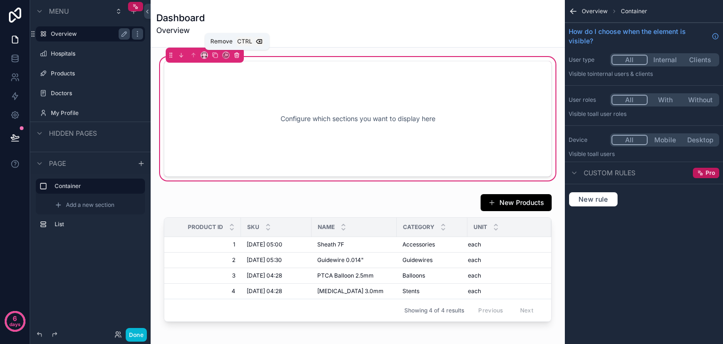
click at [237, 56] on icon "scrollable content" at bounding box center [237, 55] width 7 height 7
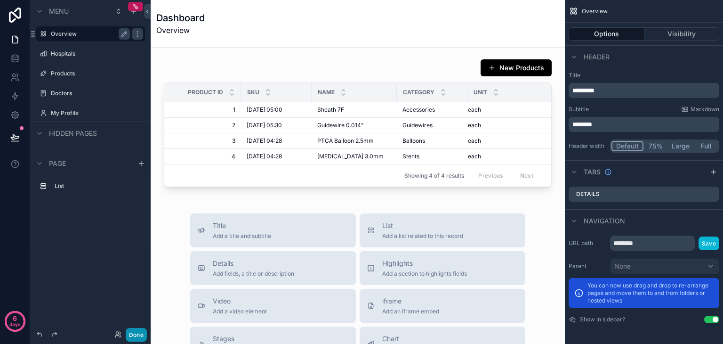
click at [140, 331] on button "Done" at bounding box center [136, 335] width 21 height 14
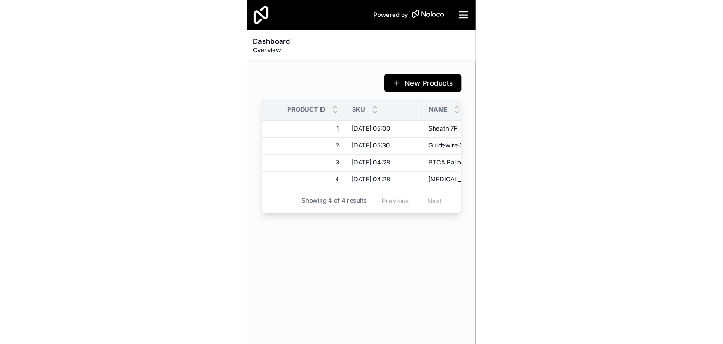
scroll to position [0, 16]
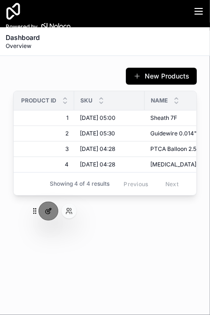
click at [49, 211] on icon at bounding box center [50, 211] width 4 height 4
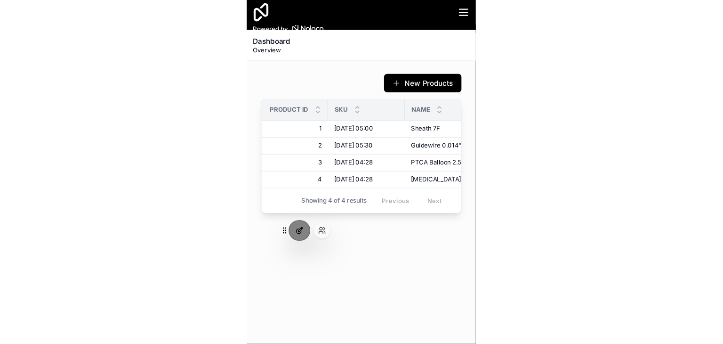
scroll to position [0, 0]
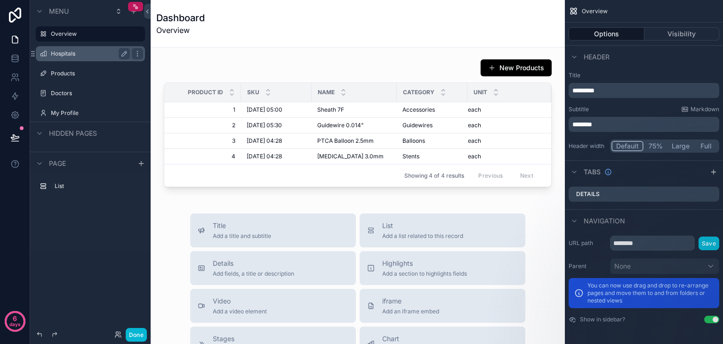
click at [88, 59] on div "Hospitals" at bounding box center [90, 53] width 79 height 11
click at [88, 74] on label "Products" at bounding box center [88, 74] width 75 height 8
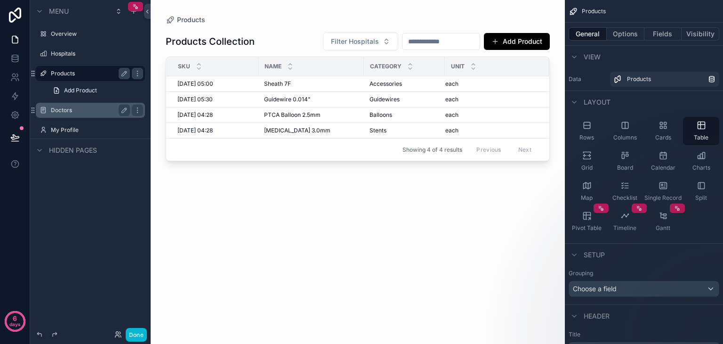
click at [92, 113] on label "Doctors" at bounding box center [88, 110] width 75 height 8
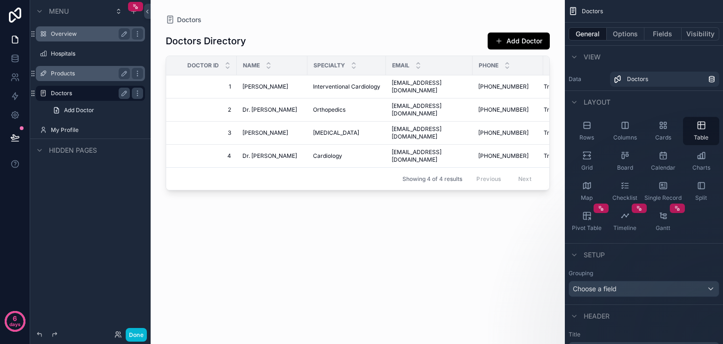
click at [83, 35] on label "Overview" at bounding box center [88, 34] width 75 height 8
